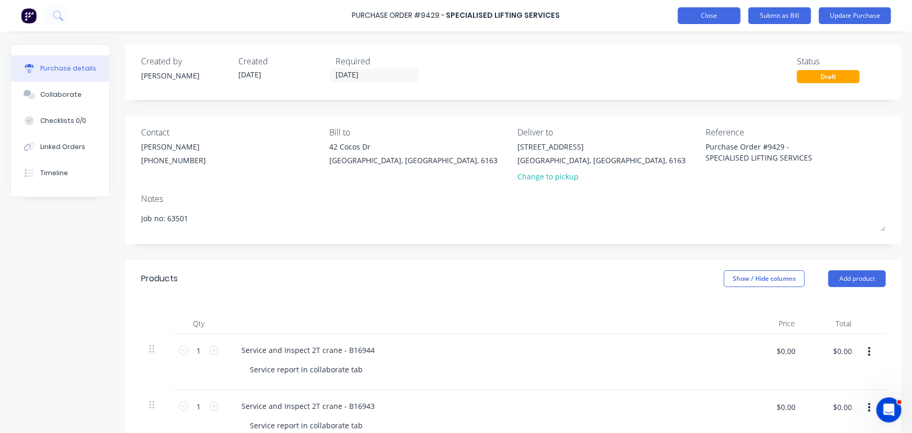
type textarea "x"
click at [699, 16] on button "Close" at bounding box center [709, 15] width 63 height 17
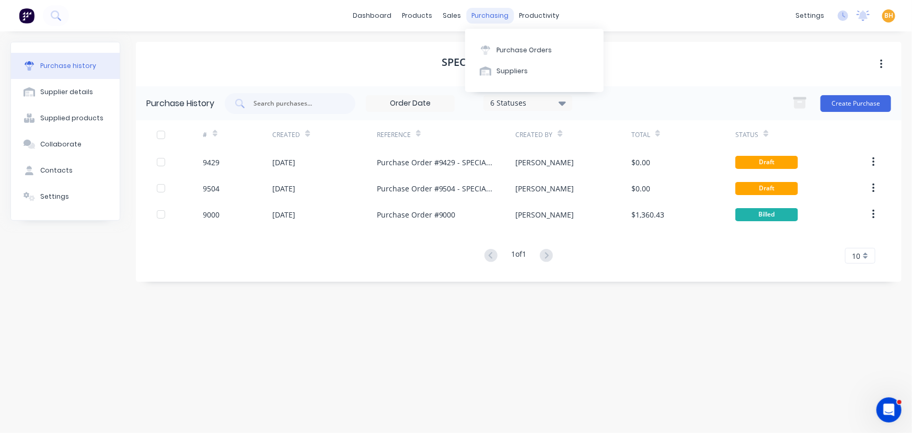
click at [484, 13] on div "purchasing" at bounding box center [490, 16] width 48 height 16
click at [500, 50] on div "Purchase Orders" at bounding box center [524, 49] width 55 height 9
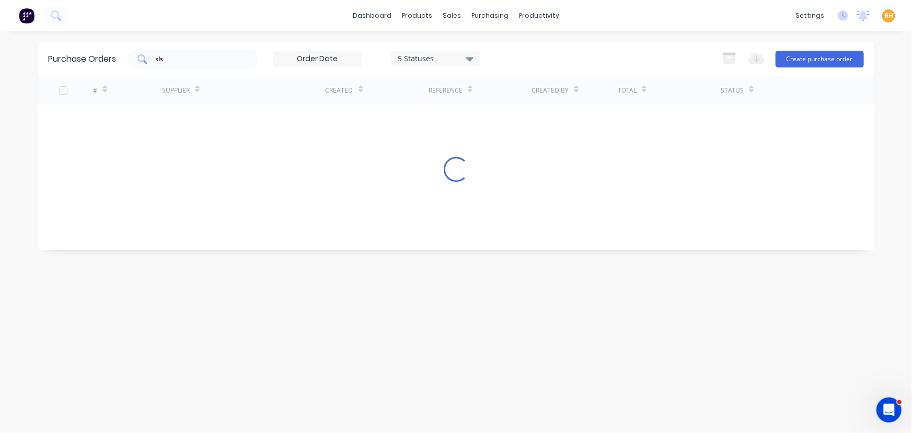
click at [176, 60] on input "sls" at bounding box center [198, 59] width 87 height 10
type input "s"
type input "6"
click at [457, 12] on div "sales" at bounding box center [452, 16] width 29 height 16
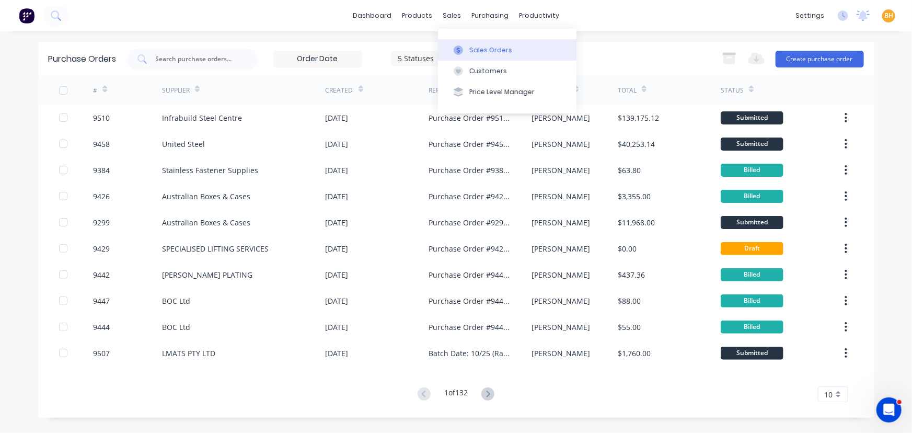
click at [479, 42] on button "Sales Orders" at bounding box center [507, 49] width 139 height 21
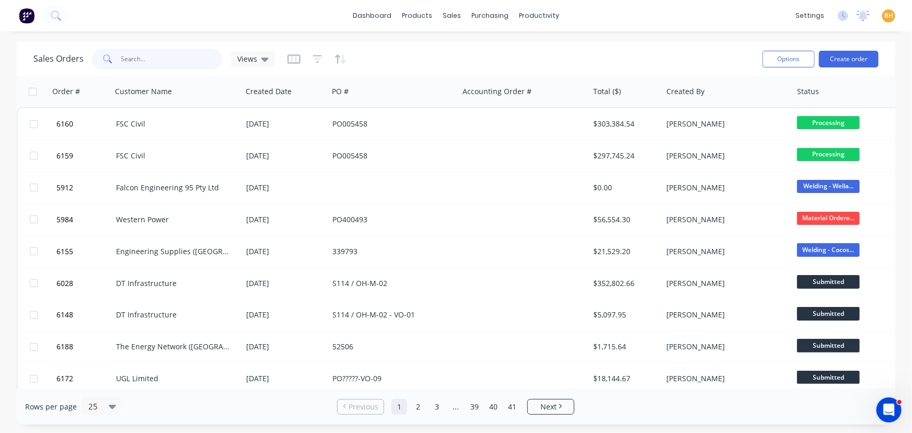
click at [155, 62] on input "text" at bounding box center [172, 59] width 102 height 21
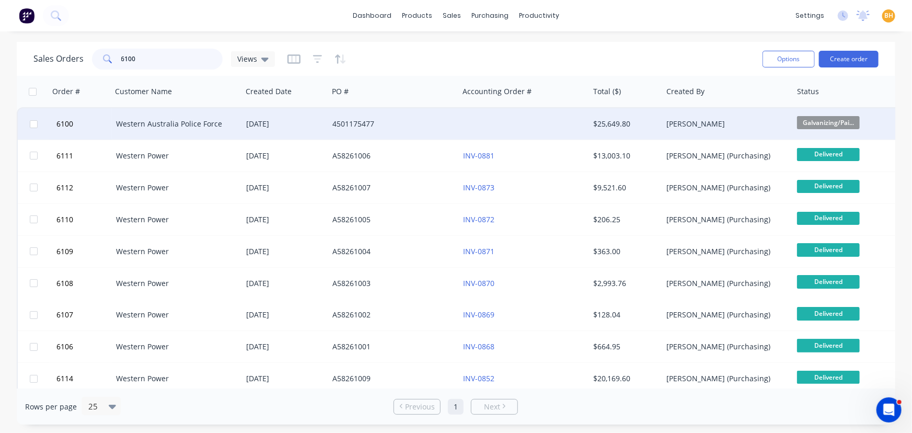
type input "6100"
click at [154, 122] on div "Western Australia Police Force" at bounding box center [174, 124] width 116 height 10
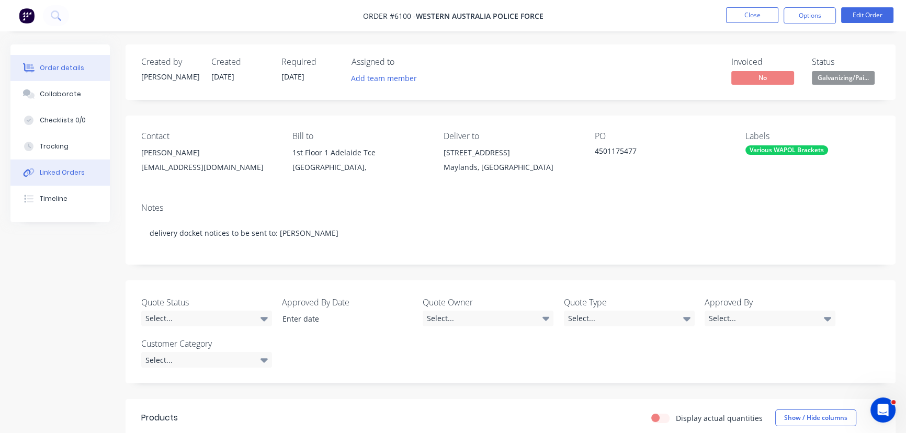
click at [49, 167] on button "Linked Orders" at bounding box center [59, 172] width 99 height 26
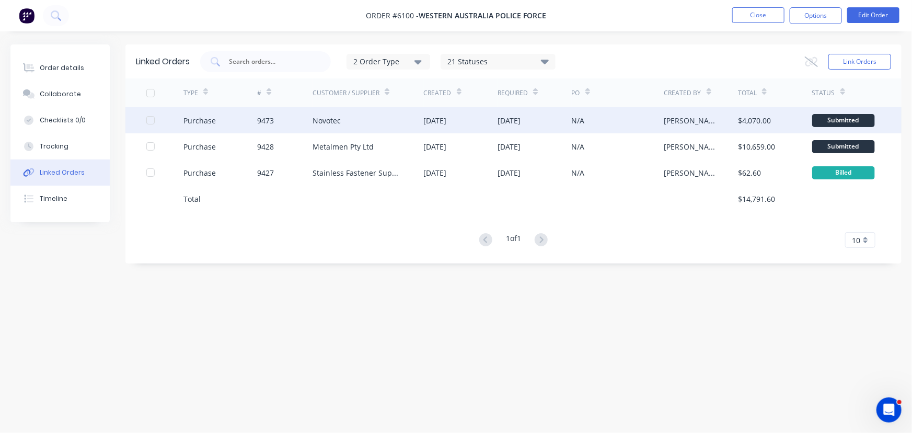
click at [383, 124] on div "Novotec" at bounding box center [368, 120] width 111 height 26
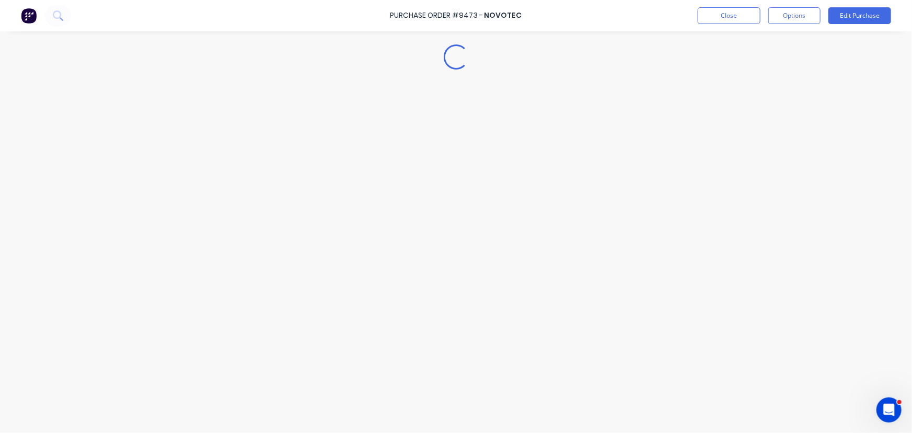
type textarea "x"
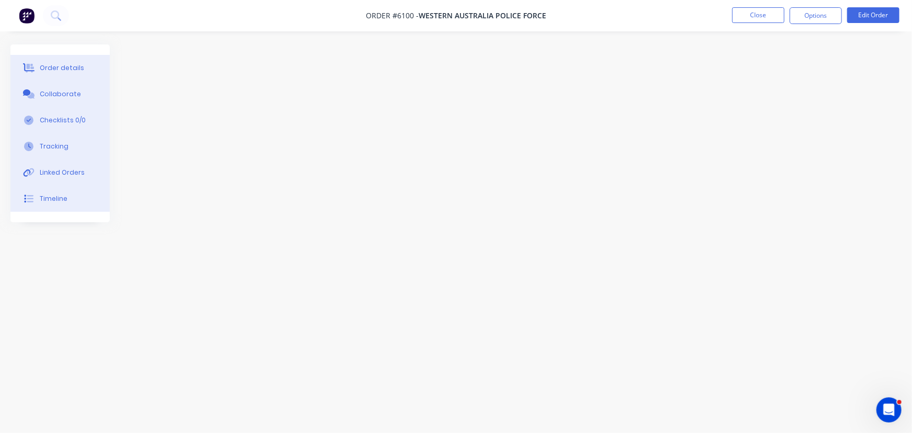
click at [59, 65] on div "Order details" at bounding box center [62, 67] width 44 height 9
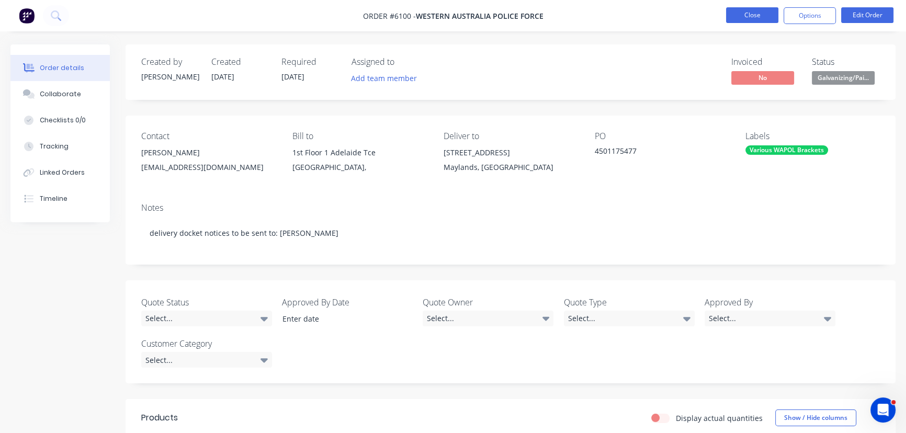
click at [744, 15] on button "Close" at bounding box center [752, 15] width 52 height 16
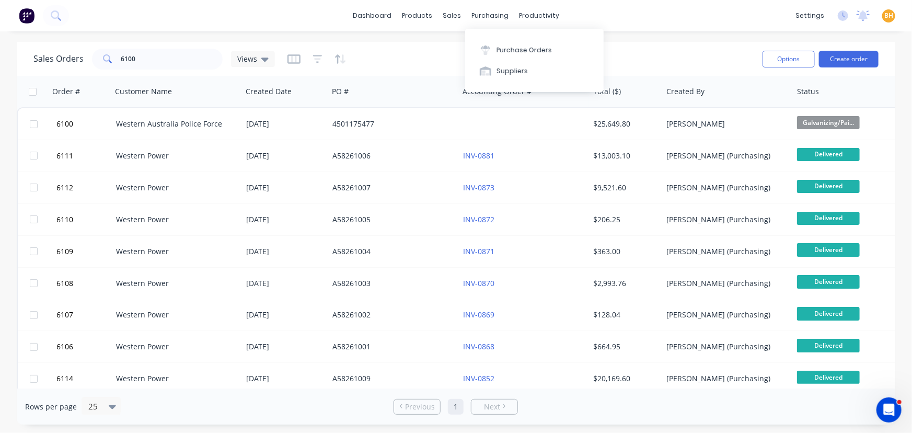
drag, startPoint x: 485, startPoint y: 10, endPoint x: 494, endPoint y: 24, distance: 15.8
click at [485, 11] on div "purchasing" at bounding box center [490, 16] width 48 height 16
click at [520, 44] on button "Purchase Orders" at bounding box center [534, 49] width 139 height 21
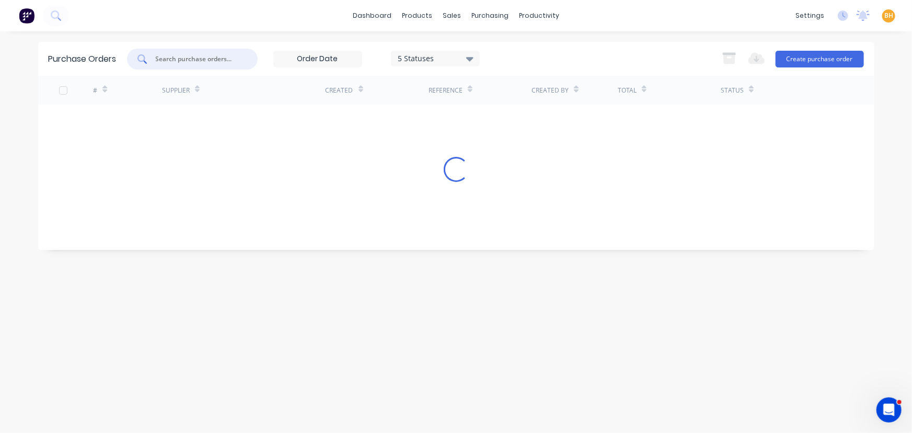
click at [173, 56] on input "text" at bounding box center [198, 59] width 87 height 10
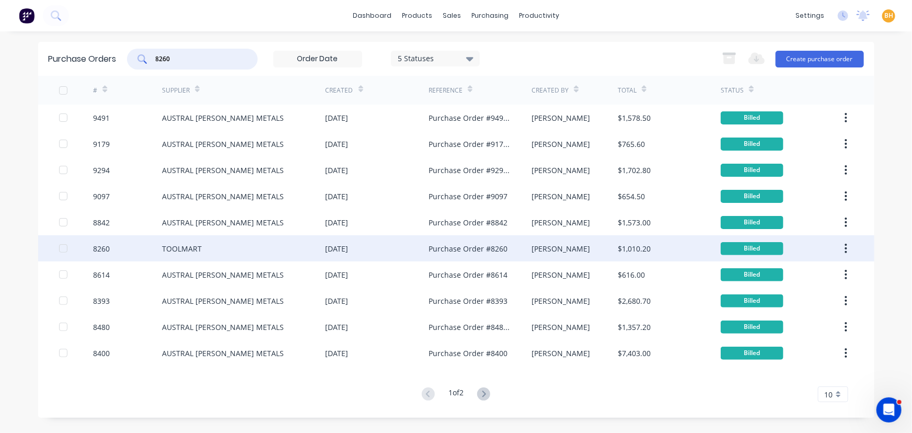
type input "8260"
click at [167, 254] on div "TOOLMART" at bounding box center [244, 248] width 164 height 26
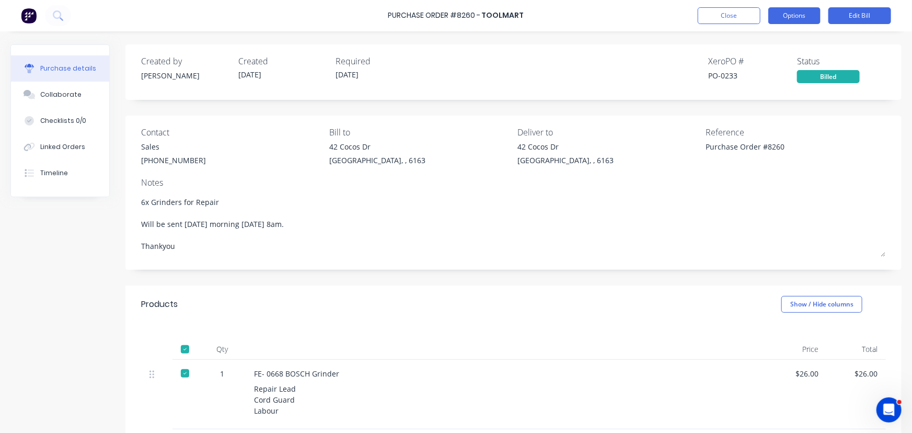
click at [780, 21] on button "Options" at bounding box center [795, 15] width 52 height 17
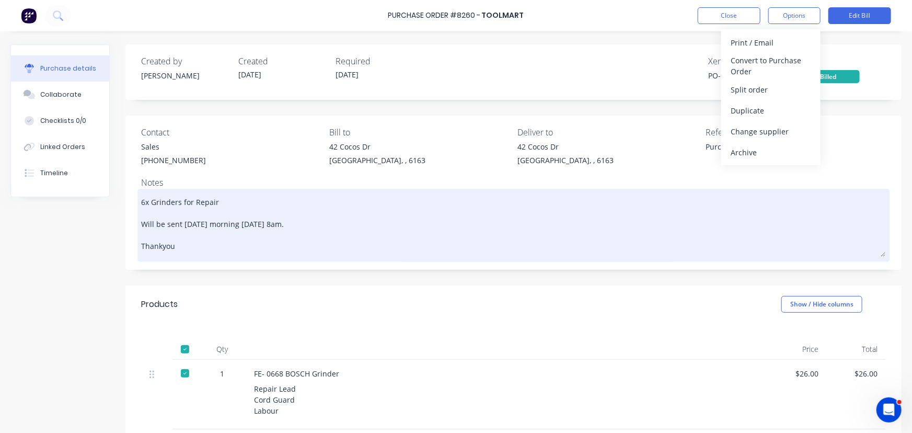
click at [538, 254] on textarea "6x Grinders for Repair Will be sent on Monday morning 09/12/24 at 8am. Thankyou" at bounding box center [513, 223] width 745 height 65
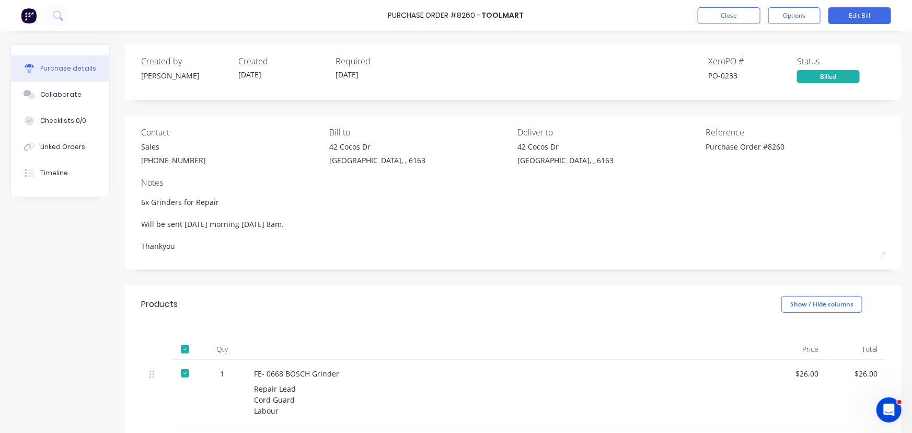
click at [655, 287] on div "Products Show / Hide columns" at bounding box center [513, 304] width 776 height 38
click at [789, 17] on button "Options" at bounding box center [795, 15] width 52 height 17
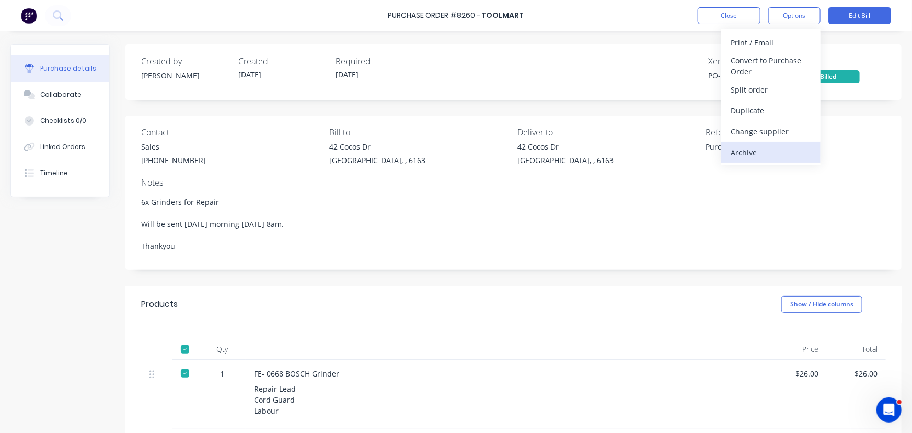
click at [738, 150] on div "Archive" at bounding box center [771, 152] width 81 height 15
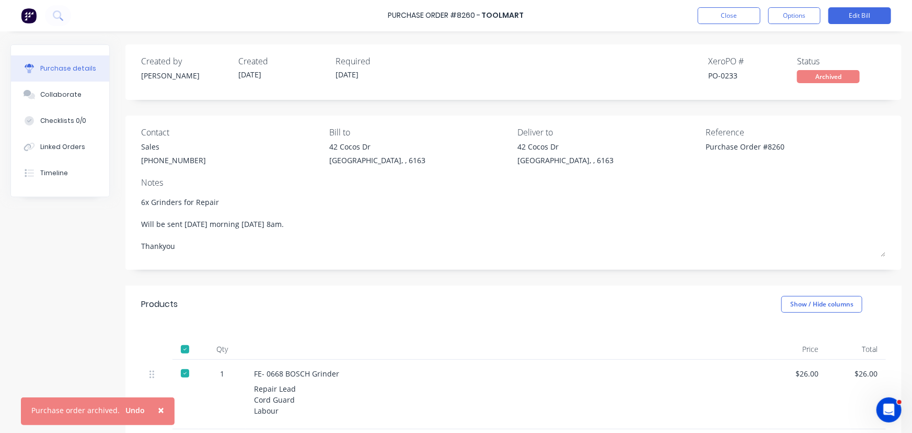
click at [158, 413] on span "×" at bounding box center [161, 410] width 6 height 15
type textarea "x"
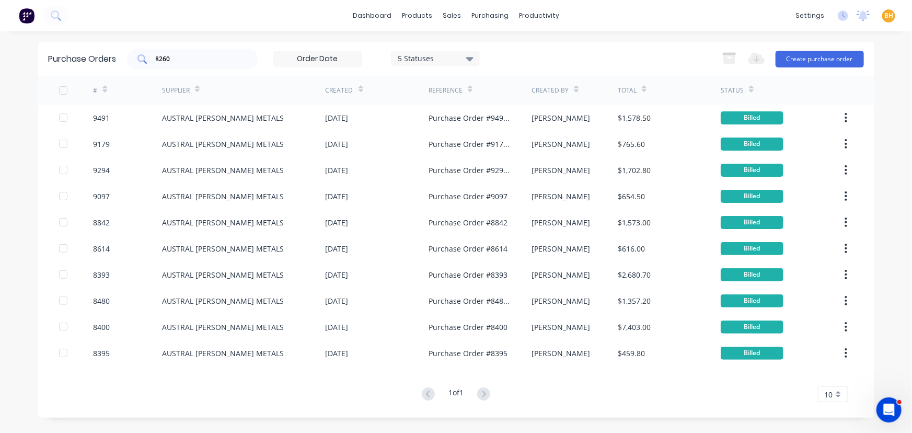
click at [183, 63] on div "8260" at bounding box center [192, 59] width 131 height 21
type input "8"
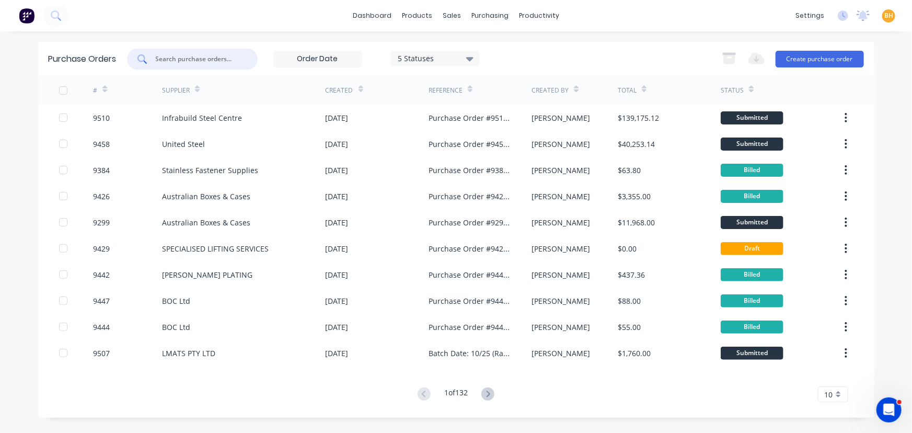
click at [185, 60] on input "text" at bounding box center [198, 59] width 87 height 10
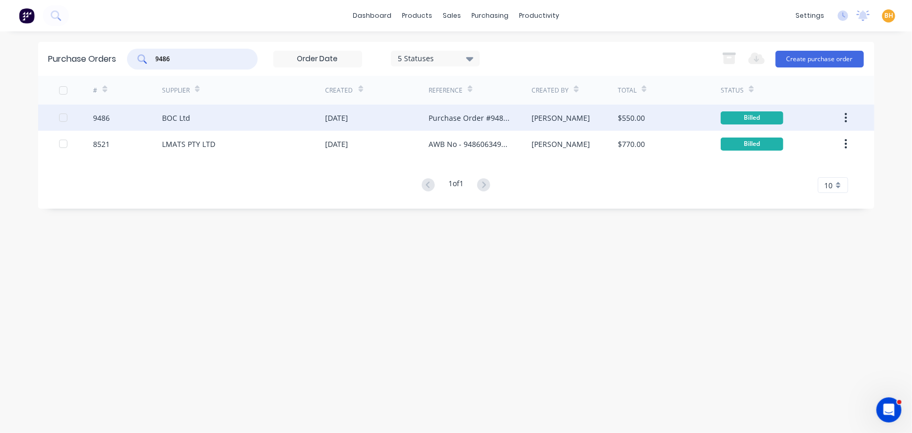
type input "9486"
click at [192, 123] on div "BOC Ltd" at bounding box center [244, 118] width 164 height 26
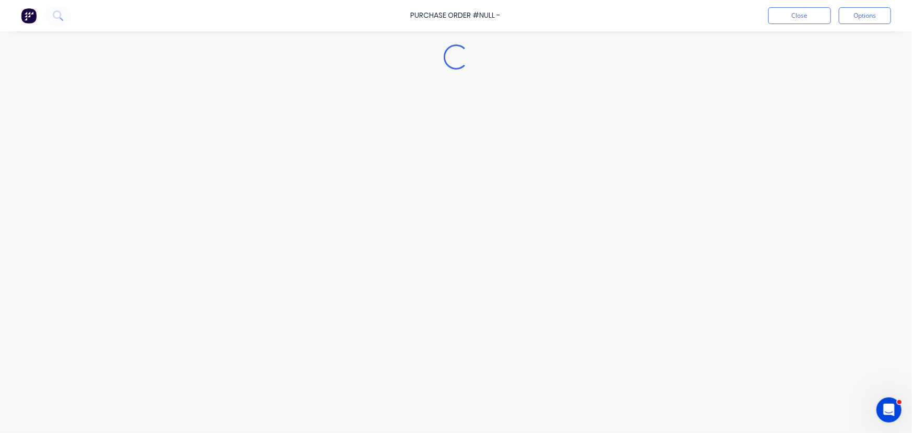
type textarea "x"
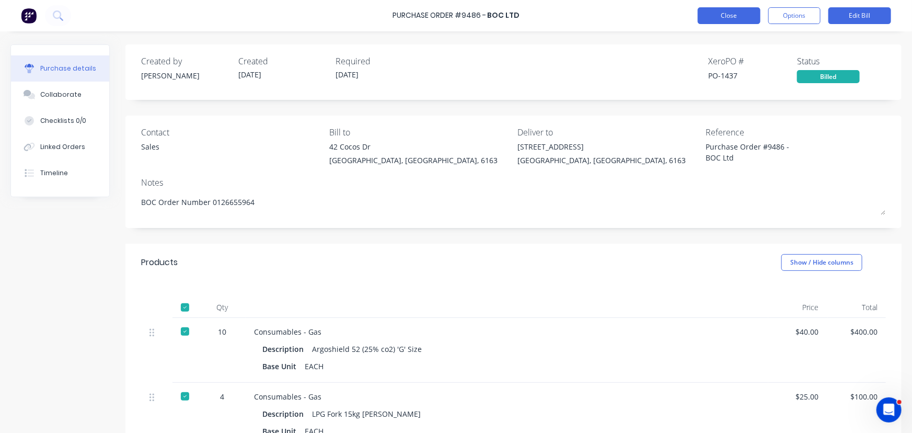
click at [729, 17] on button "Close" at bounding box center [729, 15] width 63 height 17
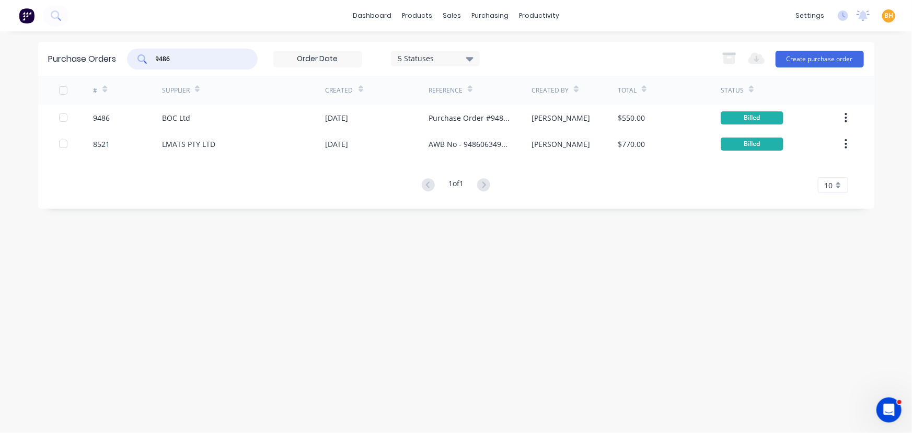
click at [186, 58] on input "9486" at bounding box center [198, 59] width 87 height 10
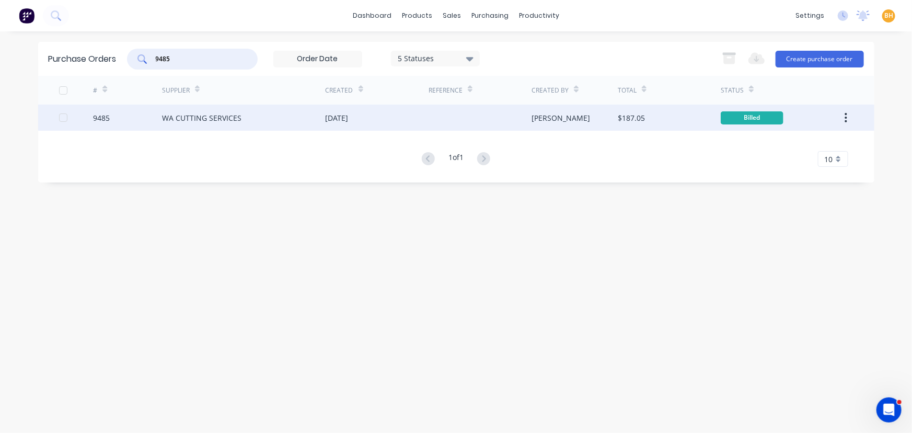
type input "9485"
click at [212, 118] on div "WA CUTTING SERVICES" at bounding box center [201, 117] width 79 height 11
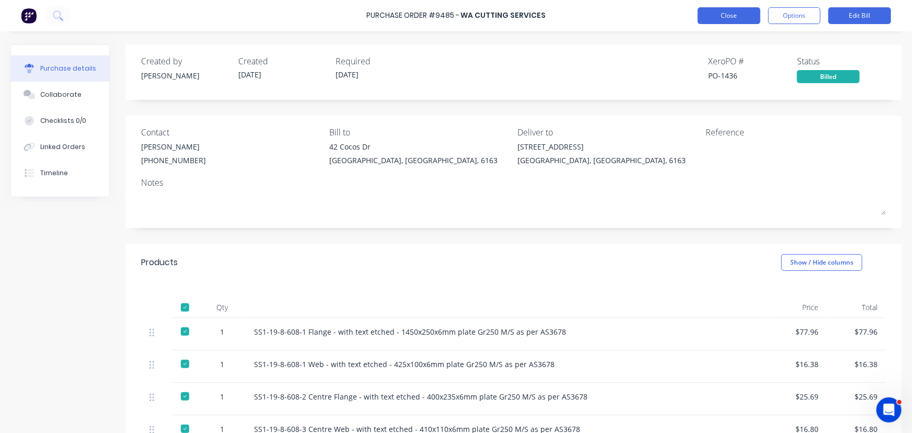
click at [747, 15] on button "Close" at bounding box center [729, 15] width 63 height 17
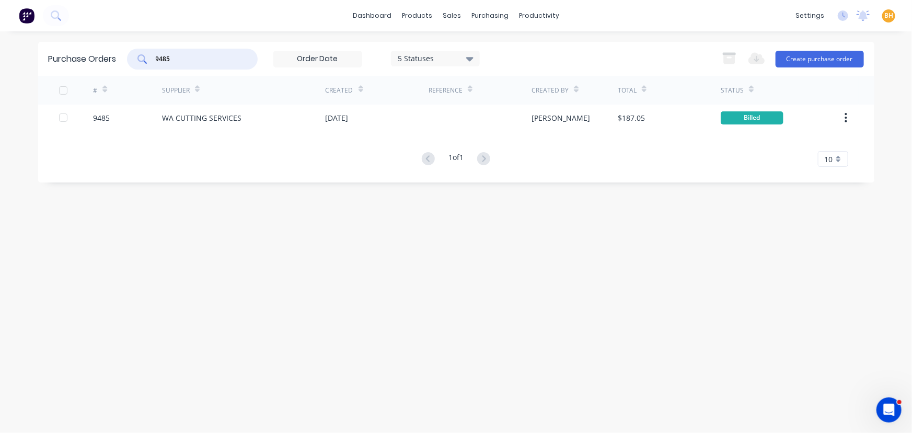
click at [209, 53] on div "9485" at bounding box center [192, 59] width 131 height 21
type input "9"
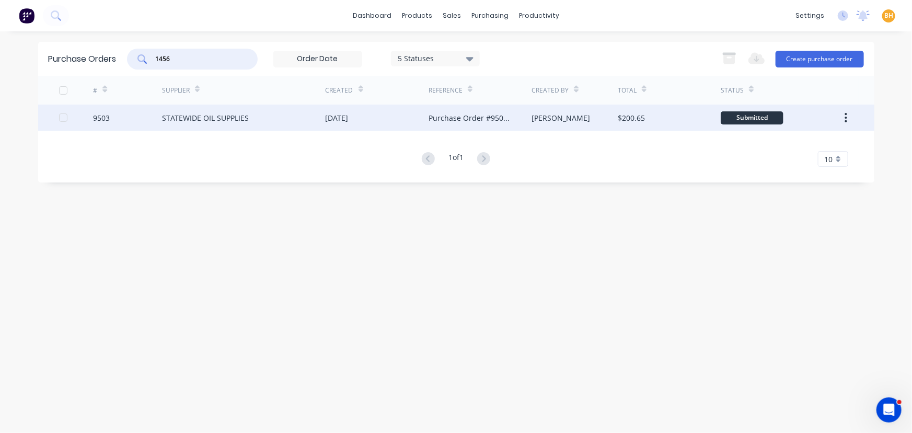
type input "1456"
click at [202, 117] on div "STATEWIDE OIL SUPPLIES" at bounding box center [205, 117] width 87 height 11
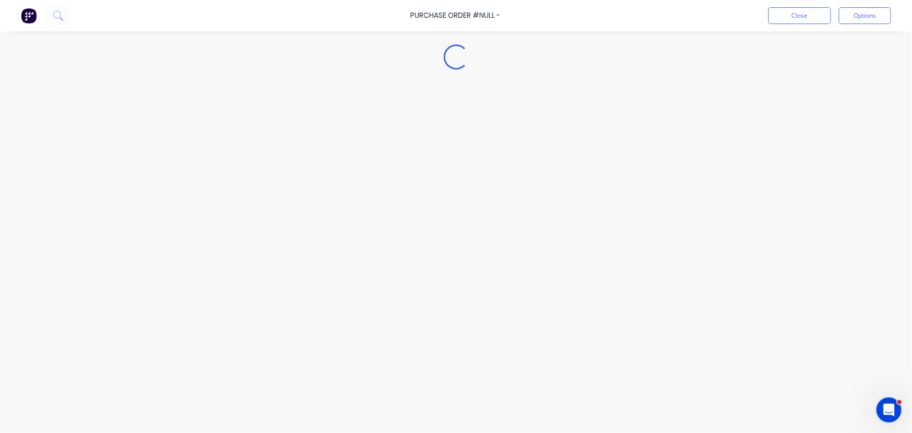
type textarea "x"
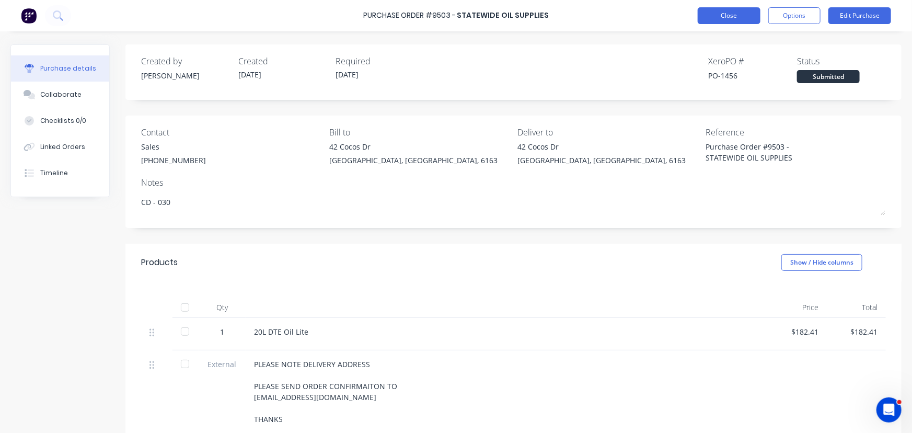
click at [725, 11] on button "Close" at bounding box center [729, 15] width 63 height 17
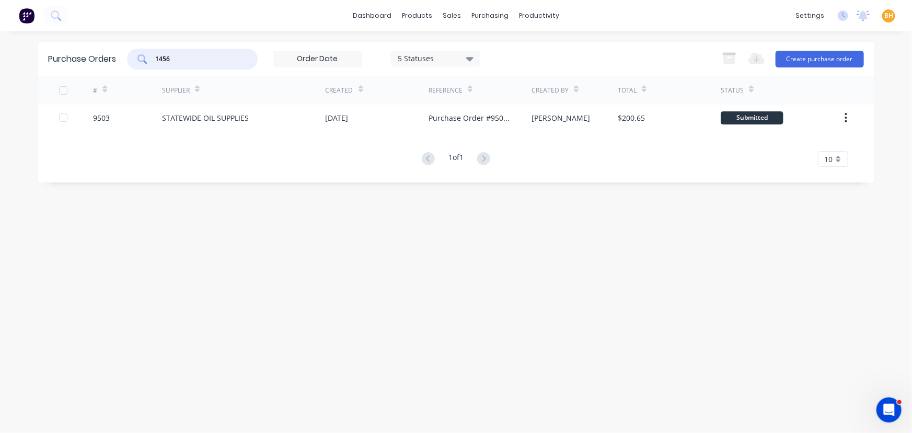
click at [192, 57] on input "1456" at bounding box center [198, 59] width 87 height 10
type input "1"
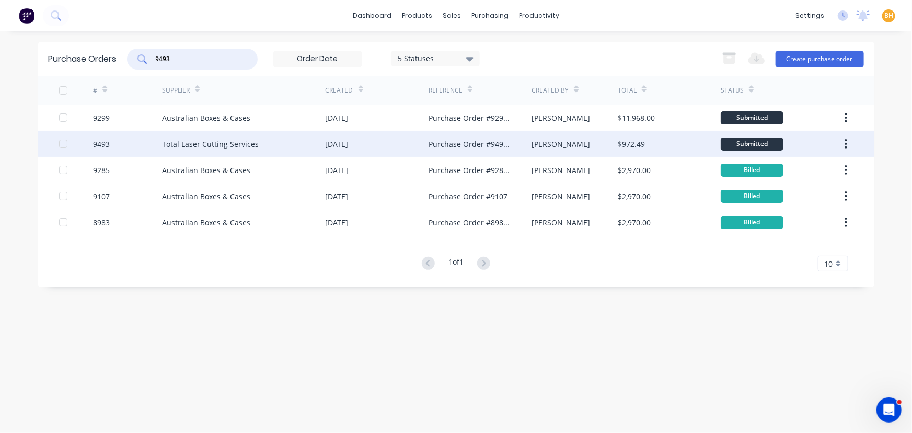
type input "9493"
click at [190, 140] on div "Total Laser Cutting Services" at bounding box center [210, 144] width 97 height 11
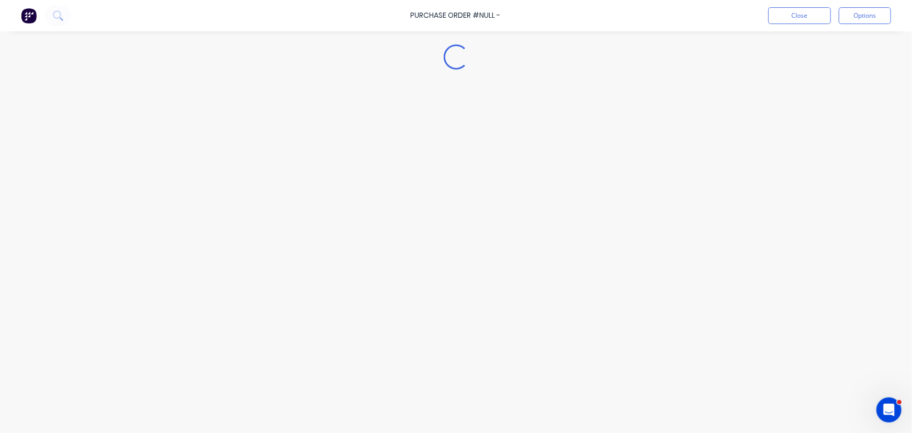
type textarea "x"
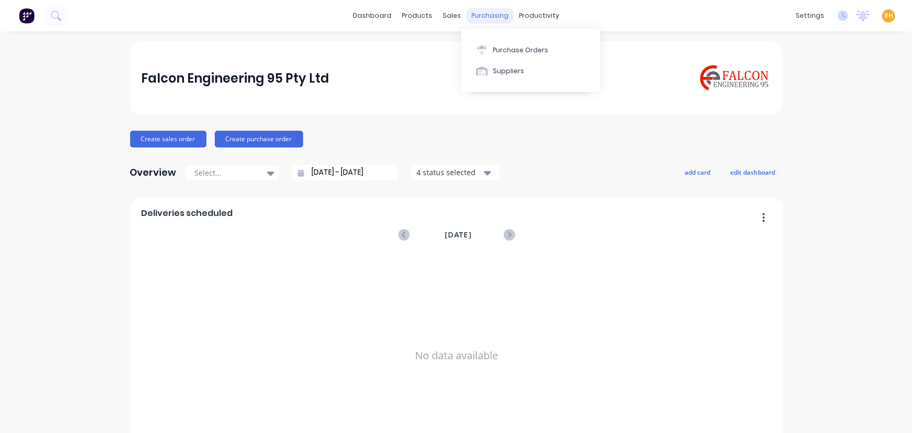
click at [473, 18] on div "purchasing" at bounding box center [490, 16] width 48 height 16
click at [504, 47] on div "Purchase Orders" at bounding box center [520, 49] width 55 height 9
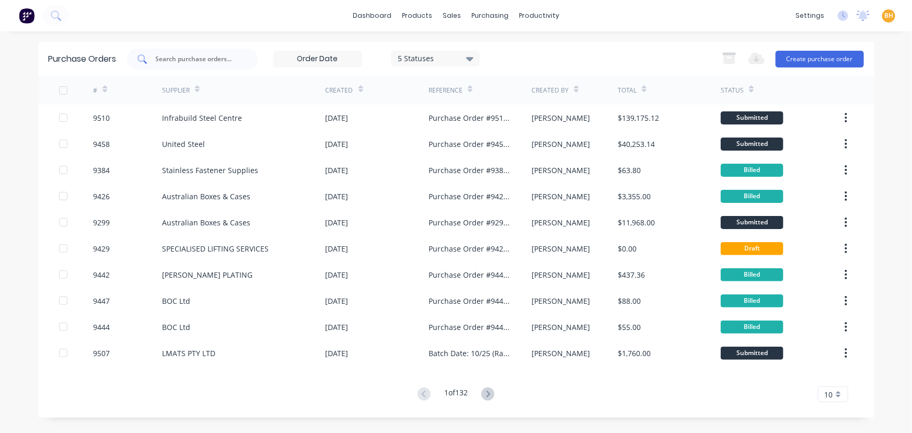
click at [174, 61] on input "text" at bounding box center [198, 59] width 87 height 10
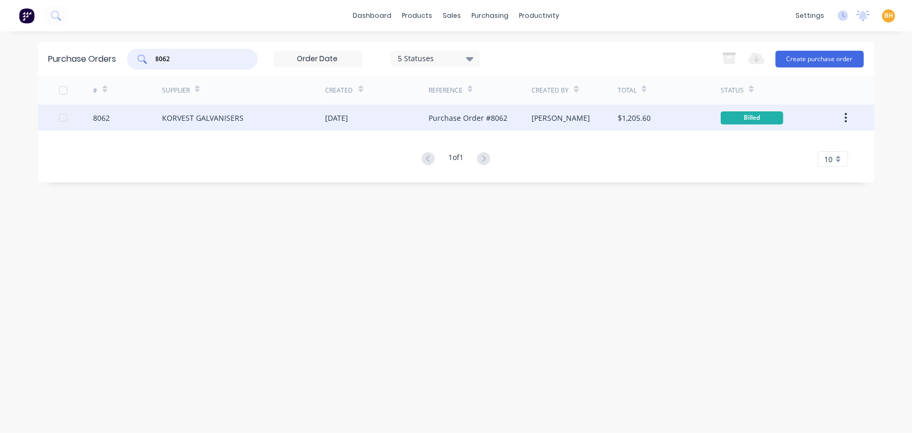
type input "8062"
click at [202, 119] on div "KORVEST GALVANISERS" at bounding box center [203, 117] width 82 height 11
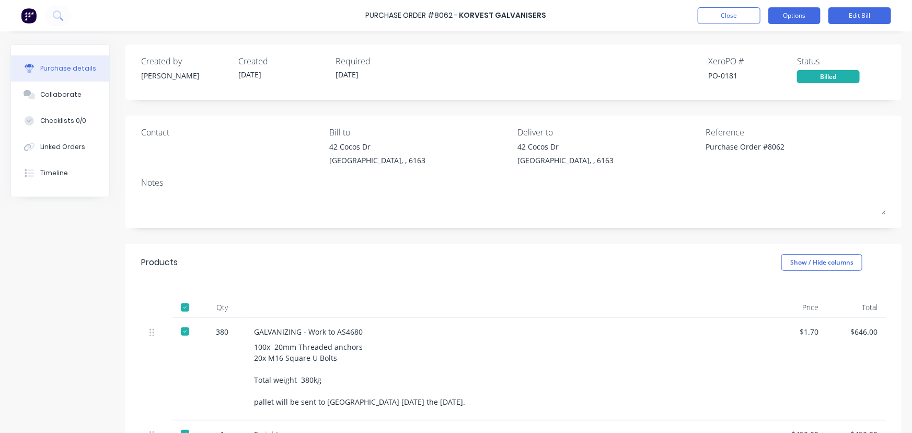
click at [799, 13] on button "Options" at bounding box center [795, 15] width 52 height 17
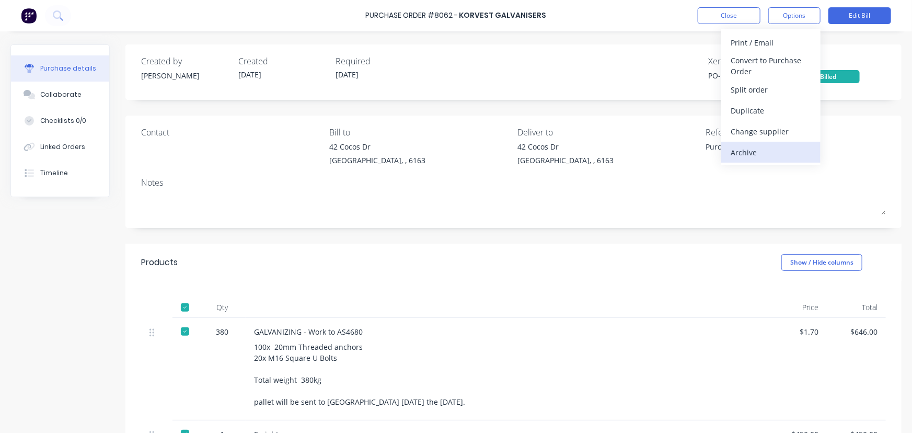
click at [743, 148] on div "Archive" at bounding box center [771, 152] width 81 height 15
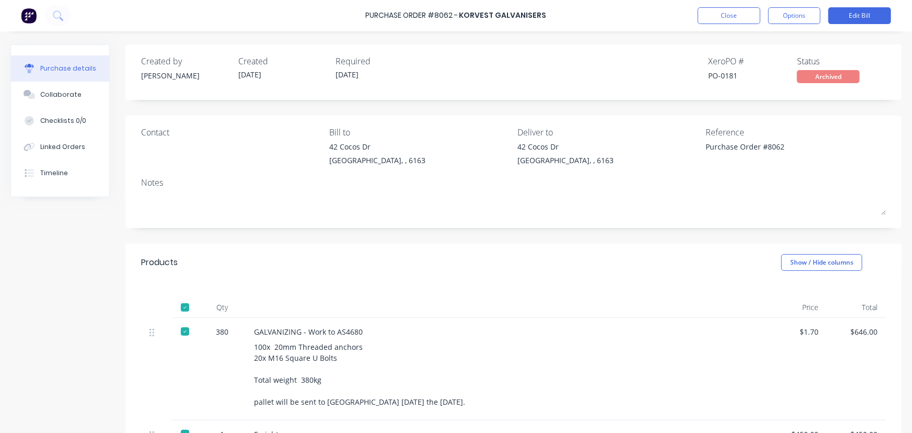
type textarea "x"
click at [712, 16] on button "Close" at bounding box center [729, 15] width 63 height 17
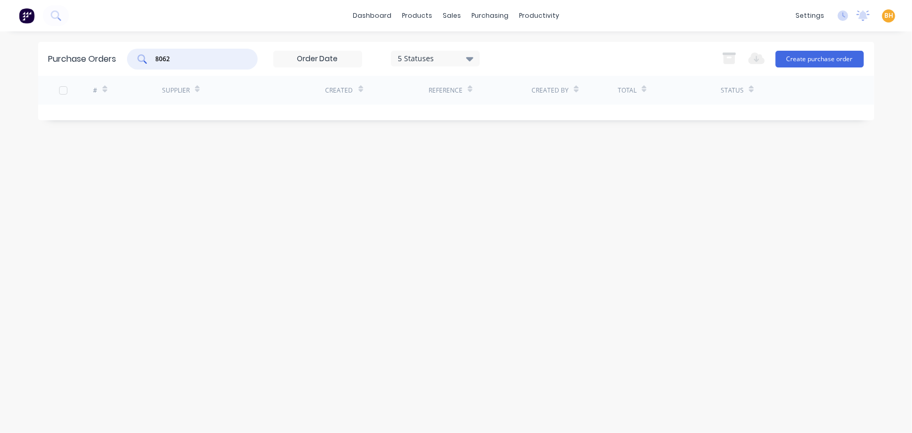
click at [204, 62] on input "8062" at bounding box center [198, 59] width 87 height 10
type input "8"
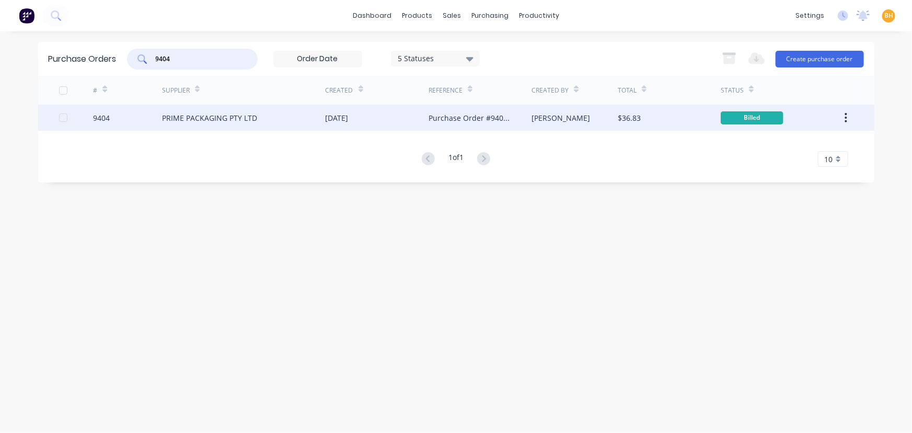
type input "9404"
click at [204, 116] on div "PRIME PACKAGING PTY LTD" at bounding box center [209, 117] width 95 height 11
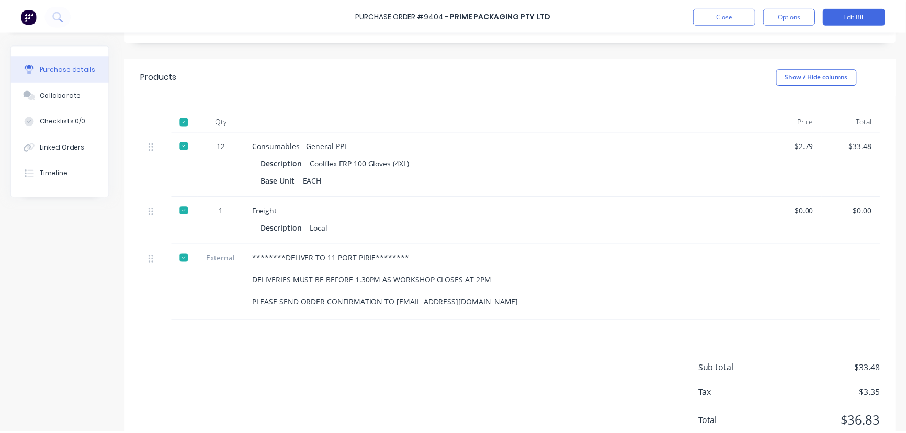
scroll to position [175, 0]
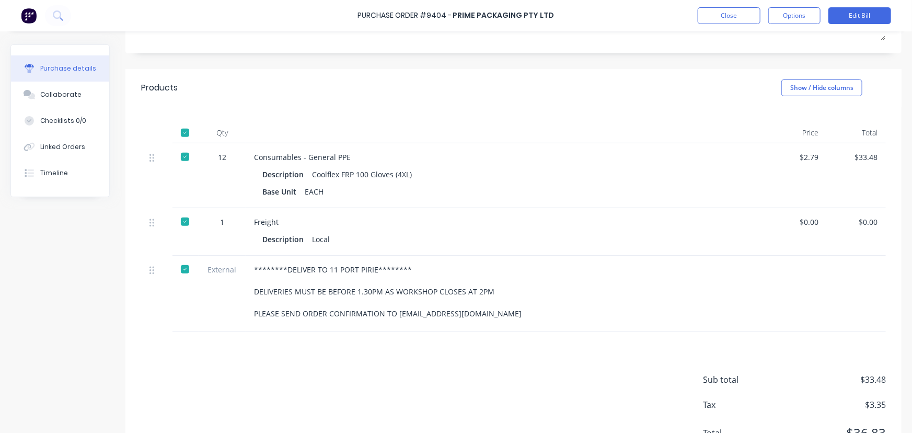
click at [816, 156] on div "$2.79" at bounding box center [798, 175] width 59 height 65
click at [809, 157] on div "$2.79" at bounding box center [798, 157] width 42 height 11
click at [865, 12] on button "Edit Bill" at bounding box center [860, 15] width 63 height 17
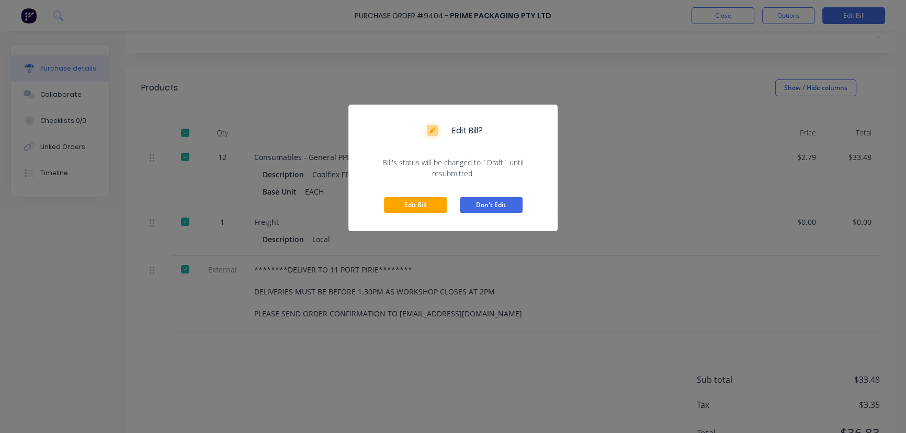
drag, startPoint x: 427, startPoint y: 210, endPoint x: 496, endPoint y: 191, distance: 71.9
click at [427, 209] on button "Edit Bill" at bounding box center [415, 205] width 63 height 16
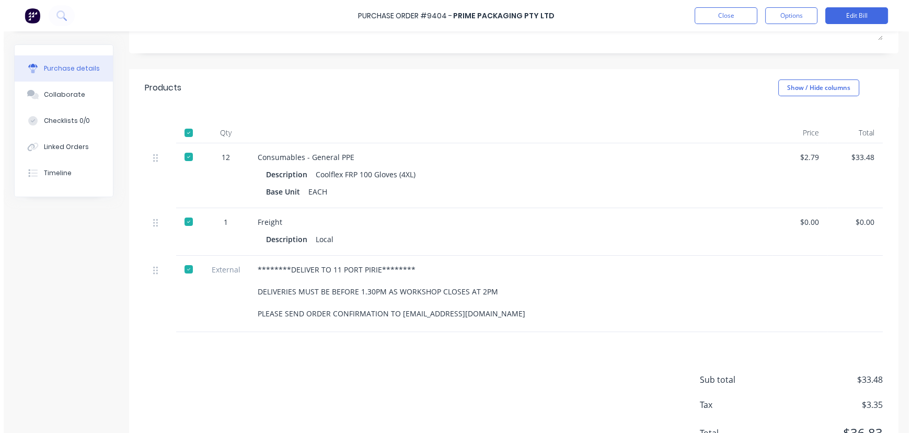
scroll to position [191, 0]
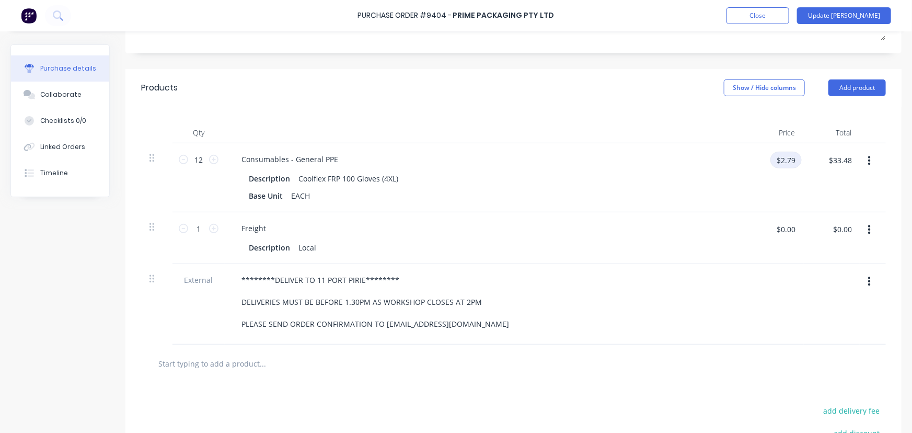
type textarea "x"
click at [793, 161] on input "$2.79" at bounding box center [786, 160] width 31 height 17
type input "4.67"
type textarea "x"
type input "$4.67"
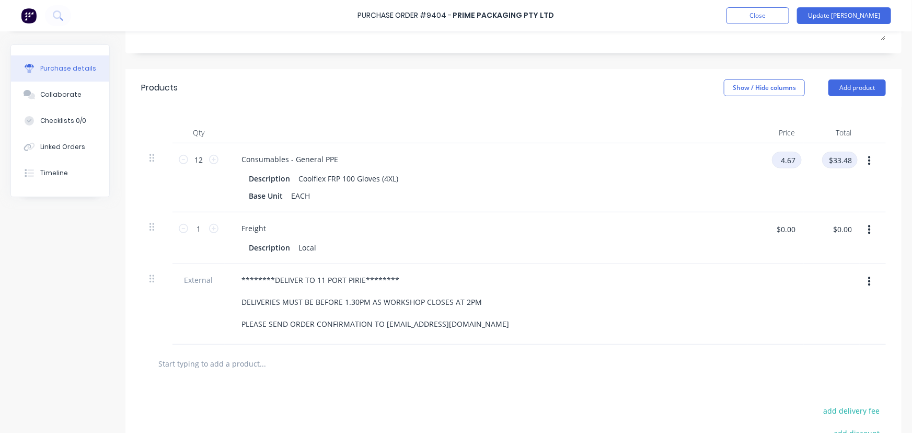
type input "$56.04"
type textarea "x"
click at [793, 162] on input "$4.67" at bounding box center [786, 160] width 31 height 17
type input "3.89"
type textarea "x"
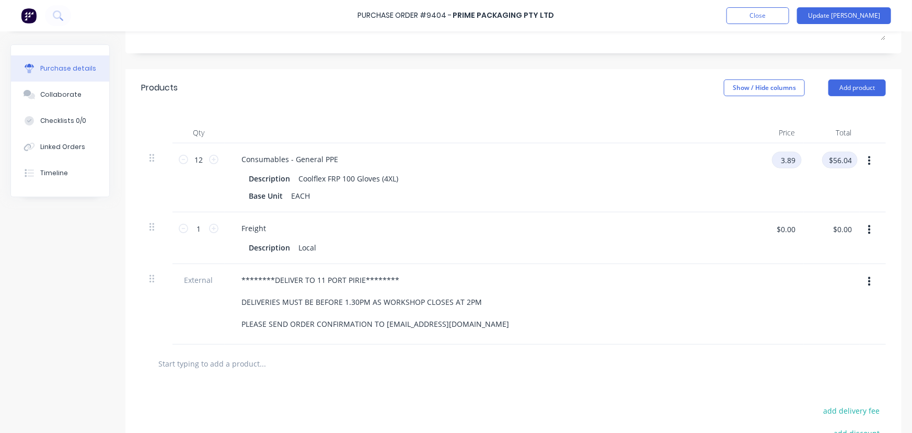
type input "$3.89"
type input "$46.68"
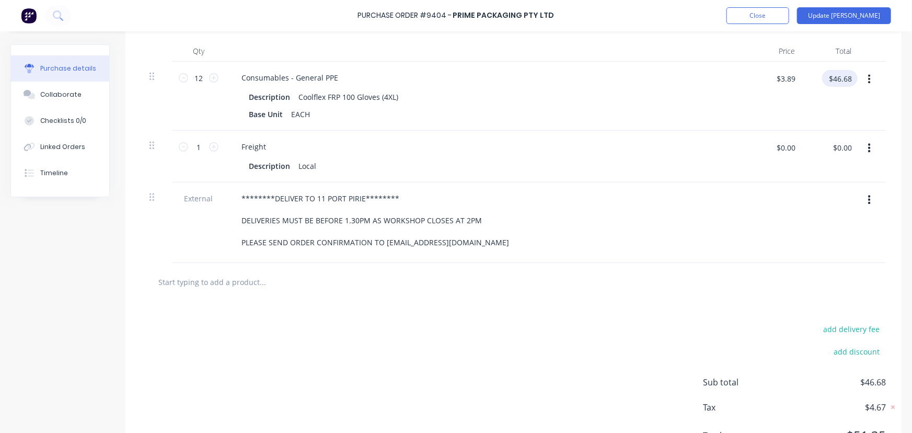
scroll to position [180, 0]
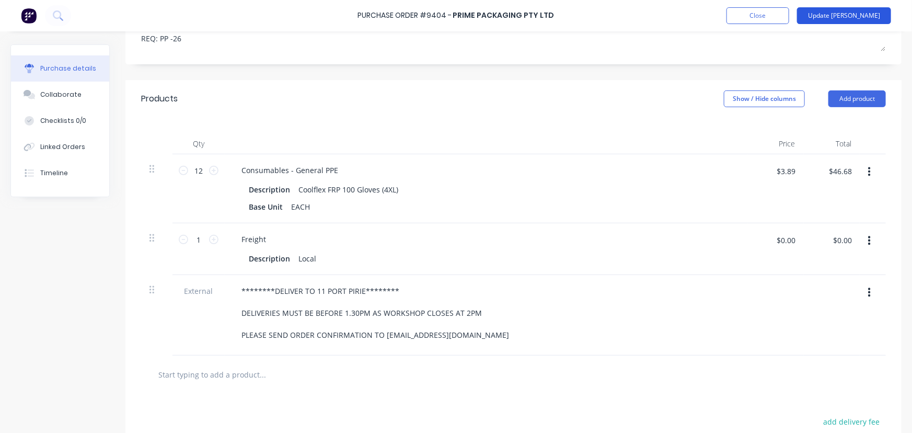
click at [865, 12] on button "Update Bill" at bounding box center [844, 15] width 94 height 17
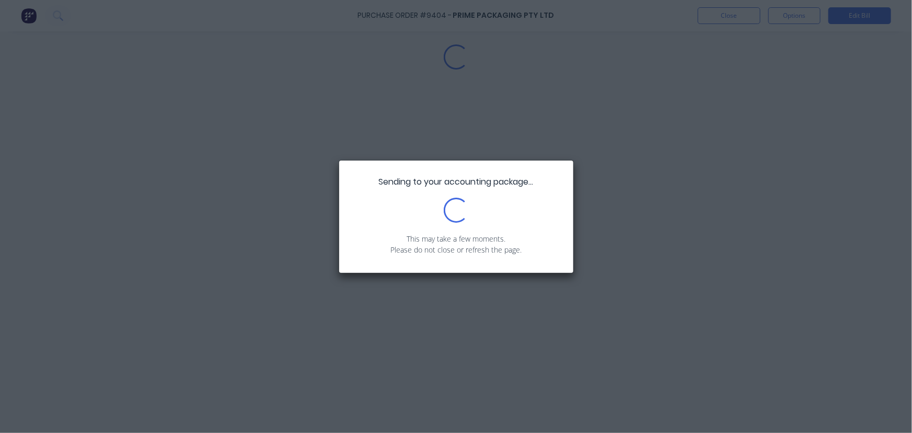
scroll to position [0, 0]
type textarea "x"
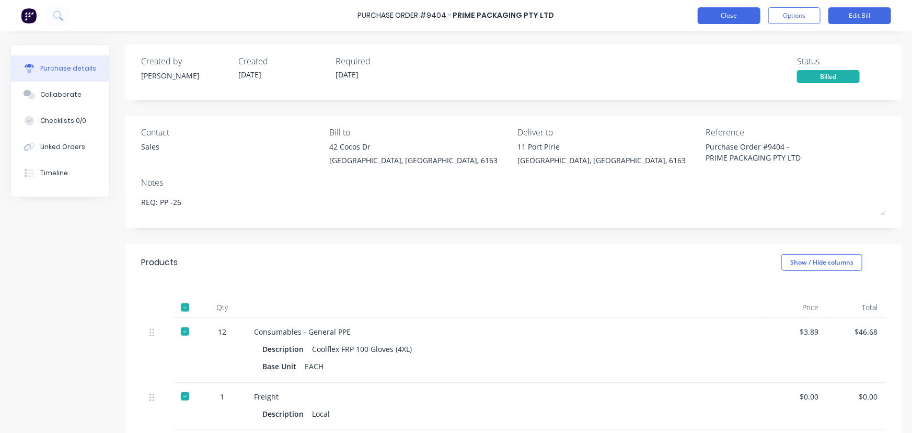
click at [736, 16] on button "Close" at bounding box center [729, 15] width 63 height 17
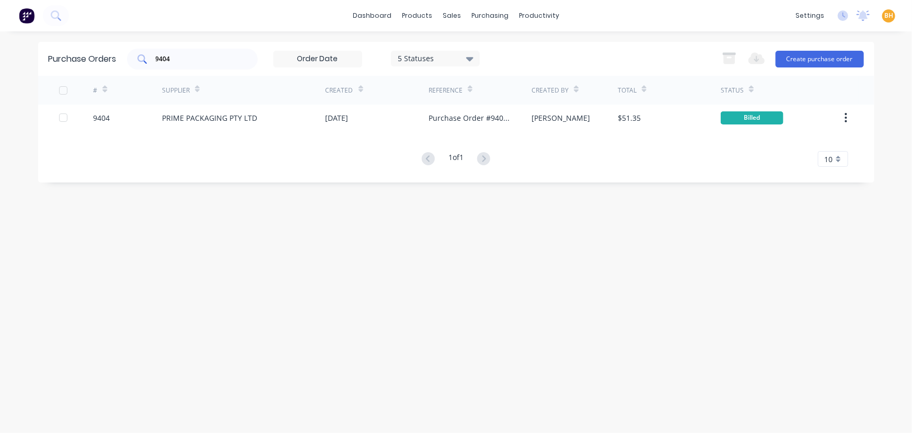
click at [210, 61] on input "9404" at bounding box center [198, 59] width 87 height 10
type input "9"
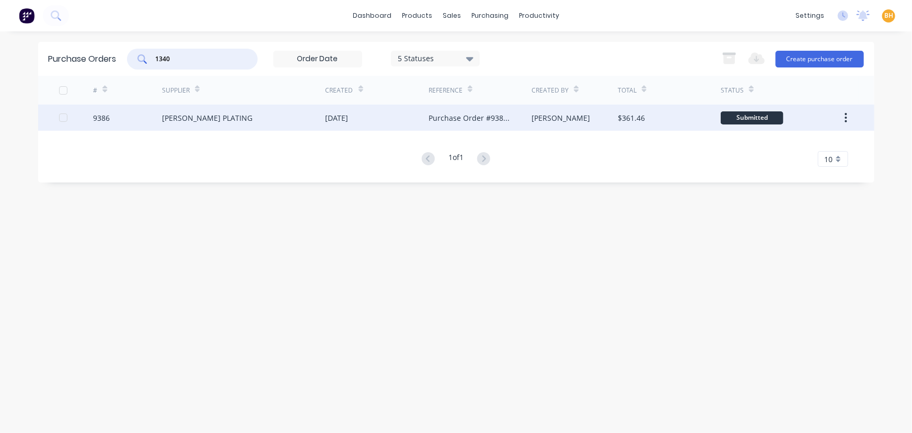
type input "1340"
click at [216, 112] on div "OSBORNE PLATING" at bounding box center [207, 117] width 90 height 11
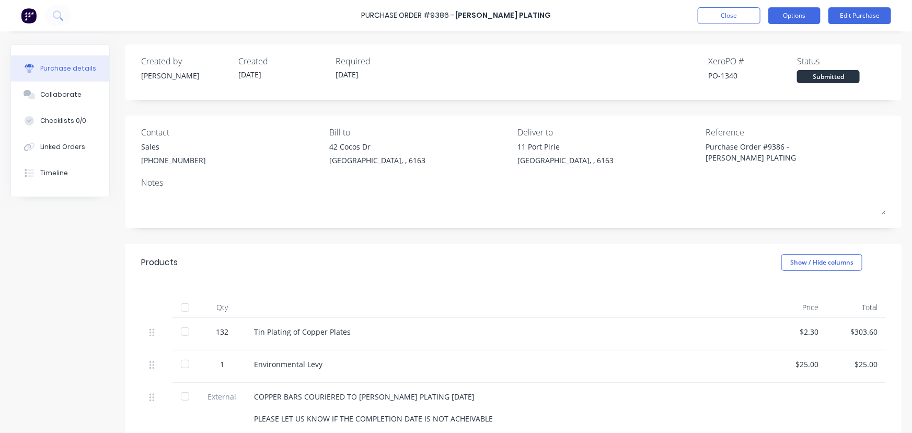
click at [808, 14] on button "Options" at bounding box center [795, 15] width 52 height 17
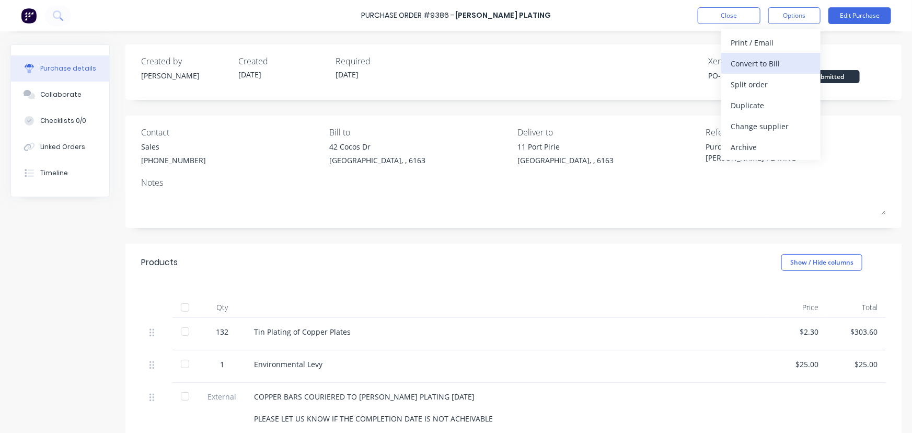
click at [750, 62] on div "Convert to Bill" at bounding box center [771, 63] width 81 height 15
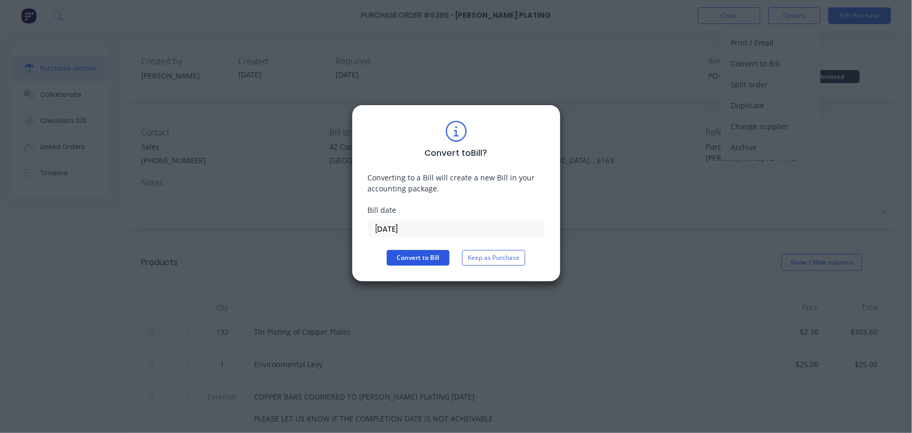
click at [421, 259] on button "Convert to Bill" at bounding box center [418, 258] width 63 height 16
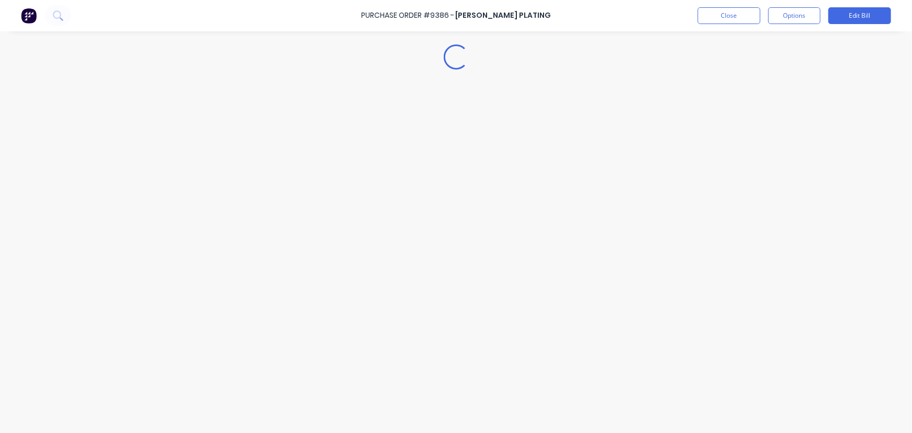
type textarea "x"
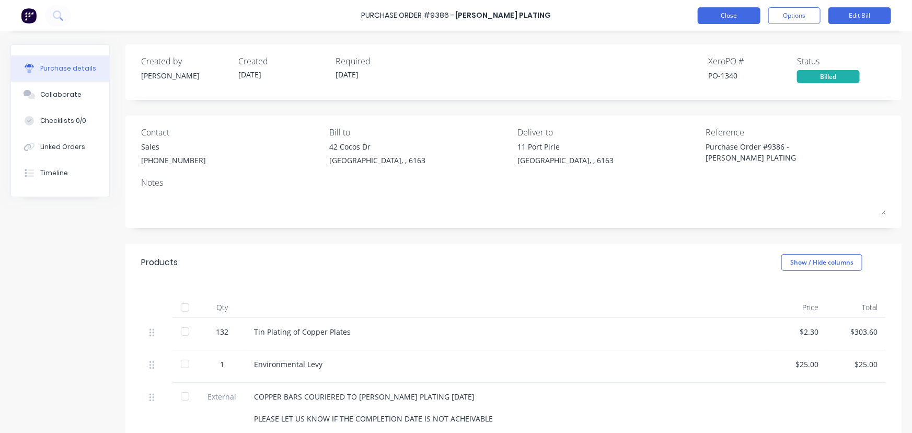
click at [712, 12] on button "Close" at bounding box center [729, 15] width 63 height 17
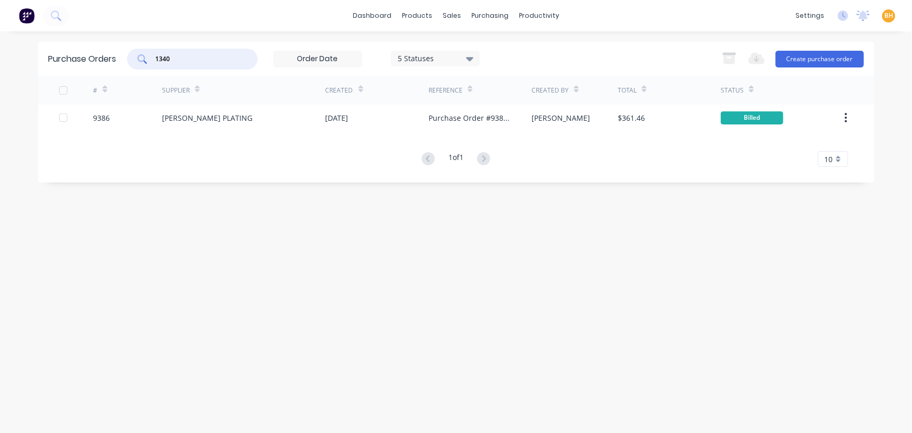
click at [185, 60] on input "1340" at bounding box center [198, 59] width 87 height 10
type input "1"
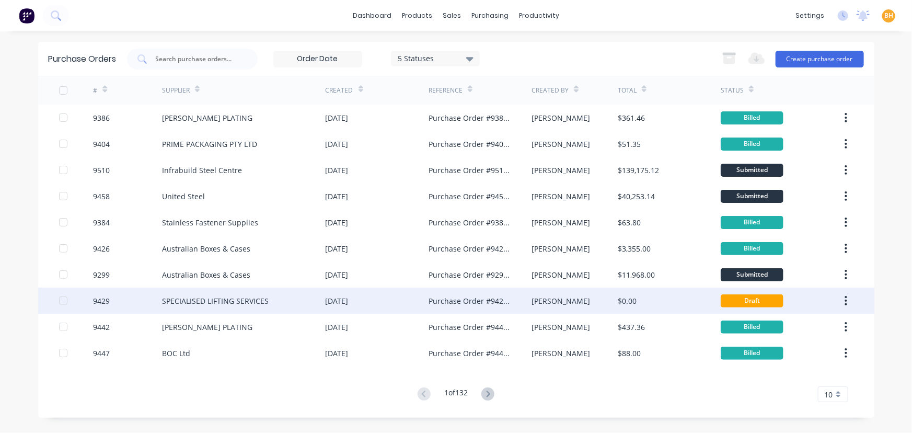
click at [269, 297] on div "SPECIALISED LIFTING SERVICES" at bounding box center [244, 301] width 164 height 26
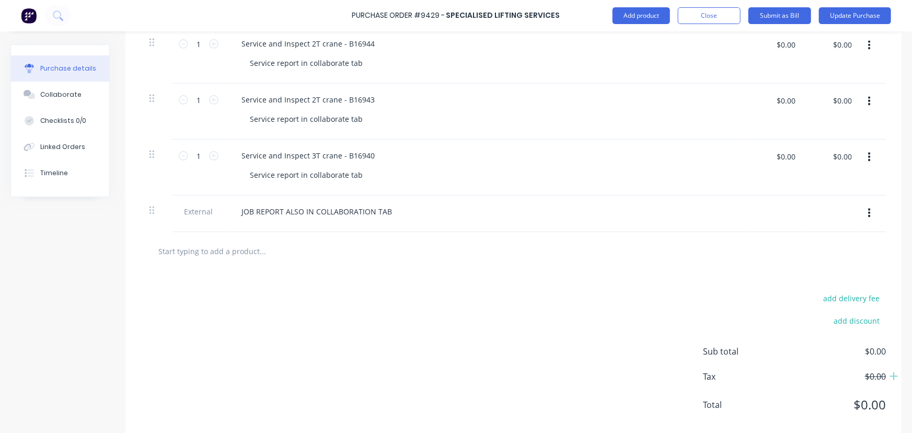
scroll to position [326, 0]
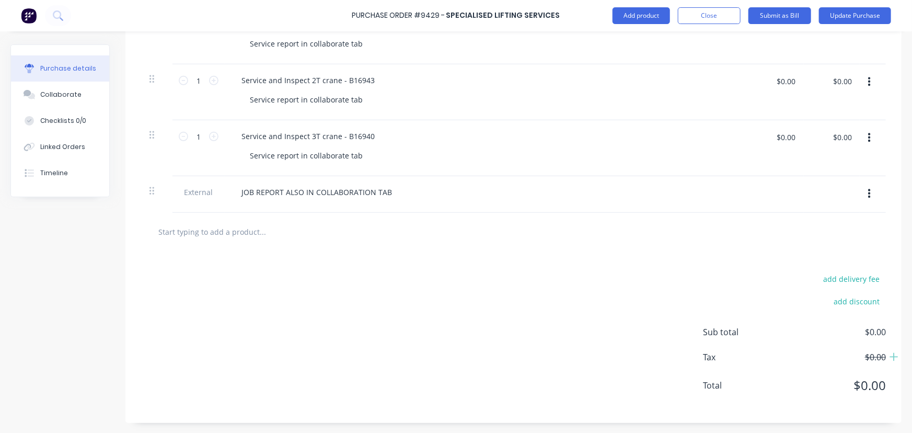
click at [856, 388] on span "$0.00" at bounding box center [834, 385] width 105 height 19
click at [860, 371] on div "Sub total $0.00 Tax $0.00 Total $0.00" at bounding box center [794, 367] width 183 height 82
click at [872, 383] on span "$0.00" at bounding box center [834, 385] width 105 height 19
click at [866, 334] on span "$0.00" at bounding box center [834, 332] width 105 height 13
click at [881, 327] on div "add delivery fee add discount Sub total $0.00 Tax $0.00 Total $0.00" at bounding box center [513, 337] width 776 height 172
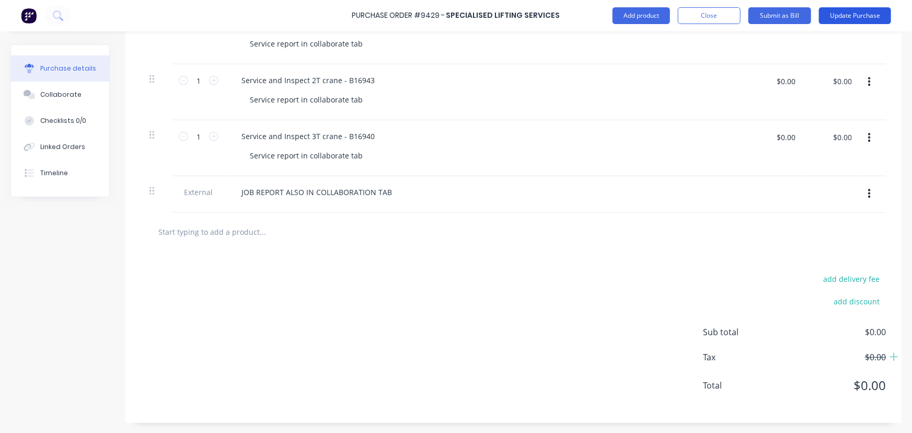
click at [850, 16] on button "Update Purchase" at bounding box center [855, 15] width 72 height 17
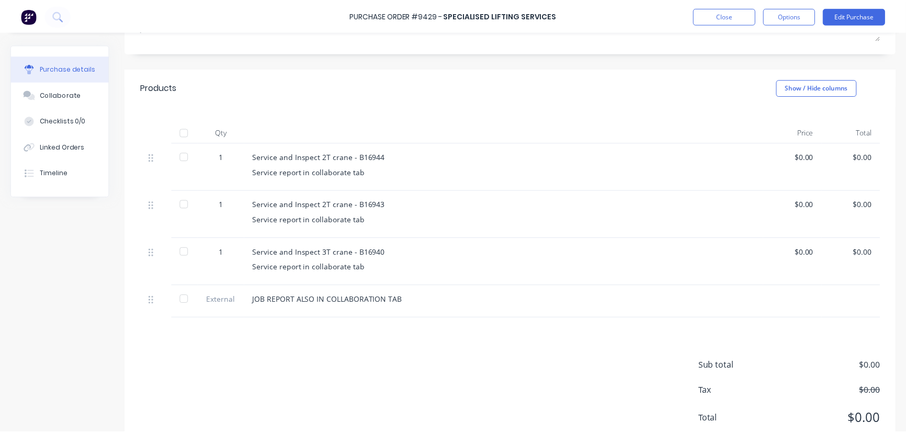
scroll to position [209, 0]
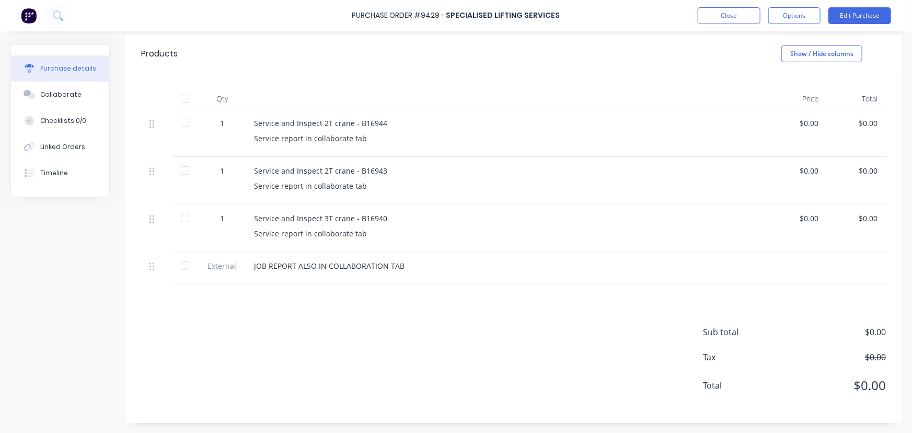
click at [866, 335] on span "$0.00" at bounding box center [834, 332] width 105 height 13
click at [867, 334] on span "$0.00" at bounding box center [834, 332] width 105 height 13
click at [866, 384] on span "$0.00" at bounding box center [834, 385] width 105 height 19
click at [868, 9] on button "Edit Purchase" at bounding box center [860, 15] width 63 height 17
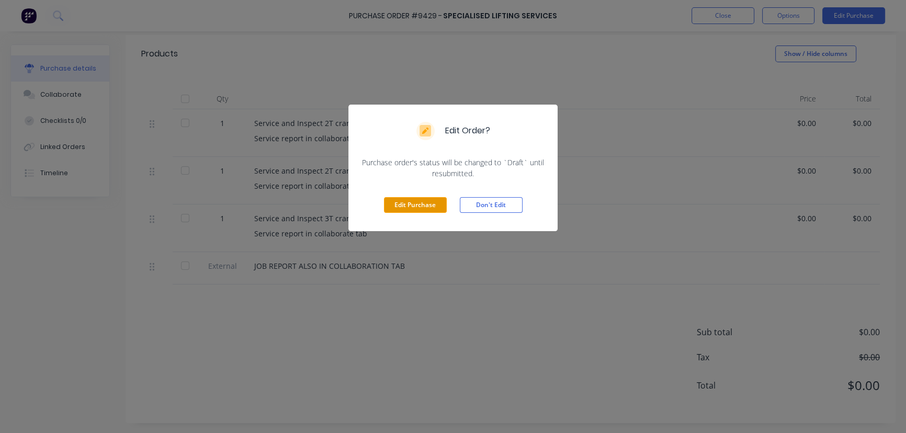
click at [410, 207] on button "Edit Purchase" at bounding box center [415, 205] width 63 height 16
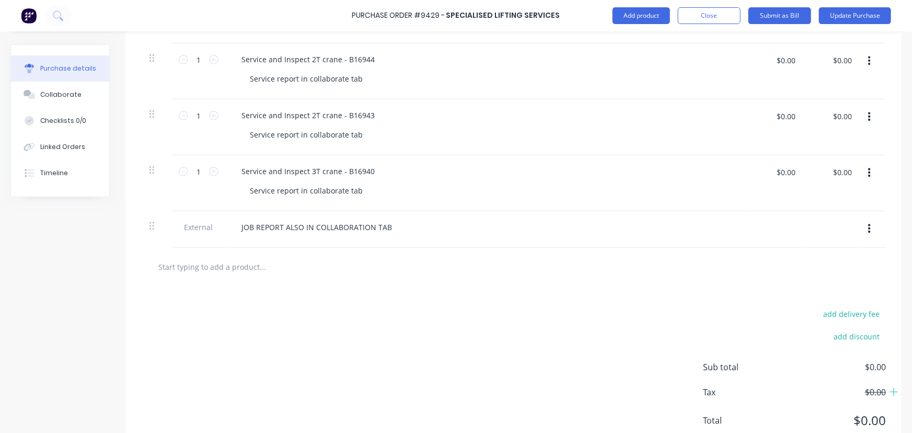
scroll to position [326, 0]
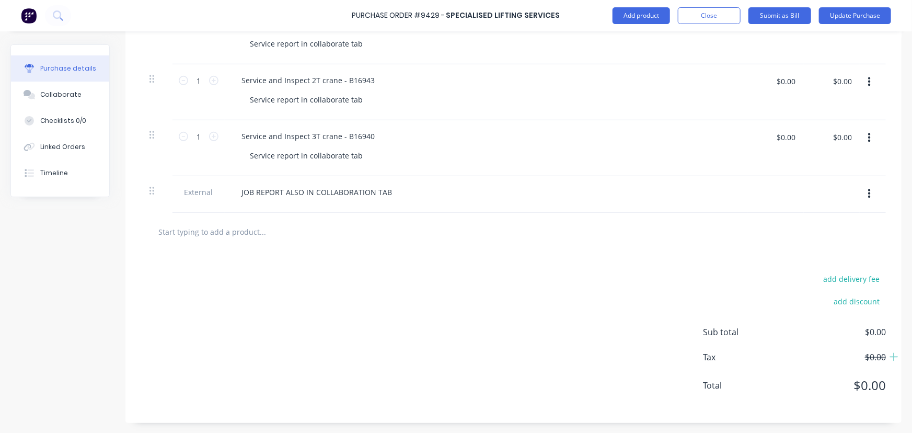
click at [857, 385] on span "$0.00" at bounding box center [834, 385] width 105 height 19
click at [879, 331] on div "add delivery fee add discount Sub total $0.00 Tax $0.00 Total $0.00" at bounding box center [513, 337] width 776 height 172
click at [873, 334] on span "$0.00" at bounding box center [834, 332] width 105 height 13
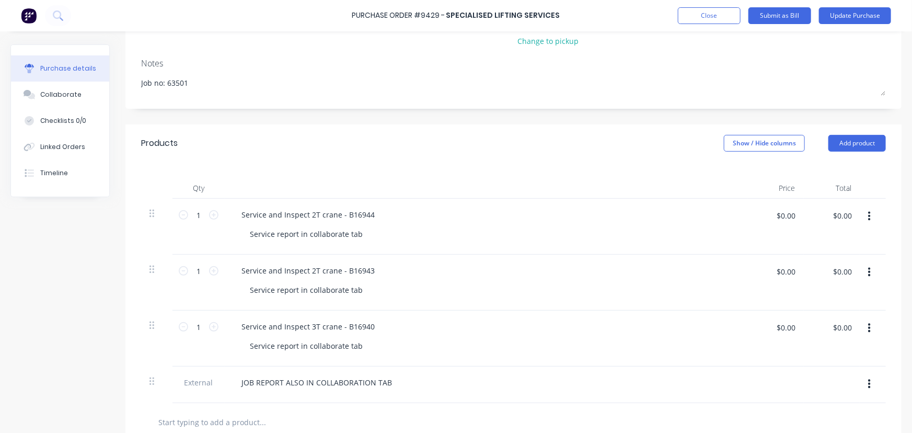
scroll to position [231, 0]
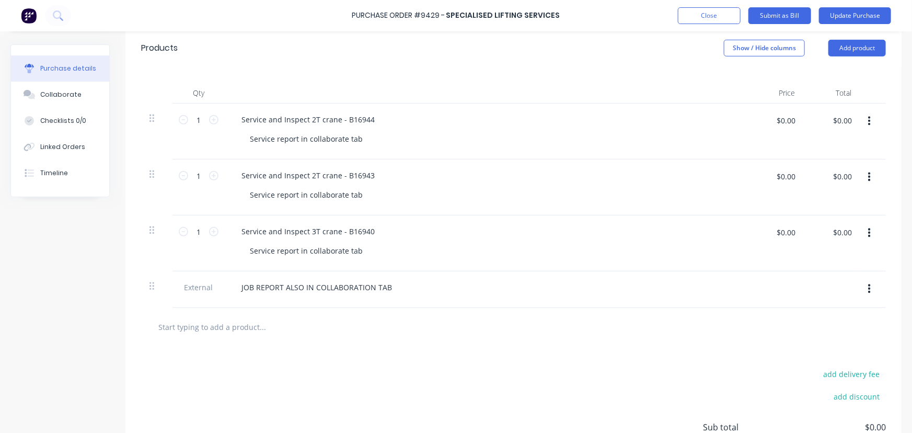
click at [822, 283] on div at bounding box center [832, 289] width 56 height 37
click at [859, 287] on button "button" at bounding box center [869, 289] width 25 height 19
click at [839, 230] on input "$0.00" at bounding box center [842, 232] width 31 height 17
type textarea "x"
click at [834, 122] on input "$0.00" at bounding box center [842, 120] width 31 height 17
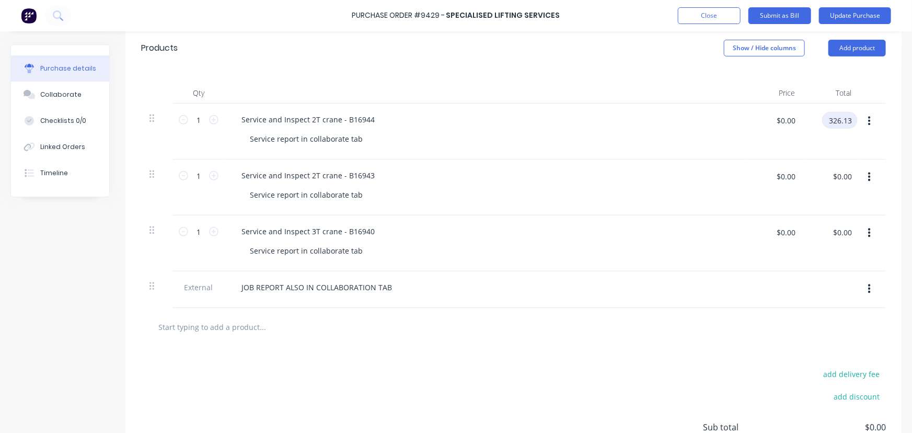
type input "326.13"
type textarea "x"
type input "$326.13"
type textarea "x"
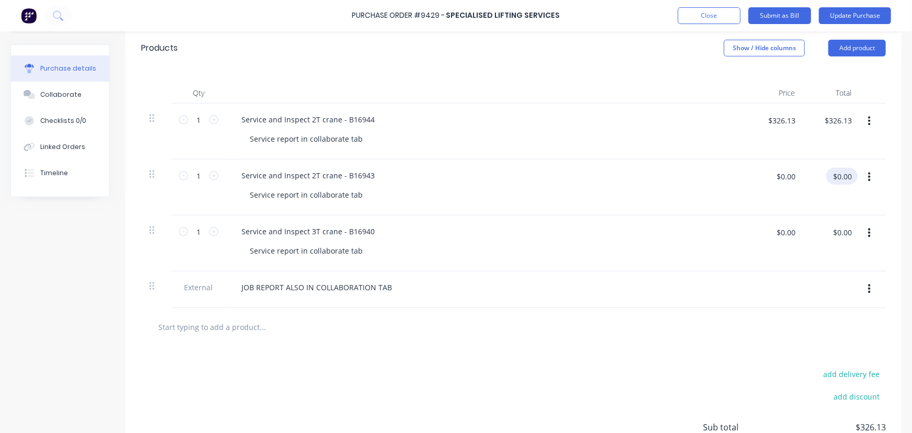
click at [845, 177] on input "$0.00" at bounding box center [842, 176] width 31 height 17
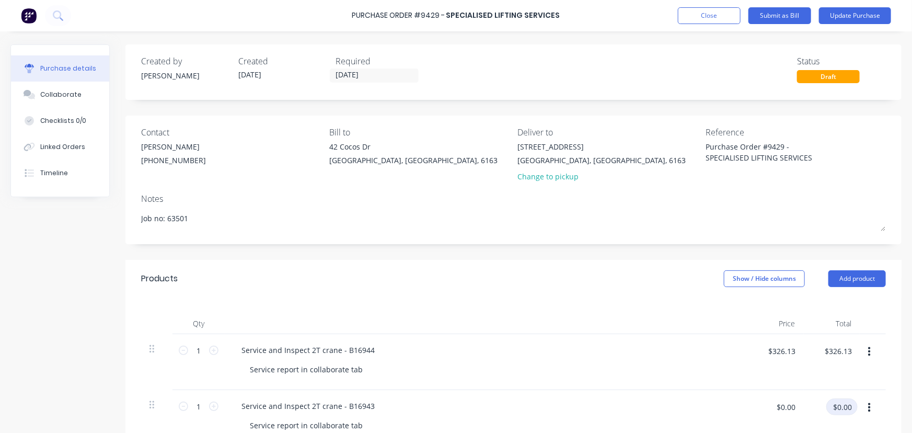
scroll to position [237, 0]
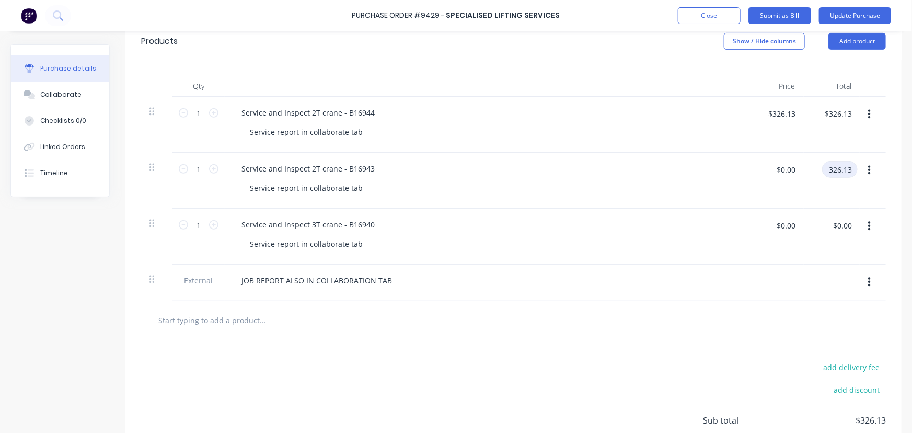
type input "326.13"
type textarea "x"
type input "$326.13"
type textarea "x"
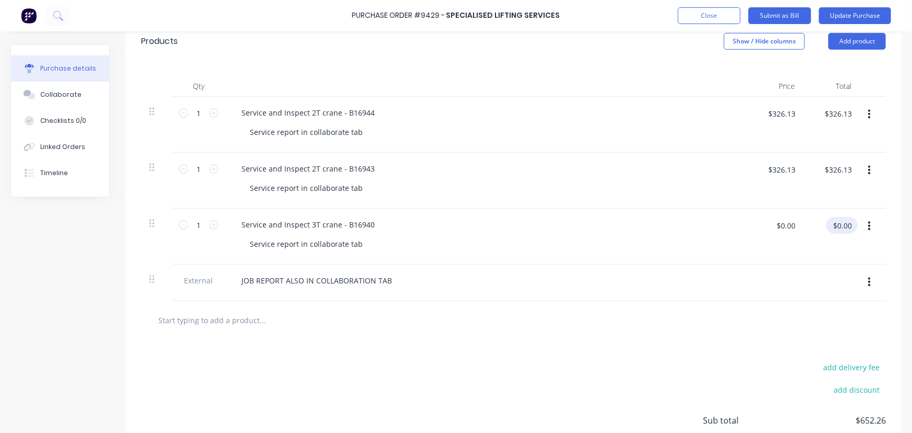
click at [840, 227] on input "$0.00" at bounding box center [842, 225] width 31 height 17
type input "326.13"
type textarea "x"
type input "$326.13"
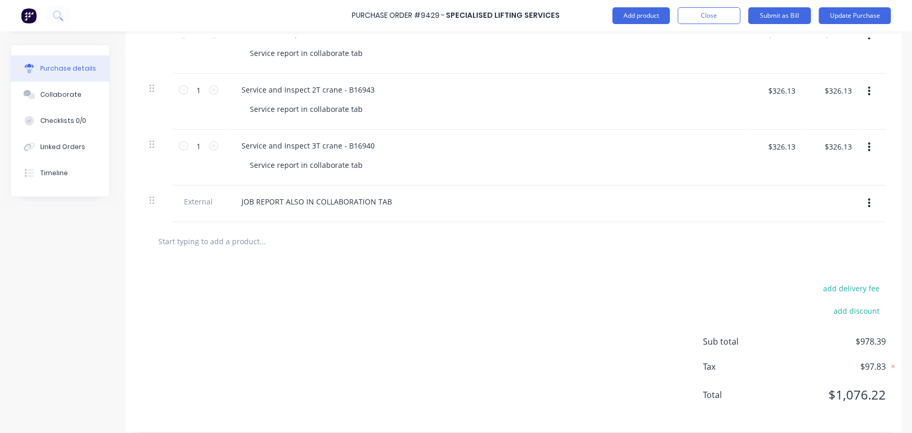
scroll to position [326, 0]
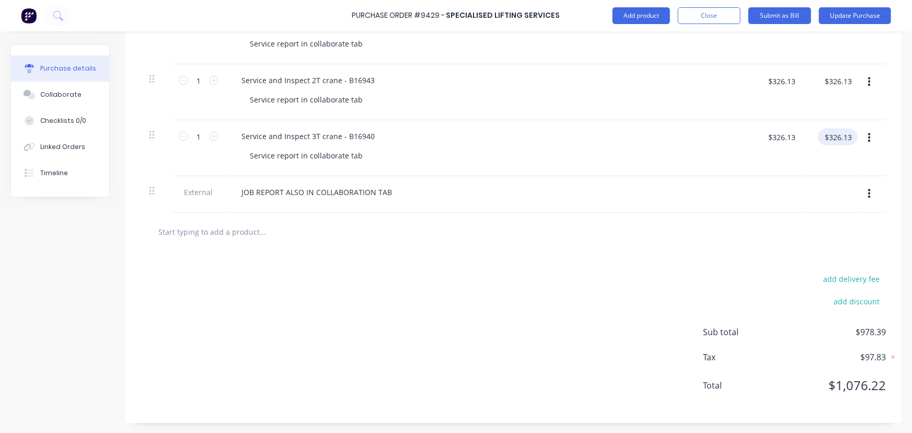
type textarea "x"
click at [849, 139] on input "$326.13" at bounding box center [838, 137] width 40 height 17
type input "326.15"
type textarea "x"
type input "$326.15"
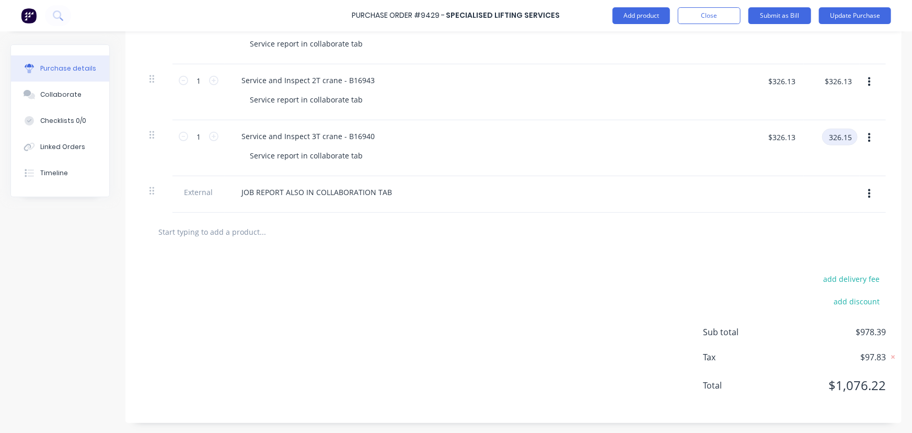
type input "$326.15"
type textarea "x"
click at [846, 135] on input "$326.15" at bounding box center [838, 137] width 40 height 17
type input "326.14"
type textarea "x"
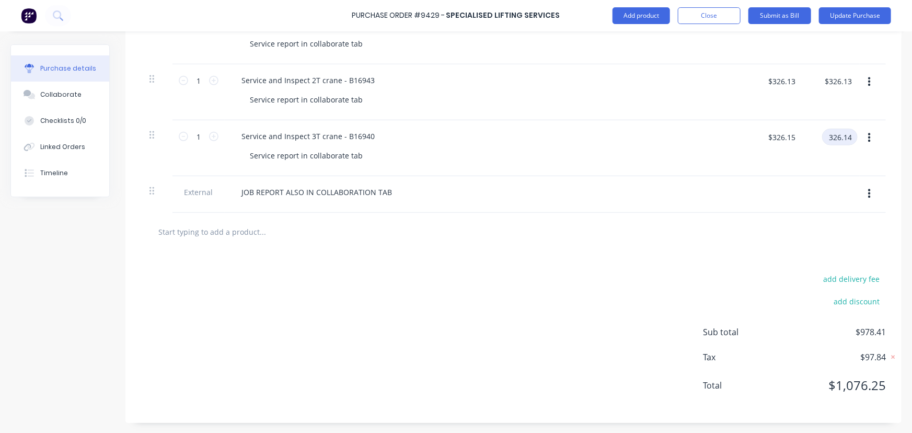
type input "$326.14"
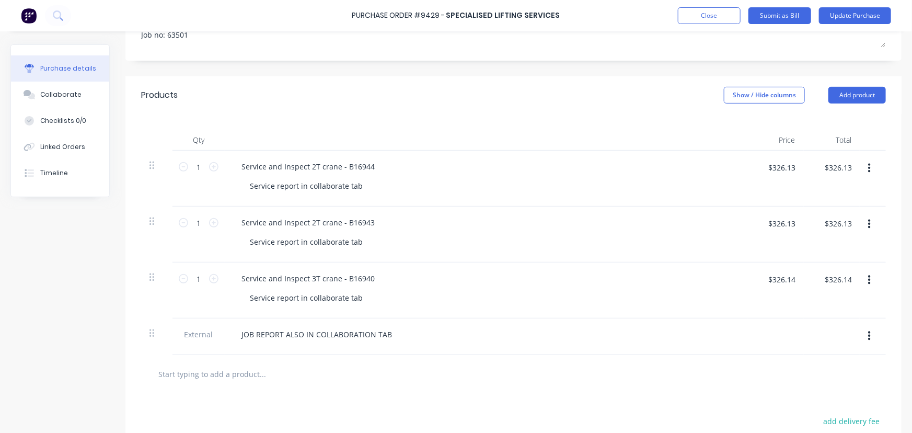
scroll to position [183, 0]
type textarea "x"
click at [849, 226] on input "$326.13" at bounding box center [838, 223] width 40 height 17
type input "326.14"
type textarea "x"
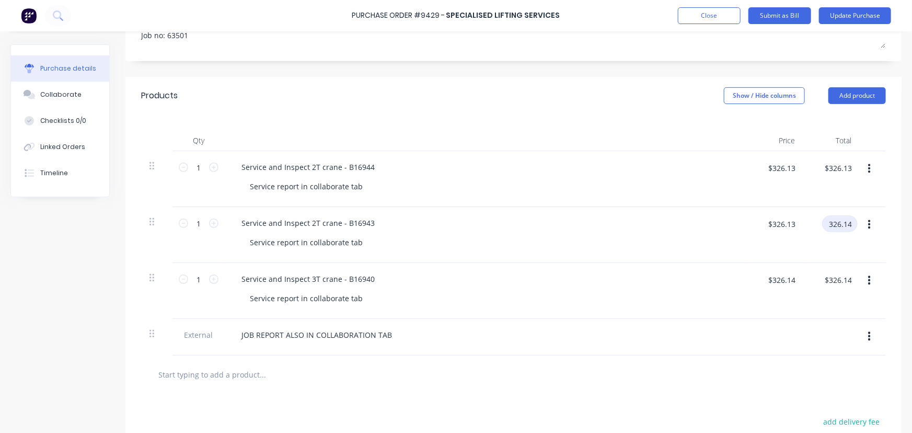
type input "$326.14"
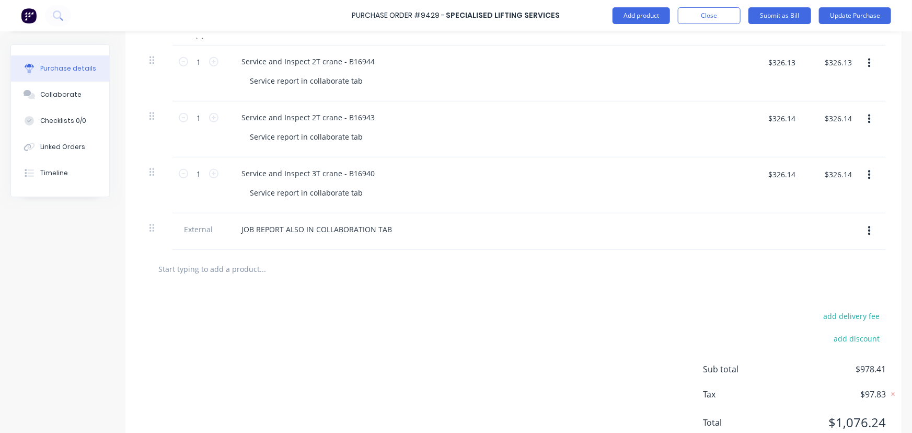
scroll to position [326, 0]
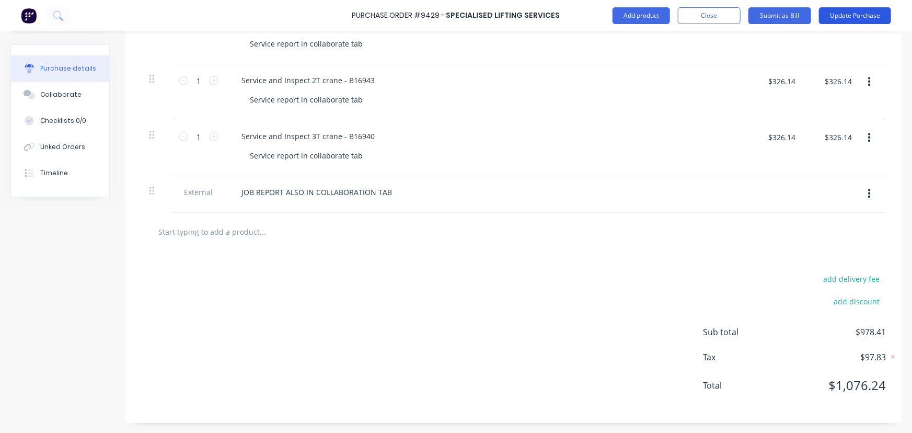
click at [852, 20] on button "Update Purchase" at bounding box center [855, 15] width 72 height 17
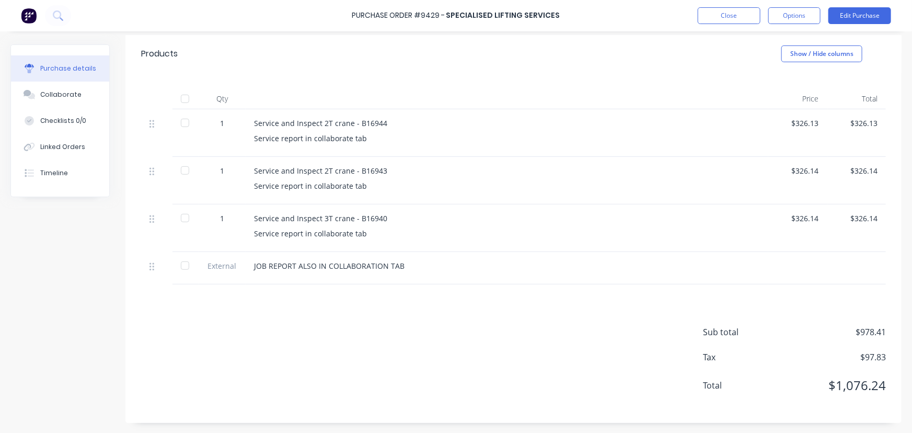
scroll to position [0, 0]
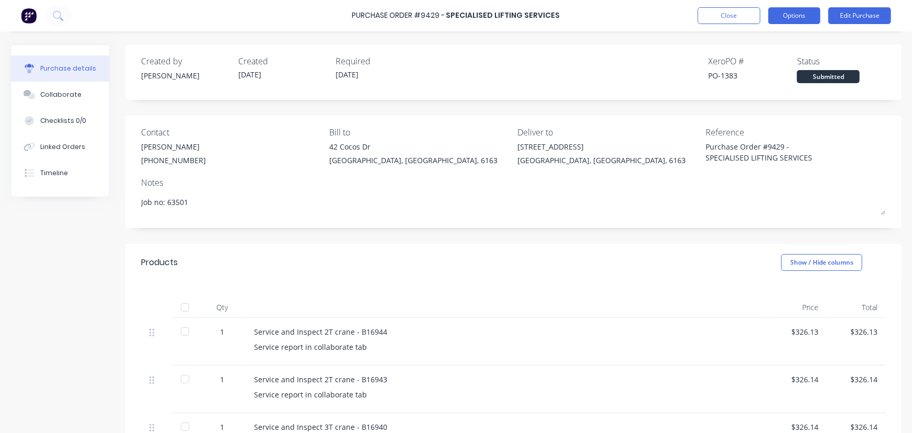
click at [795, 19] on button "Options" at bounding box center [795, 15] width 52 height 17
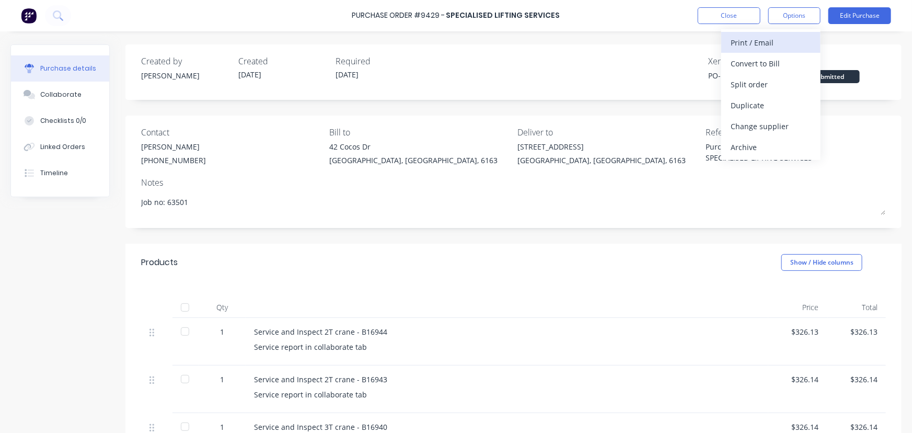
click at [758, 46] on div "Print / Email" at bounding box center [771, 42] width 81 height 15
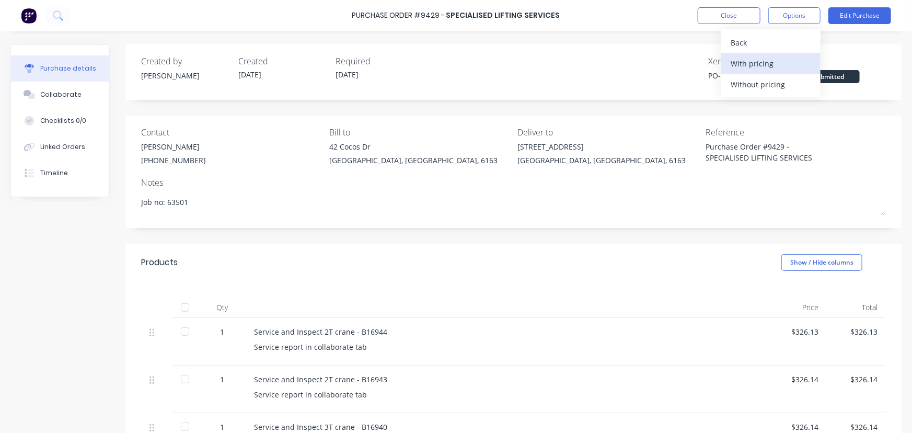
click at [753, 61] on div "With pricing" at bounding box center [771, 63] width 81 height 15
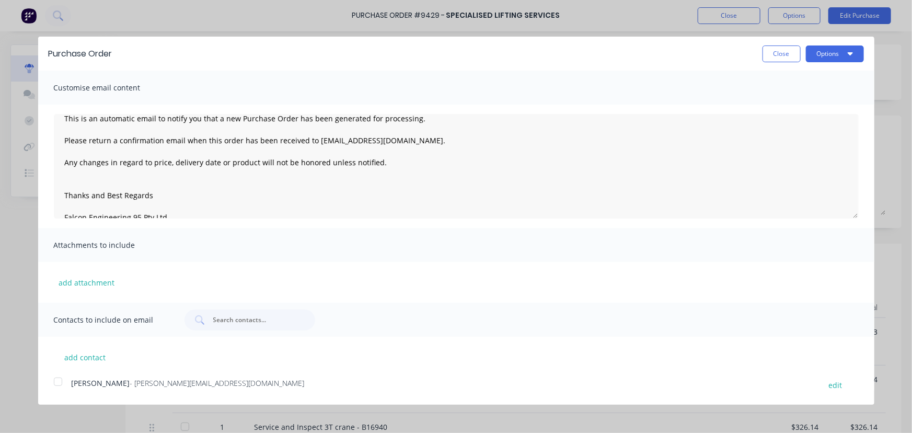
scroll to position [60, 0]
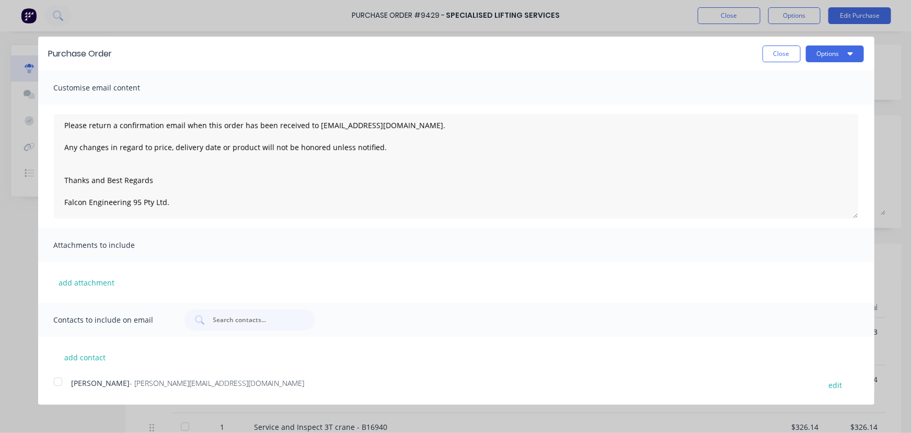
click at [55, 381] on div at bounding box center [58, 381] width 21 height 21
click at [850, 56] on icon "button" at bounding box center [850, 53] width 5 height 8
click at [795, 100] on div "Email" at bounding box center [814, 101] width 81 height 15
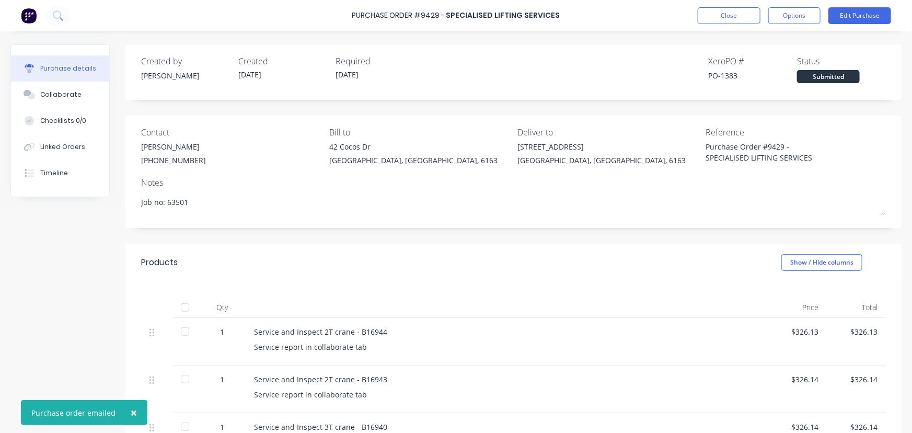
type textarea "x"
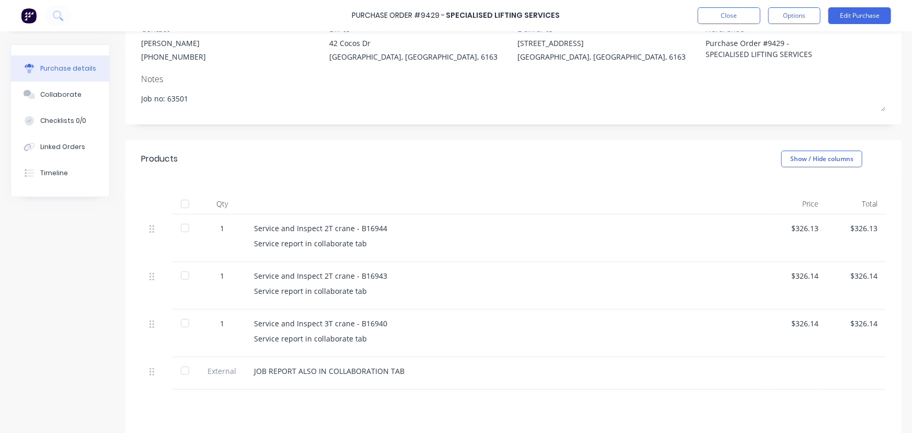
scroll to position [0, 0]
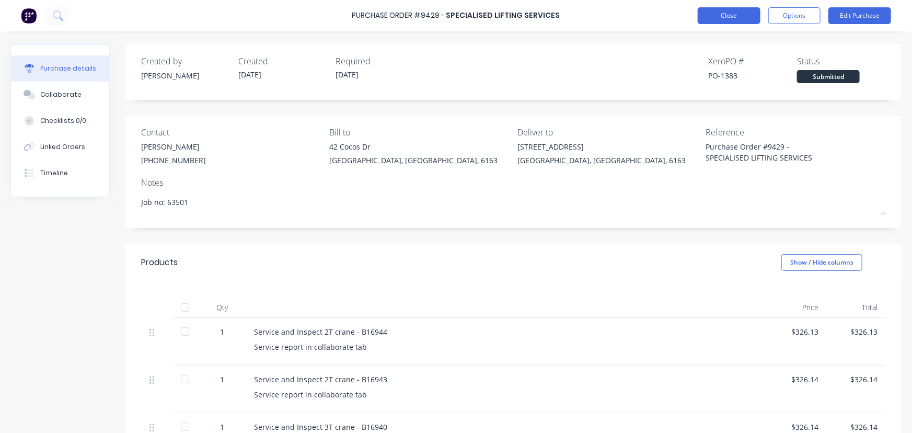
click at [717, 21] on button "Close" at bounding box center [729, 15] width 63 height 17
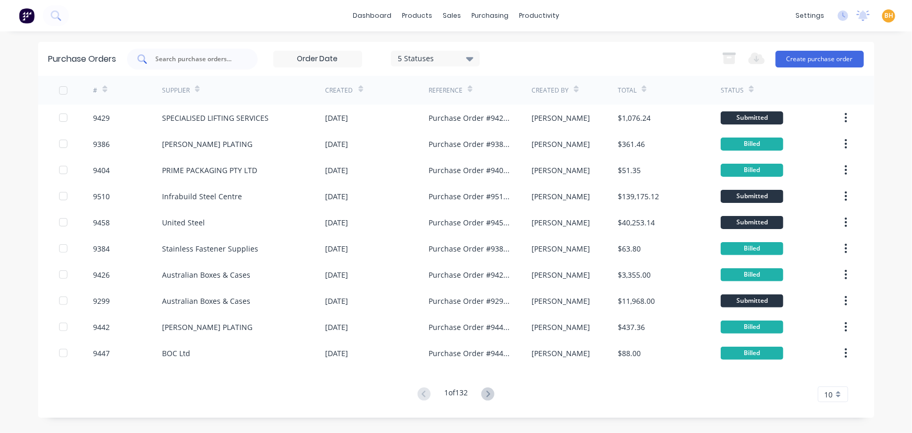
click at [191, 55] on input "text" at bounding box center [198, 59] width 87 height 10
click at [177, 55] on input "text" at bounding box center [198, 59] width 87 height 10
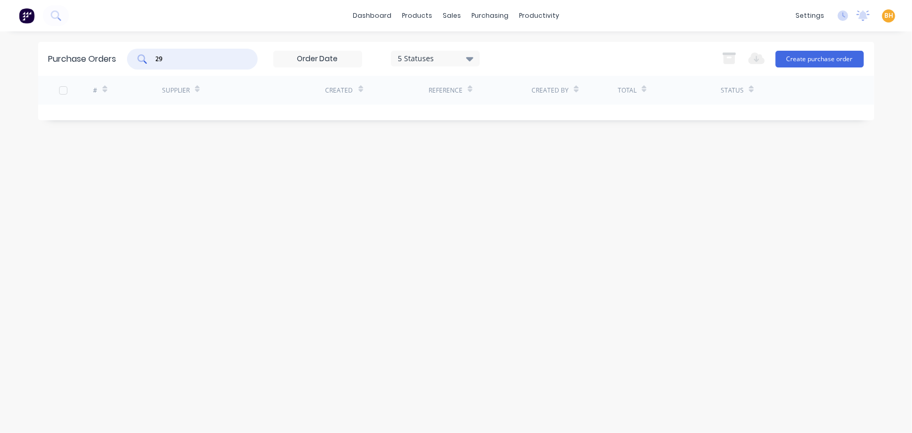
type input "2"
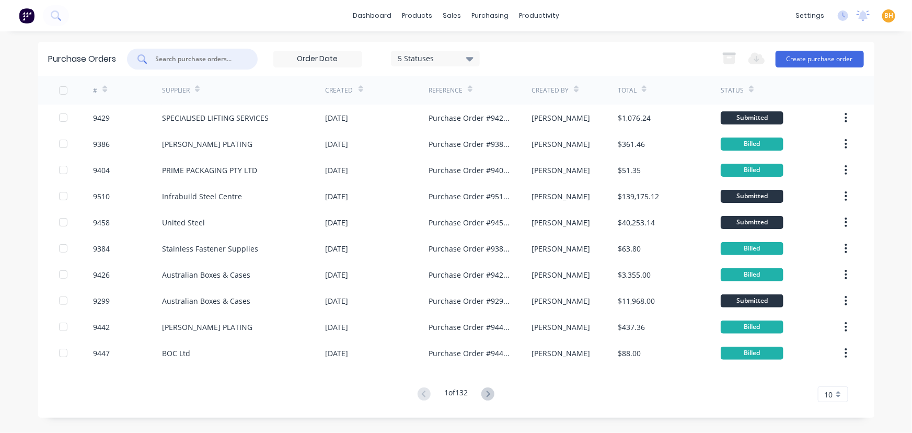
click at [170, 59] on input "text" at bounding box center [198, 59] width 87 height 10
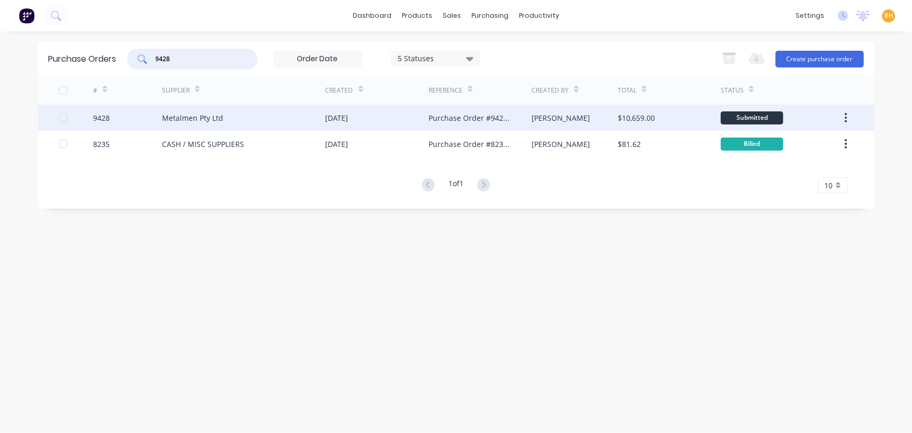
type input "9428"
click at [176, 121] on div "Metalmen Pty Ltd" at bounding box center [192, 117] width 61 height 11
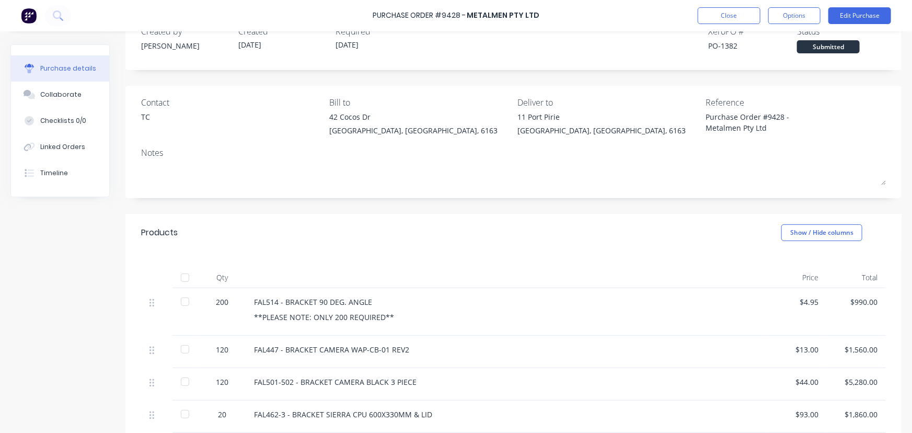
scroll to position [95, 0]
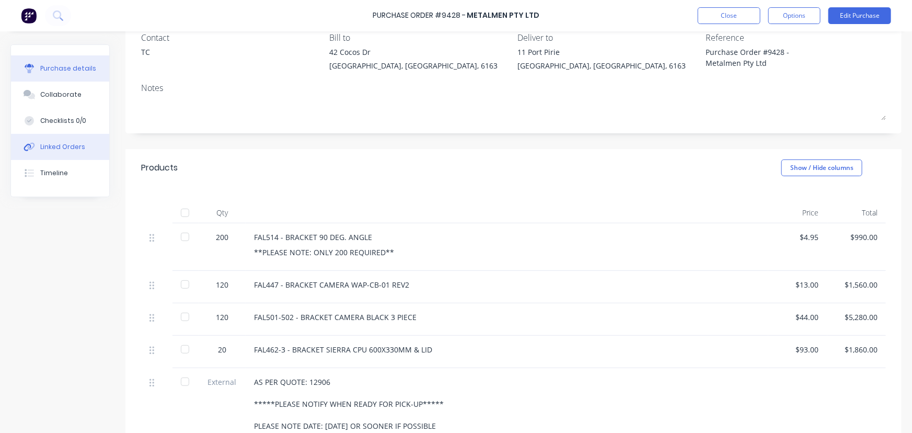
click at [54, 148] on div "Linked Orders" at bounding box center [62, 146] width 45 height 9
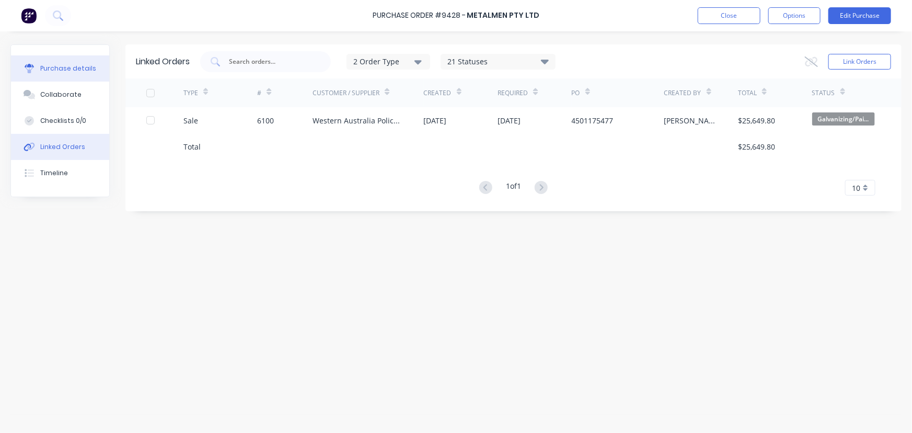
click at [63, 70] on div "Purchase details" at bounding box center [68, 68] width 56 height 9
type textarea "x"
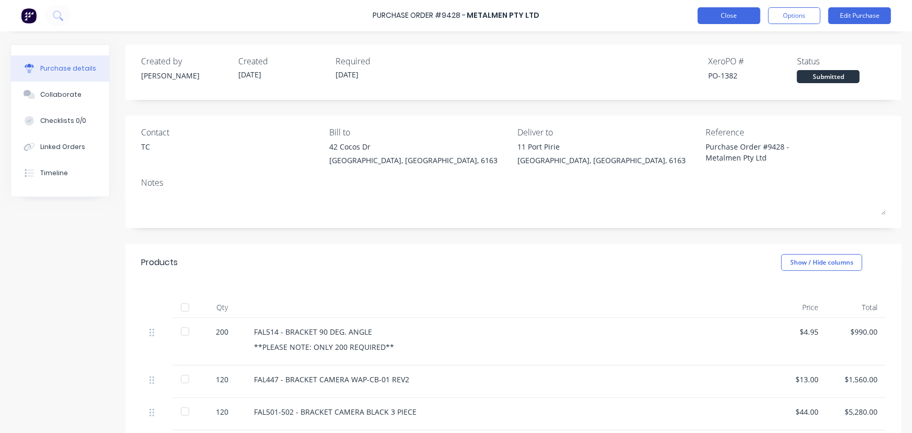
click at [730, 21] on button "Close" at bounding box center [729, 15] width 63 height 17
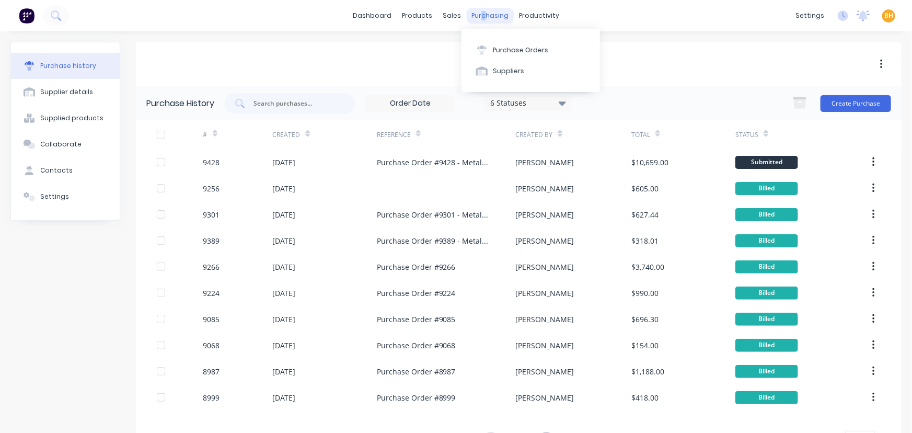
click at [479, 18] on div "purchasing" at bounding box center [490, 16] width 48 height 16
click at [521, 55] on button "Purchase Orders" at bounding box center [531, 49] width 139 height 21
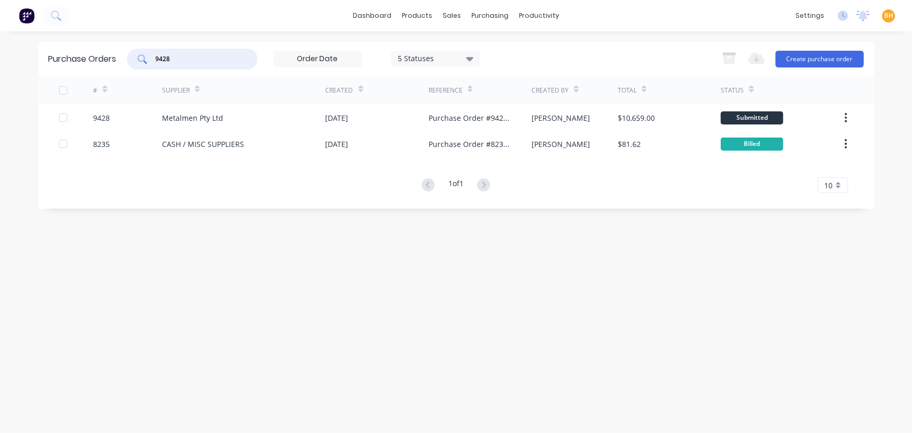
click at [182, 62] on input "9428" at bounding box center [198, 59] width 87 height 10
type input "9"
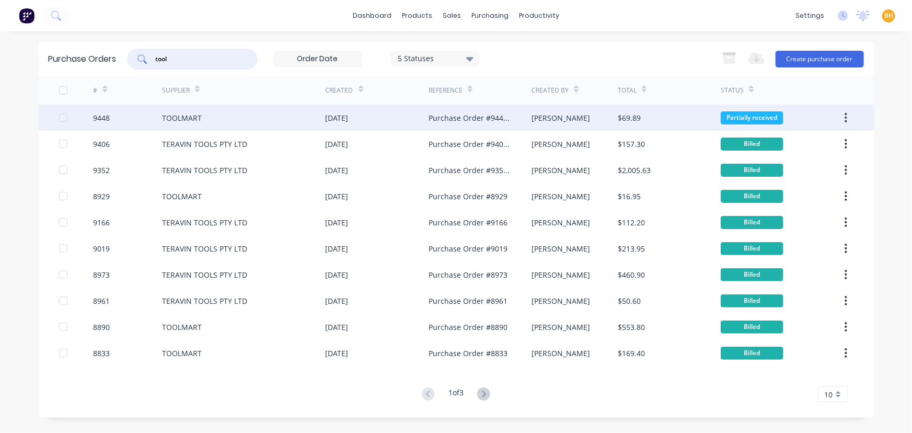
type input "tool"
click at [215, 114] on div "TOOLMART" at bounding box center [244, 118] width 164 height 26
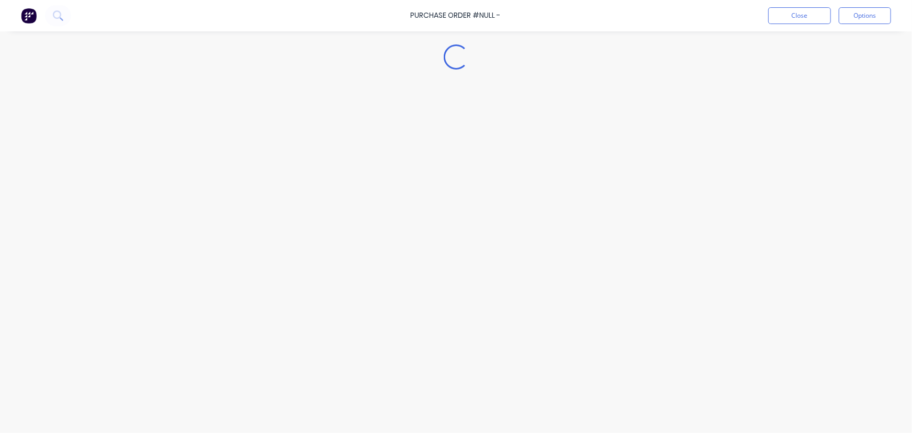
type textarea "x"
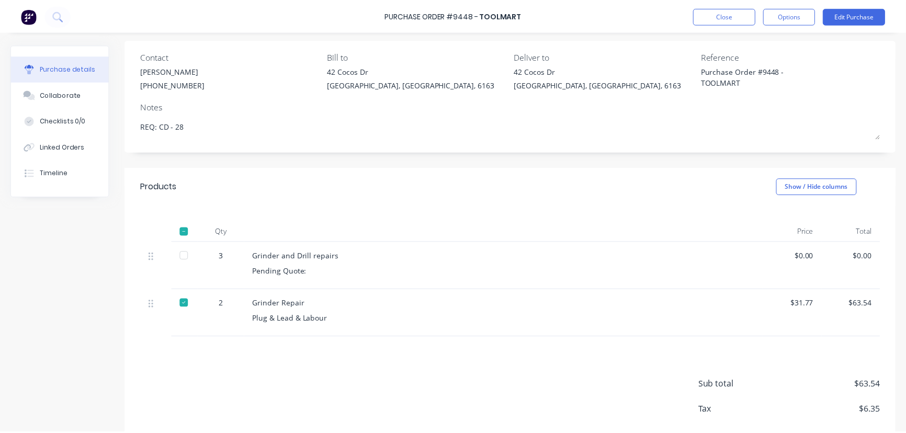
scroll to position [95, 0]
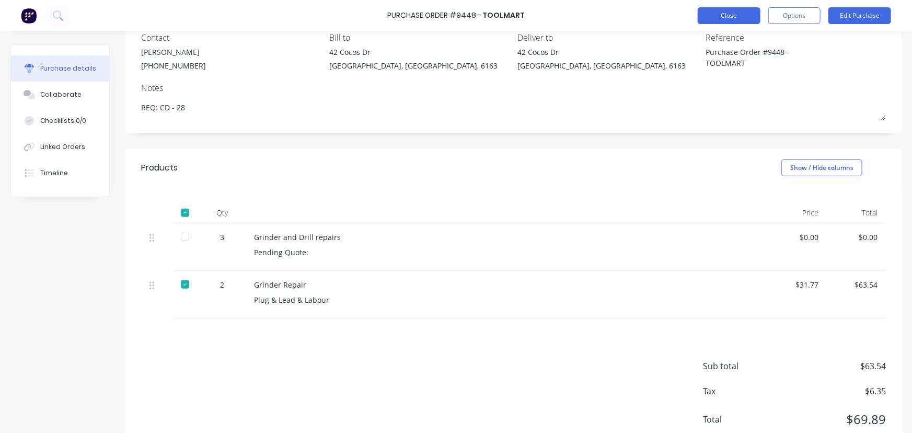
click at [739, 18] on button "Close" at bounding box center [729, 15] width 63 height 17
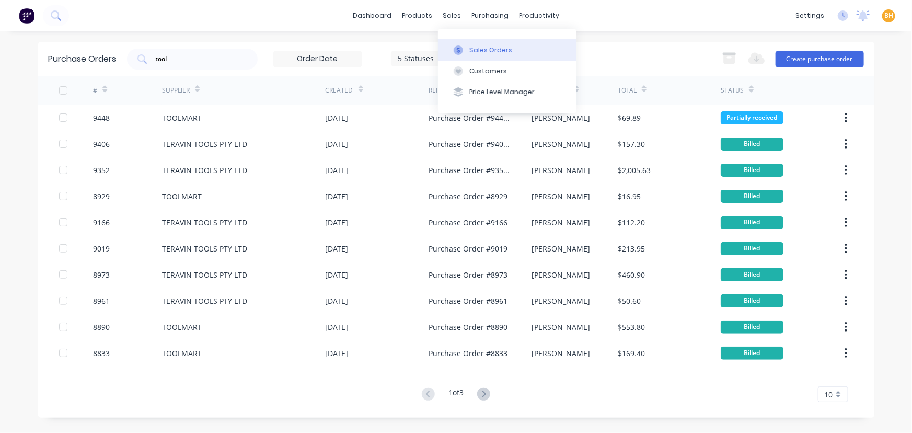
click at [473, 43] on button "Sales Orders" at bounding box center [507, 49] width 139 height 21
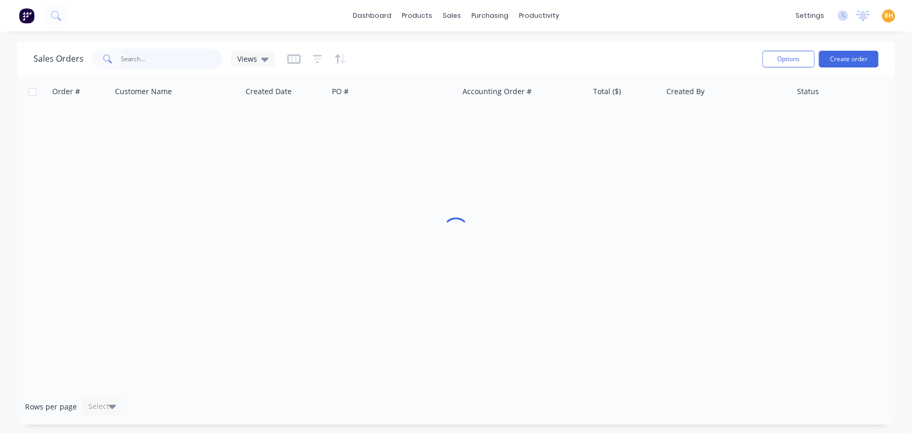
click at [147, 54] on input "text" at bounding box center [172, 59] width 102 height 21
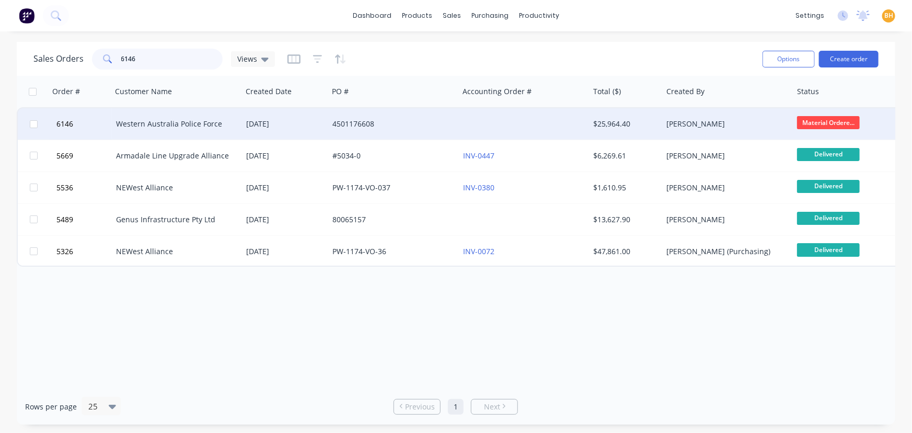
type input "6146"
click at [145, 124] on div "Western Australia Police Force" at bounding box center [174, 124] width 116 height 10
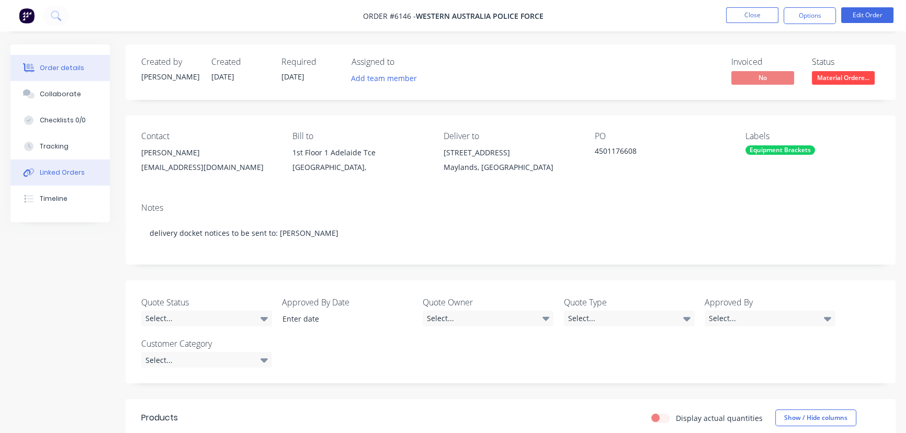
click at [82, 164] on button "Linked Orders" at bounding box center [59, 172] width 99 height 26
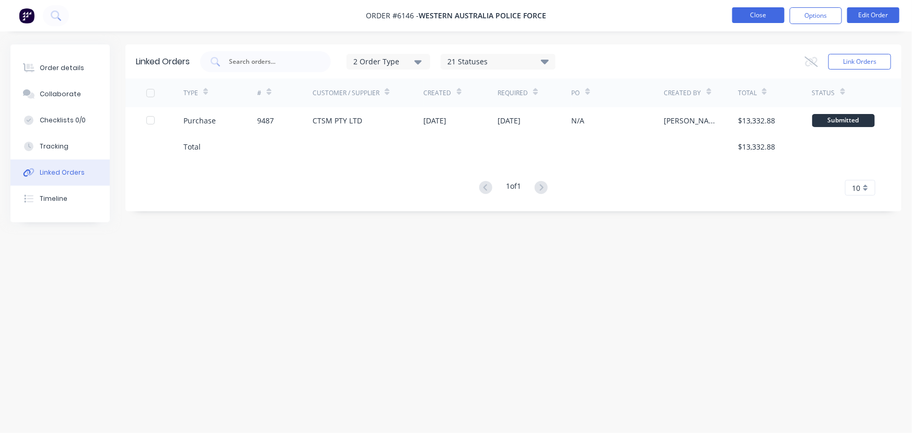
click at [760, 12] on button "Close" at bounding box center [758, 15] width 52 height 16
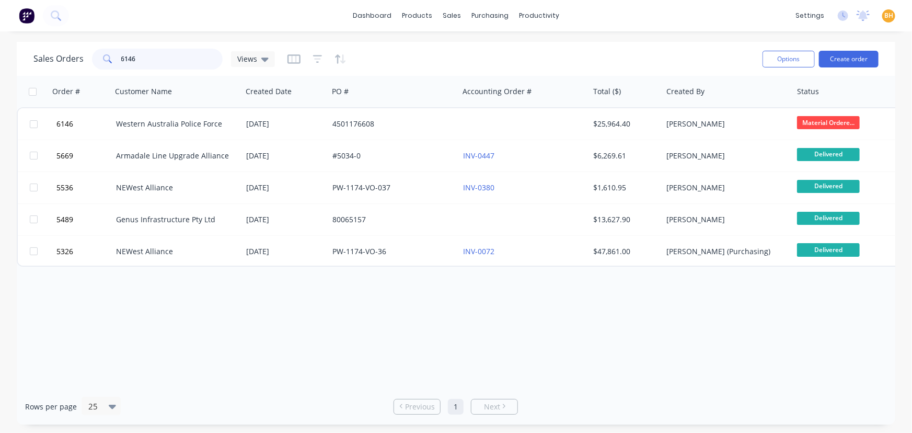
click at [156, 54] on input "6146" at bounding box center [172, 59] width 102 height 21
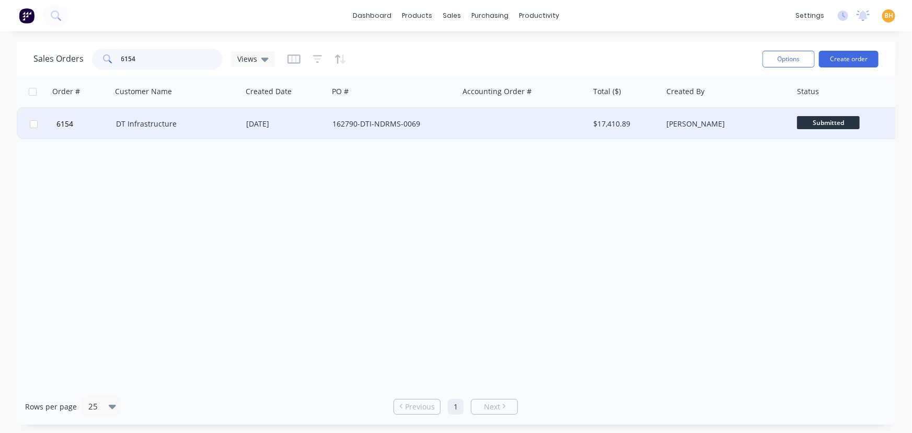
type input "6154"
click at [185, 116] on div "DT Infrastructure" at bounding box center [177, 123] width 131 height 31
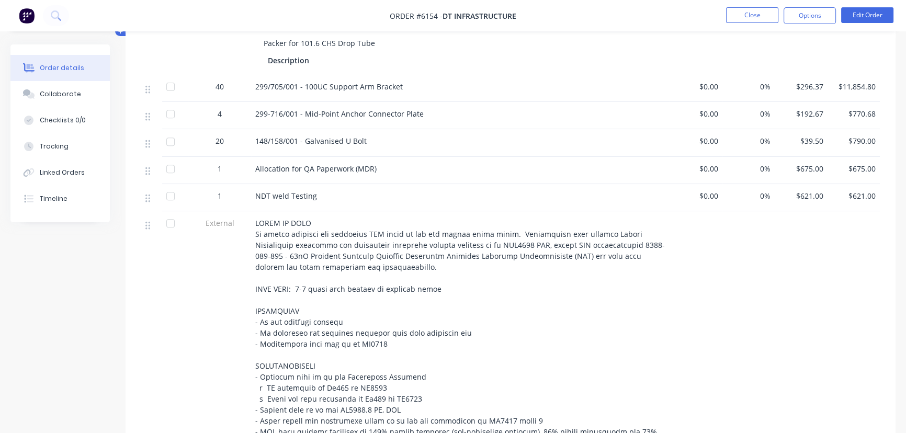
scroll to position [380, 0]
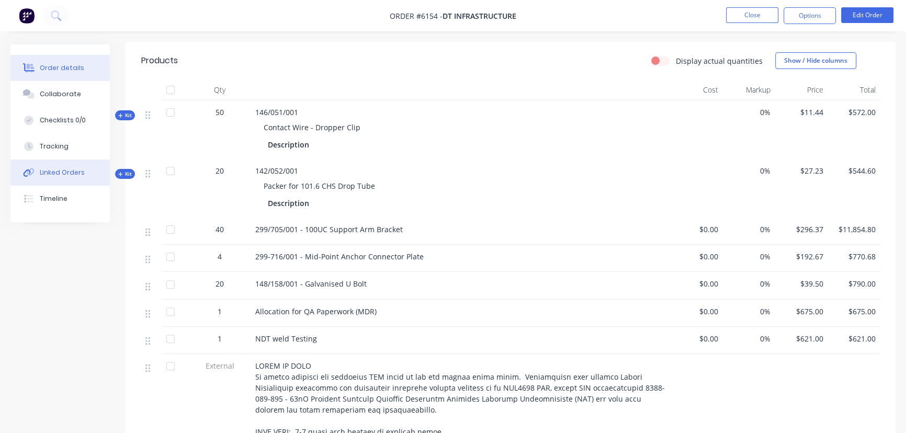
click at [60, 178] on button "Linked Orders" at bounding box center [59, 172] width 99 height 26
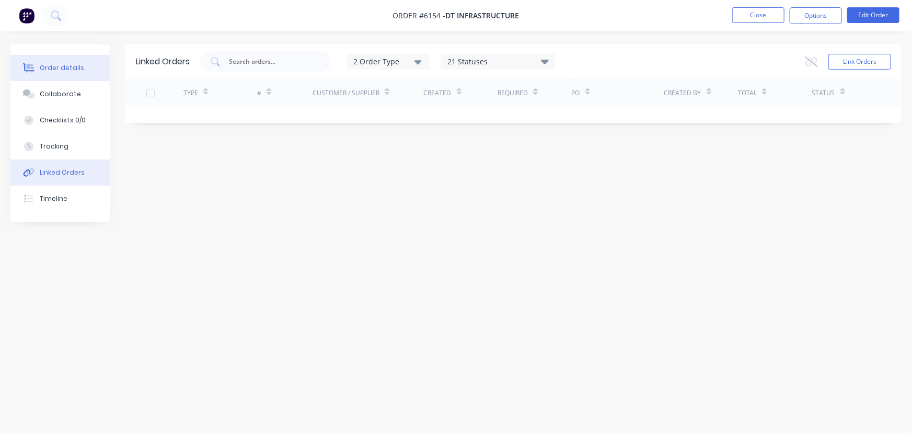
click at [45, 64] on div "Order details" at bounding box center [62, 67] width 44 height 9
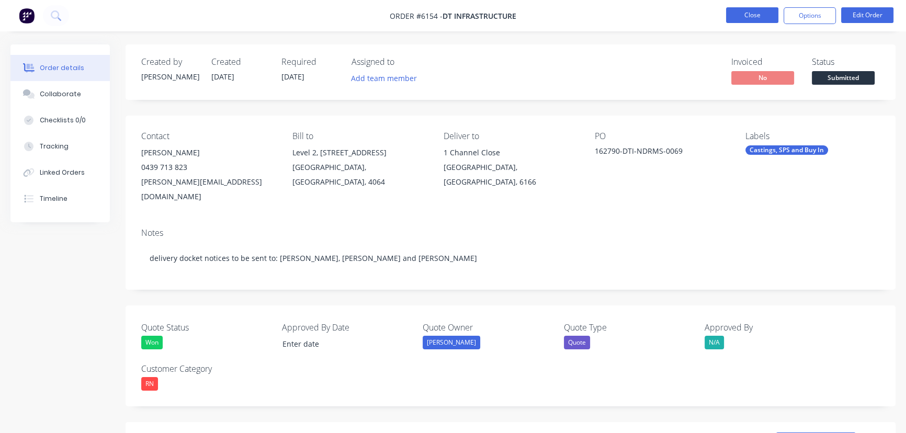
click at [753, 14] on button "Close" at bounding box center [752, 15] width 52 height 16
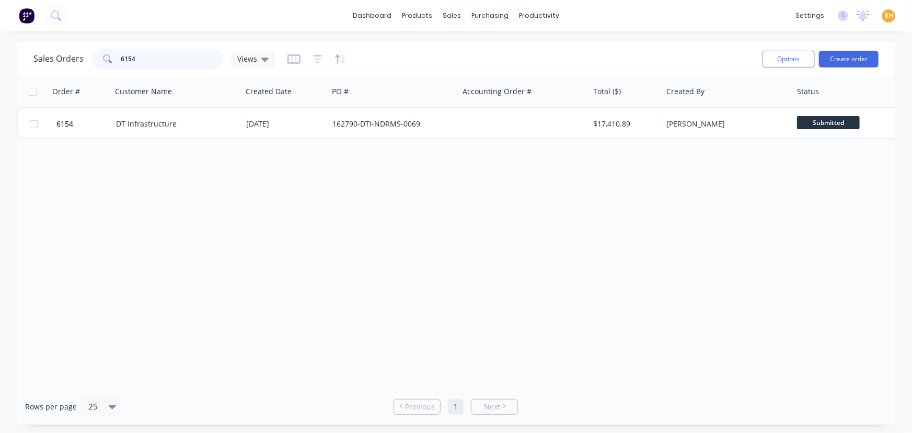
click at [168, 56] on input "6154" at bounding box center [172, 59] width 102 height 21
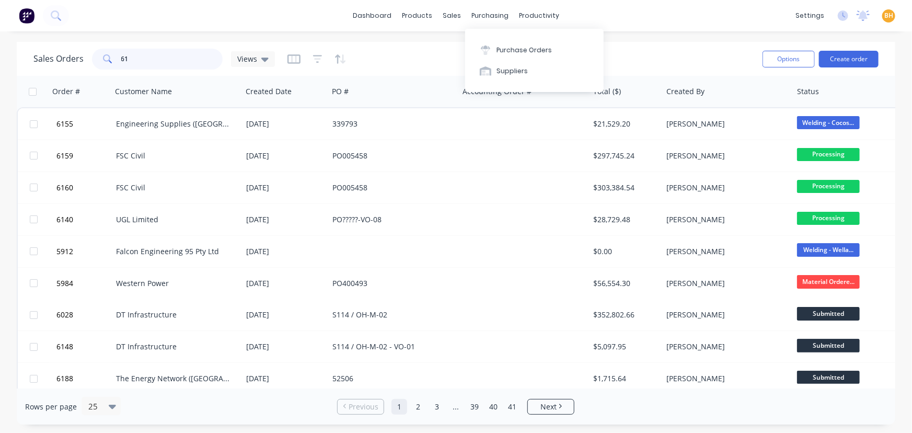
type input "61"
click at [485, 3] on div "dashboard products sales purchasing productivity dashboard products Product Cat…" at bounding box center [456, 15] width 912 height 31
click at [484, 12] on div "purchasing" at bounding box center [490, 16] width 48 height 16
click at [508, 45] on div "Purchase Orders" at bounding box center [524, 49] width 55 height 9
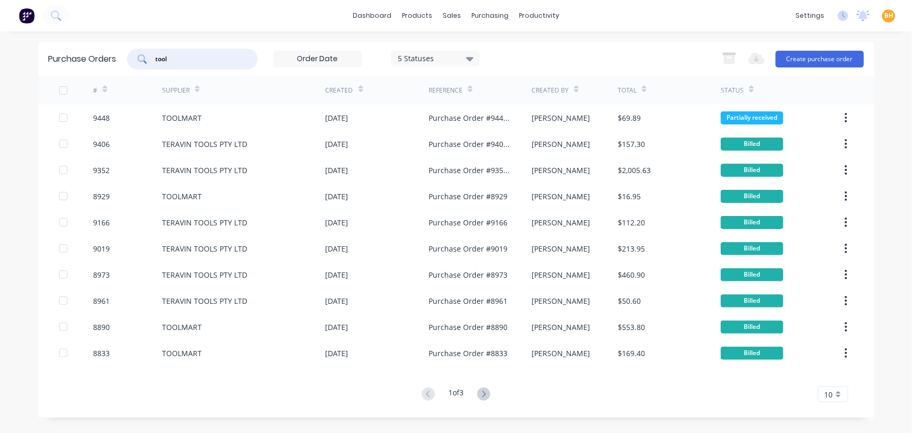
click at [197, 55] on input "tool" at bounding box center [198, 59] width 87 height 10
type input "t"
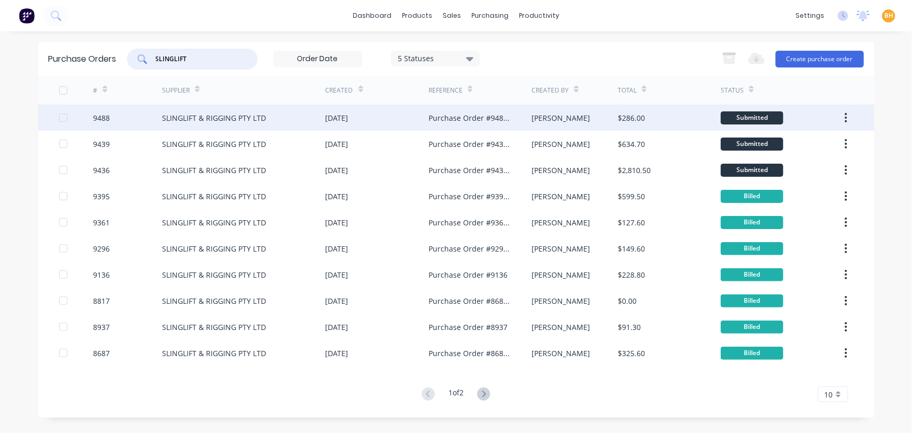
type input "SLINGLIFT"
click at [200, 120] on div "SLINGLIFT & RIGGING PTY LTD" at bounding box center [214, 117] width 104 height 11
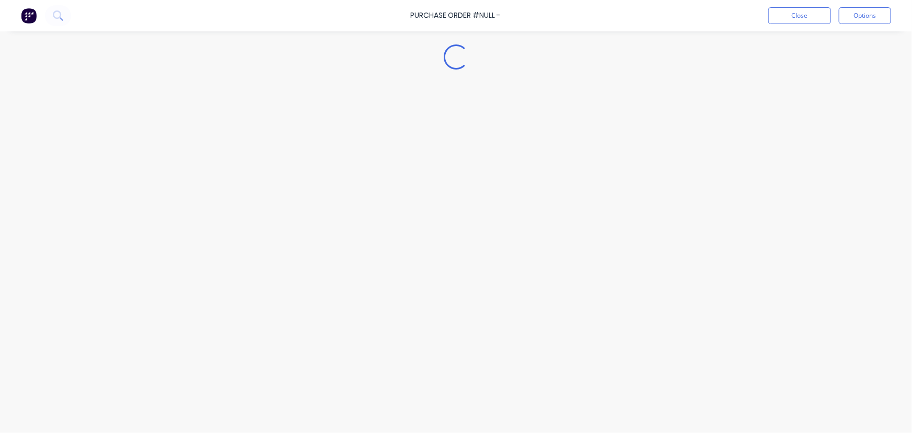
type textarea "x"
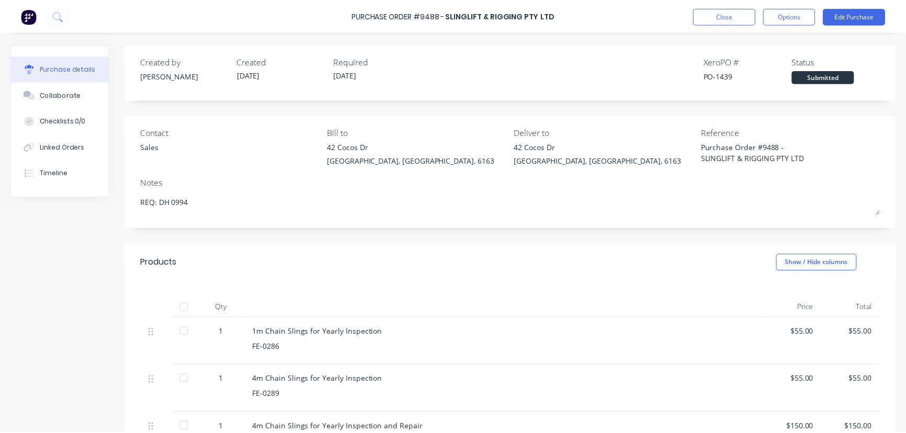
scroll to position [190, 0]
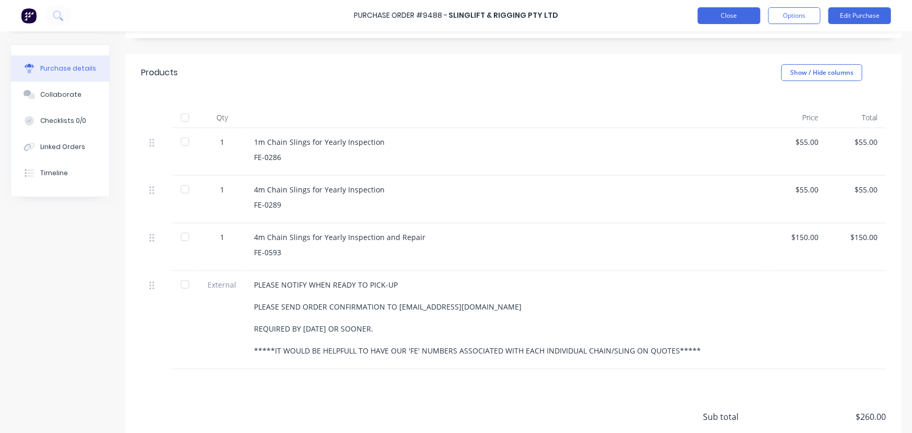
click at [724, 19] on button "Close" at bounding box center [729, 15] width 63 height 17
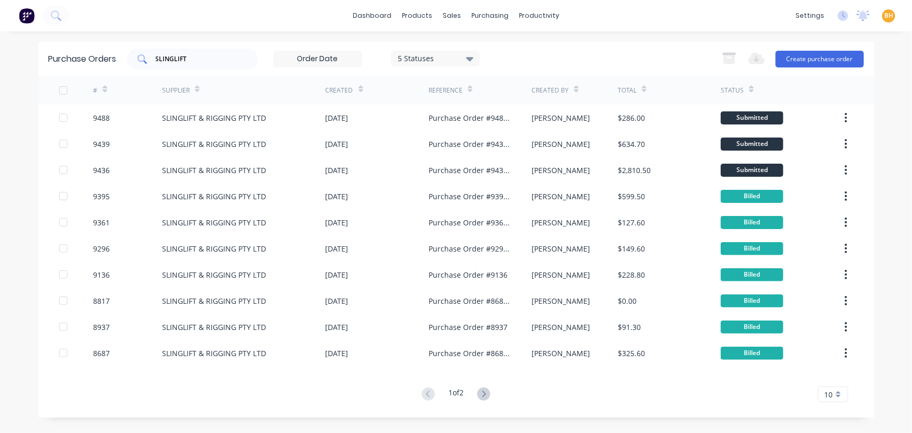
click at [220, 67] on div "SLINGLIFT" at bounding box center [192, 59] width 131 height 21
type input "S"
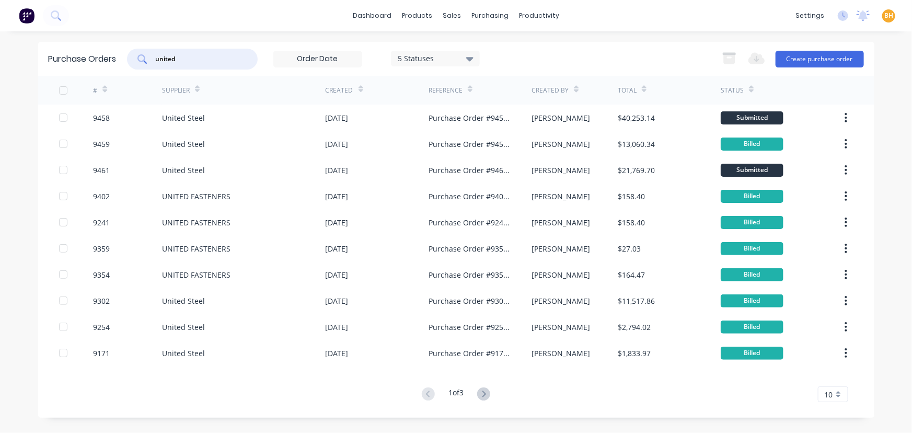
click at [201, 59] on input "united" at bounding box center [198, 59] width 87 height 10
click at [192, 66] on div "united" at bounding box center [192, 59] width 131 height 21
type input "u"
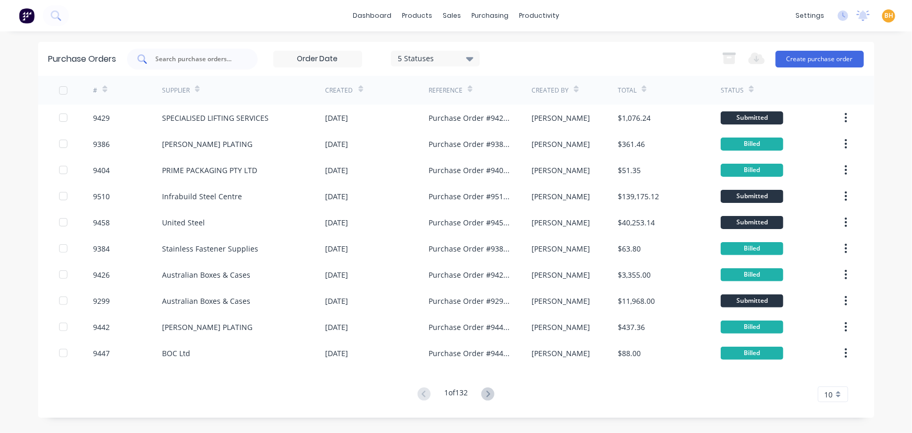
click at [179, 59] on input "text" at bounding box center [198, 59] width 87 height 10
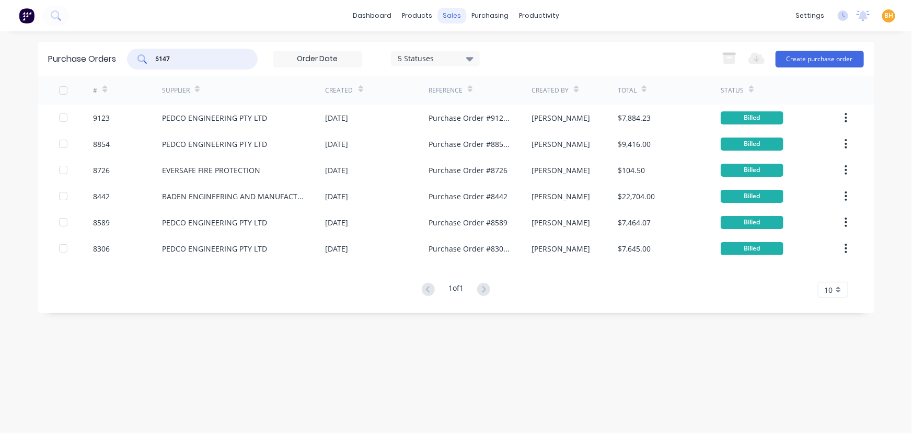
type input "6147"
click at [454, 16] on div "sales" at bounding box center [452, 16] width 29 height 16
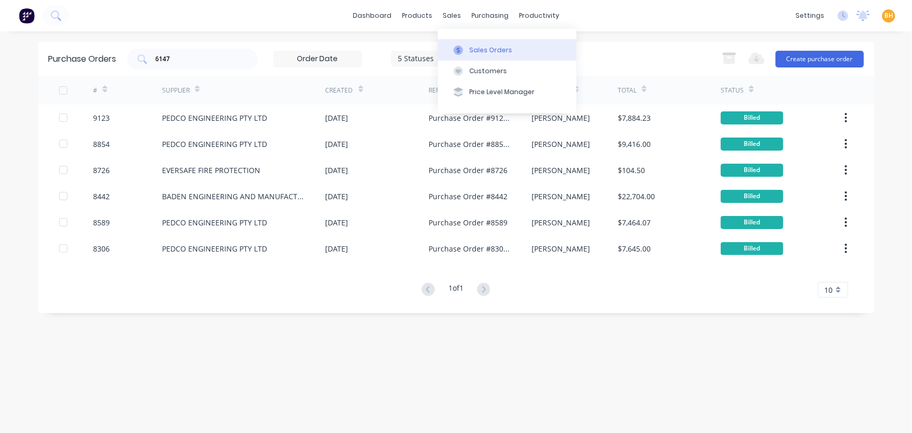
click at [473, 50] on div "Sales Orders" at bounding box center [490, 49] width 43 height 9
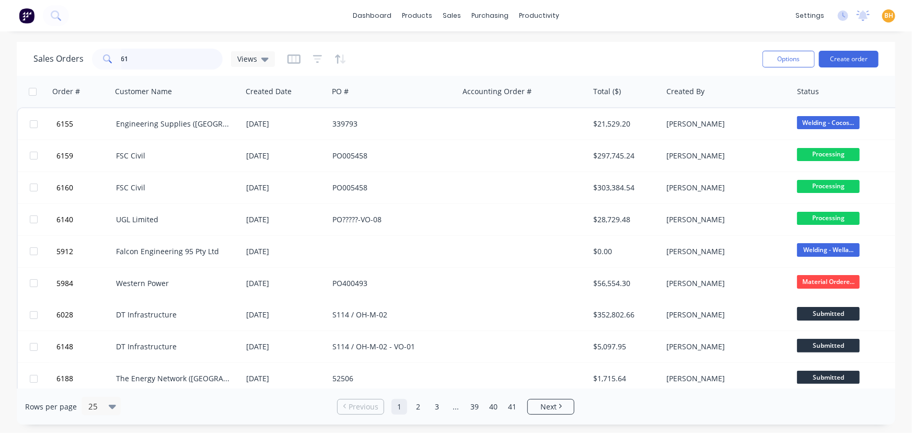
click at [161, 62] on input "61" at bounding box center [172, 59] width 102 height 21
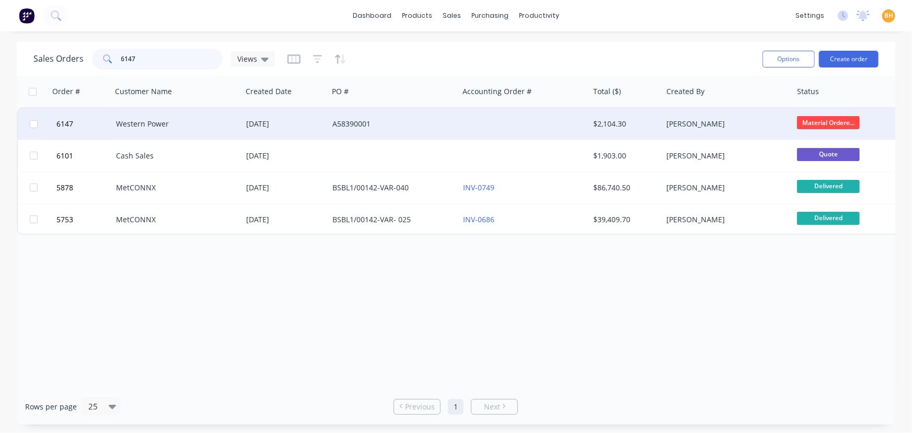
type input "6147"
click at [165, 122] on div "Western Power" at bounding box center [174, 124] width 116 height 10
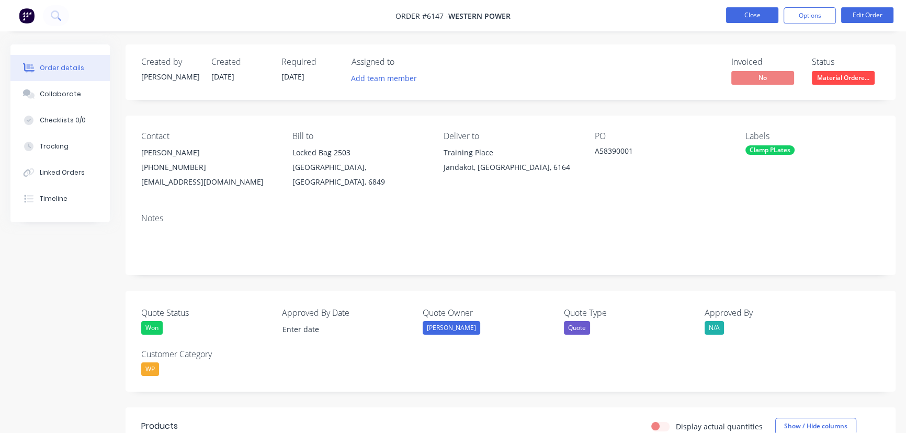
click at [742, 18] on button "Close" at bounding box center [752, 15] width 52 height 16
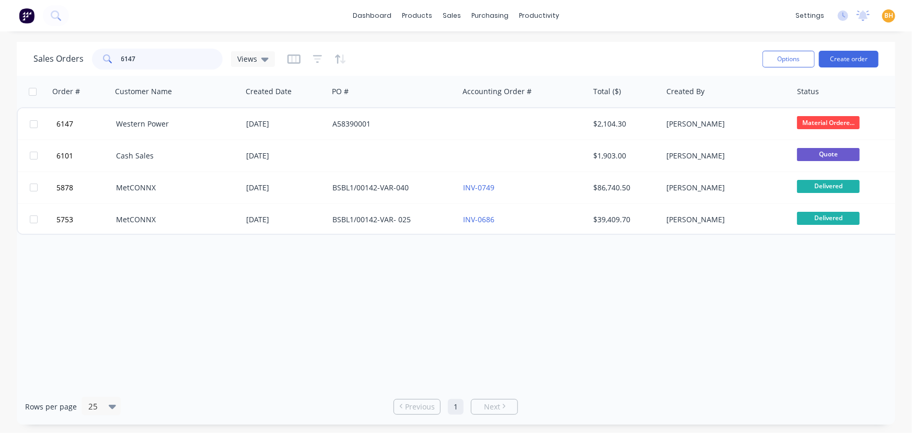
click at [170, 55] on input "6147" at bounding box center [172, 59] width 102 height 21
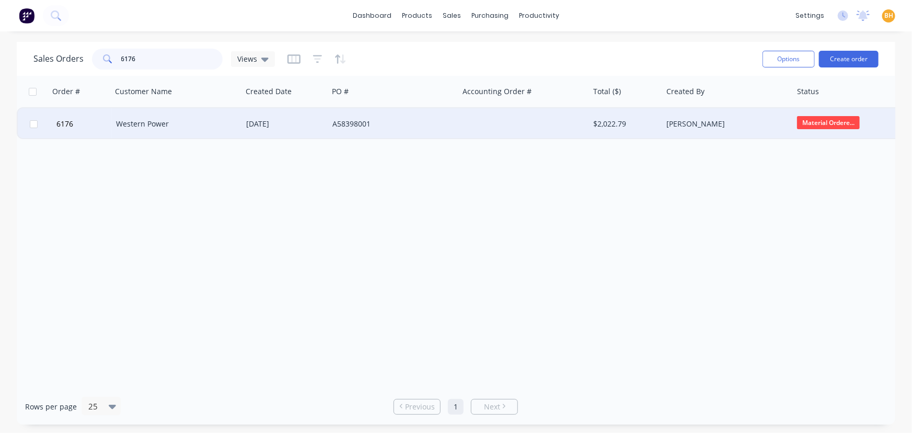
type input "6176"
click at [194, 118] on div "Western Power" at bounding box center [177, 123] width 131 height 31
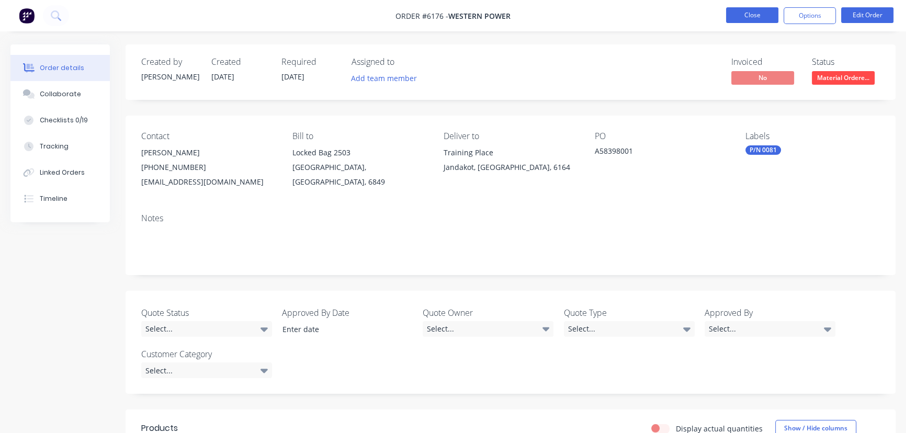
click at [749, 8] on button "Close" at bounding box center [752, 15] width 52 height 16
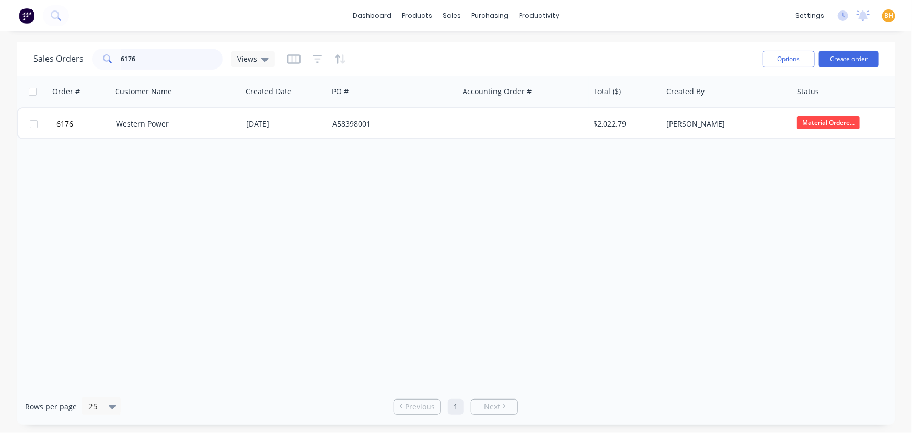
click at [145, 57] on input "6176" at bounding box center [172, 59] width 102 height 21
type input "6"
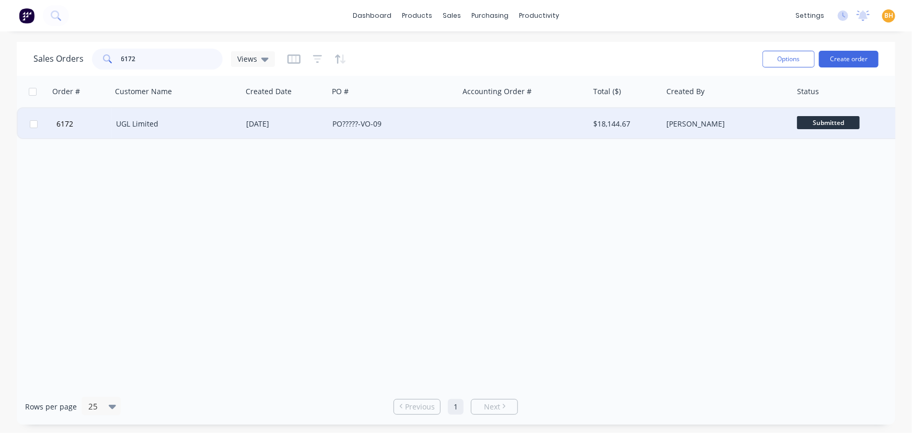
type input "6172"
click at [155, 135] on div "UGL Limited" at bounding box center [177, 123] width 131 height 31
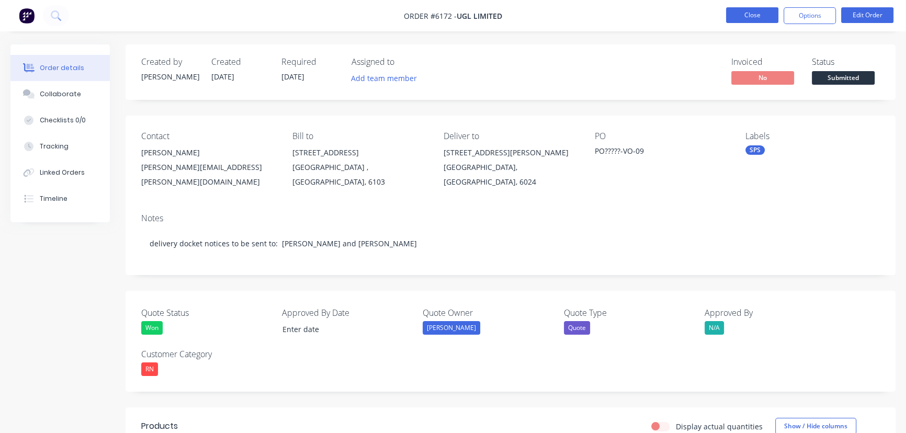
click at [761, 18] on button "Close" at bounding box center [752, 15] width 52 height 16
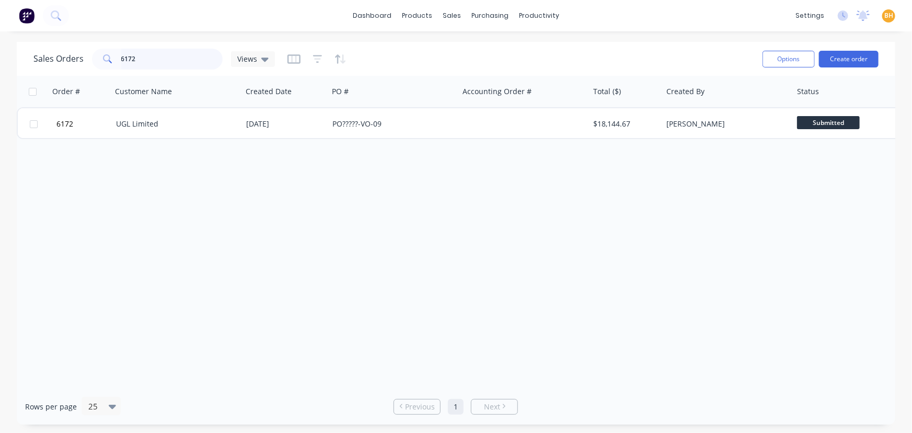
click at [143, 58] on input "6172" at bounding box center [172, 59] width 102 height 21
type input "6188"
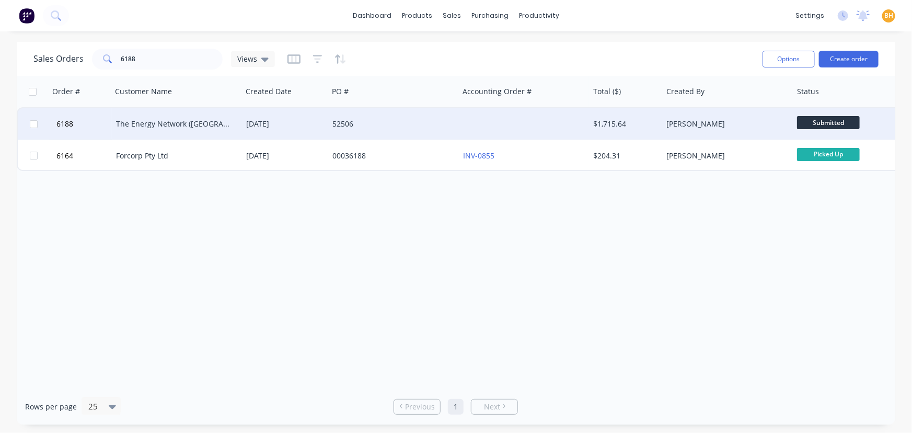
click at [178, 135] on div "The Energy Network (Australia) Pty Ltd" at bounding box center [177, 123] width 131 height 31
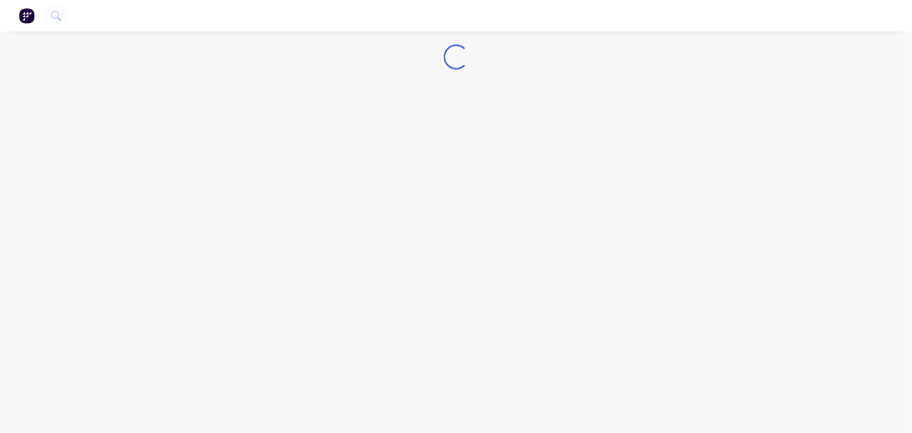
click at [178, 135] on div "Loading..." at bounding box center [456, 216] width 912 height 433
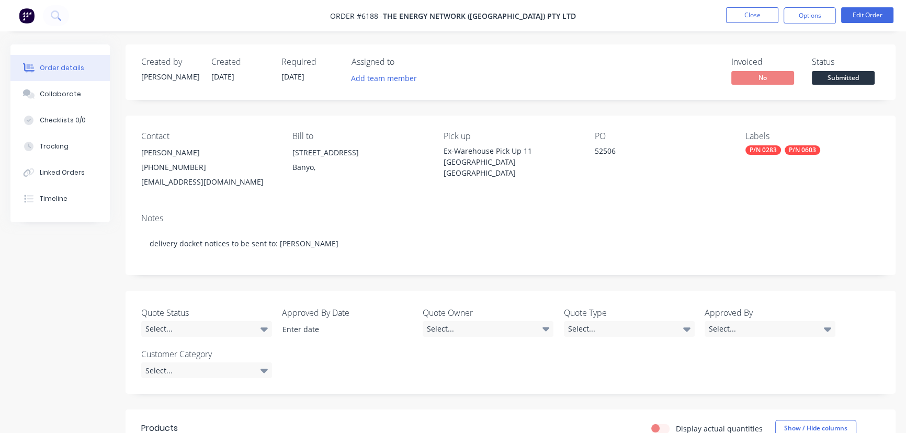
click at [768, 145] on div "P/N 0283" at bounding box center [763, 149] width 36 height 9
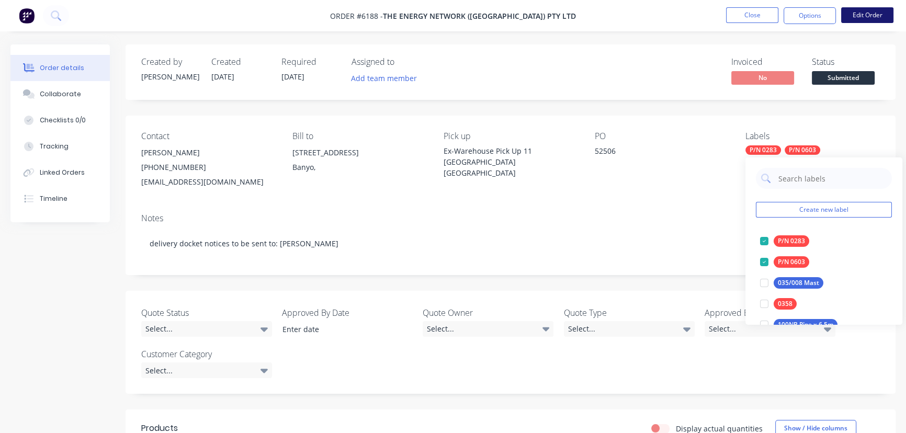
click at [883, 13] on button "Edit Order" at bounding box center [867, 15] width 52 height 16
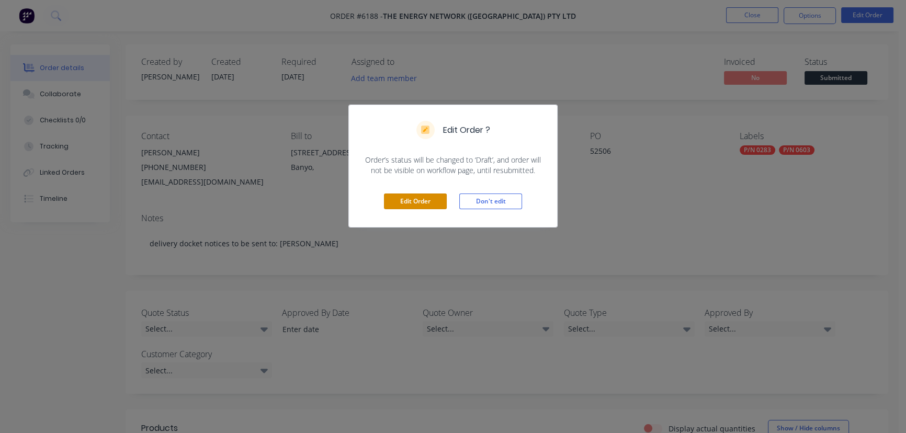
click at [422, 206] on button "Edit Order" at bounding box center [415, 201] width 63 height 16
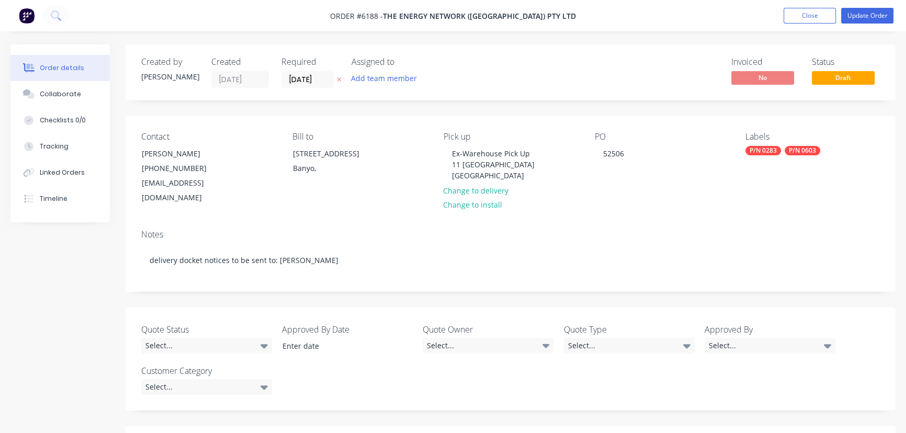
click at [773, 154] on div "P/N 0283" at bounding box center [763, 150] width 36 height 9
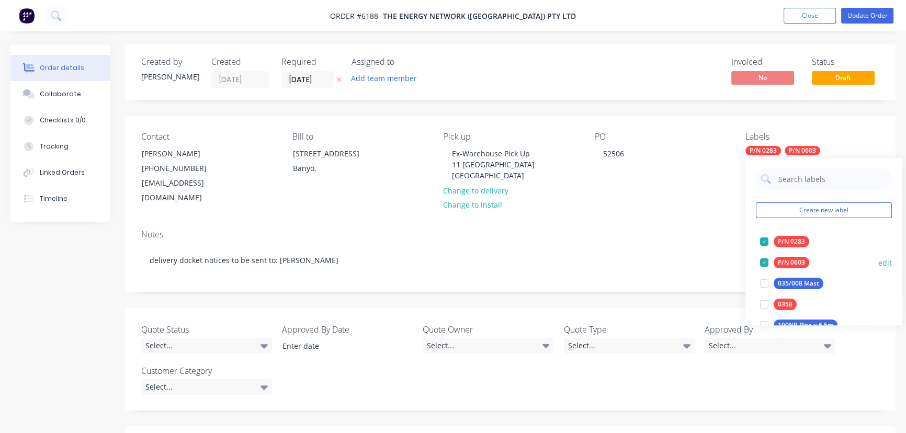
click at [763, 241] on div at bounding box center [763, 241] width 21 height 21
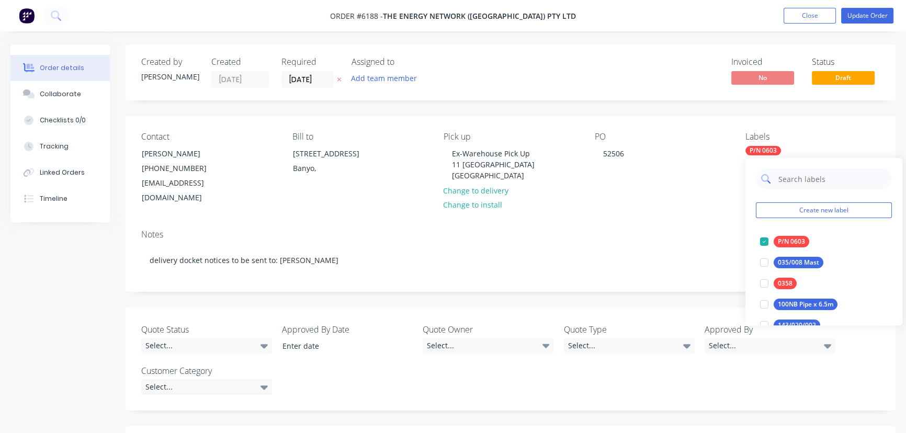
click at [778, 176] on input "text" at bounding box center [831, 178] width 109 height 21
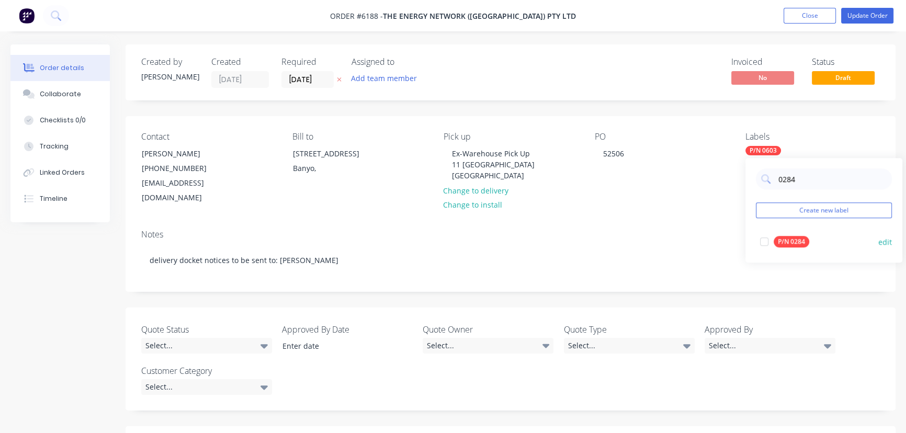
type input "0284"
click at [790, 244] on div "P/N 0284" at bounding box center [791, 242] width 36 height 12
click at [715, 221] on div "Notes delivery docket notices to be sent to: Sunil Hande" at bounding box center [510, 256] width 770 height 70
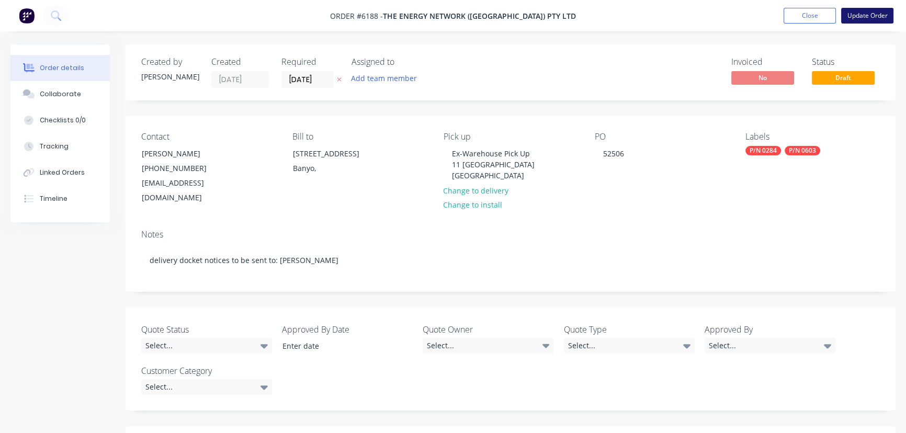
click at [868, 16] on button "Update Order" at bounding box center [867, 16] width 52 height 16
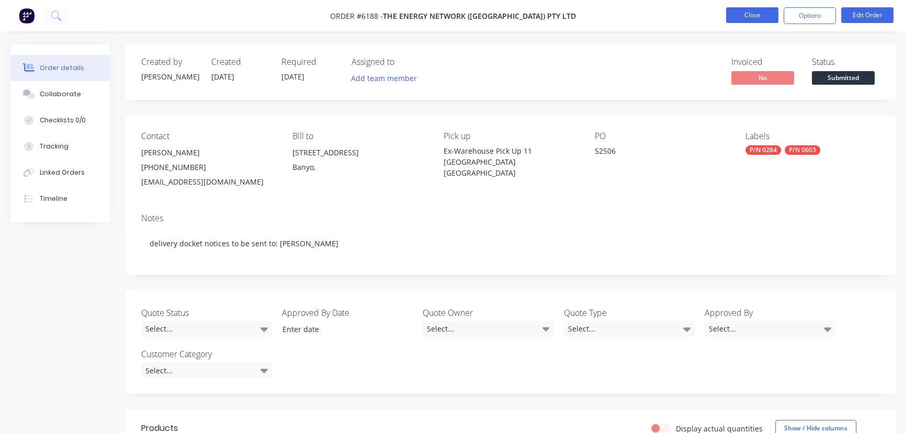
click at [759, 14] on button "Close" at bounding box center [752, 15] width 52 height 16
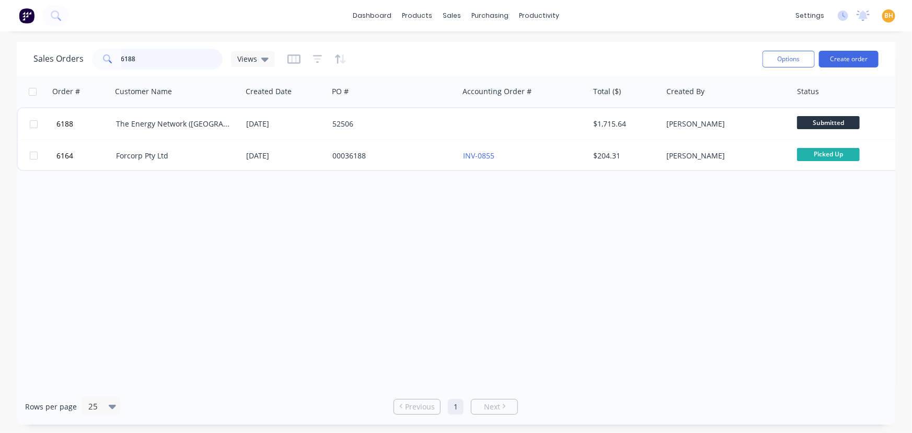
click at [169, 60] on input "6188" at bounding box center [172, 59] width 102 height 21
click at [151, 57] on input "6188" at bounding box center [172, 59] width 102 height 21
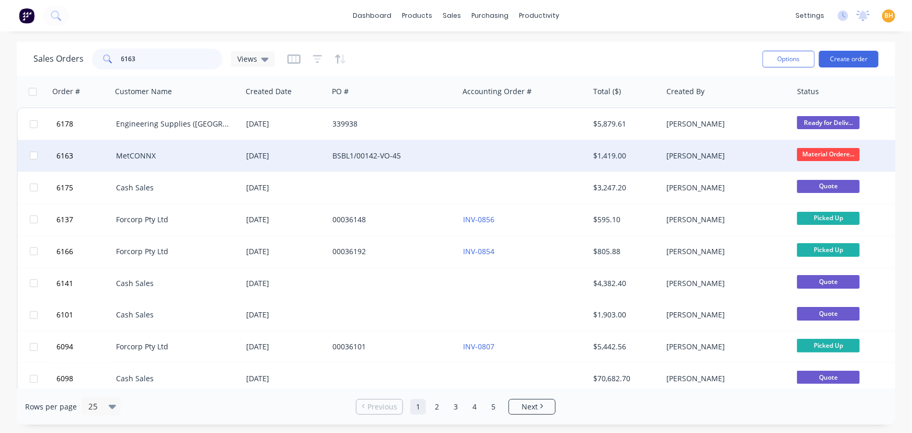
type input "6163"
click at [153, 153] on div "MetCONNX" at bounding box center [174, 156] width 116 height 10
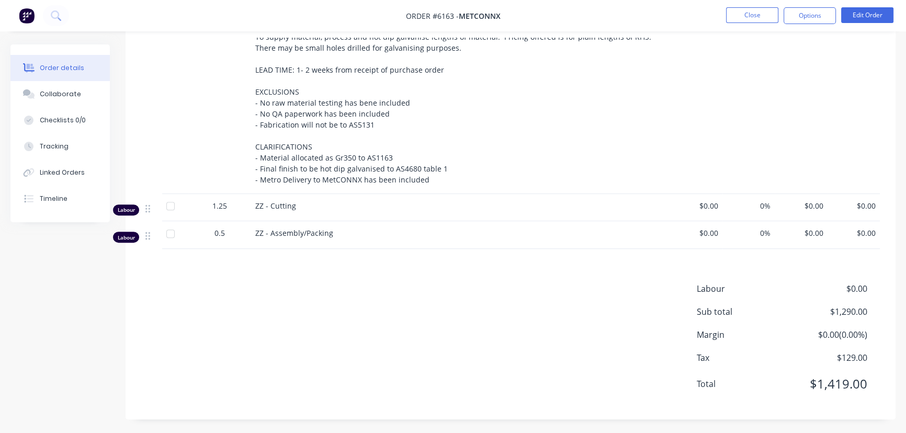
scroll to position [480, 0]
click at [744, 87] on div at bounding box center [748, 103] width 53 height 180
click at [743, 12] on button "Close" at bounding box center [752, 15] width 52 height 16
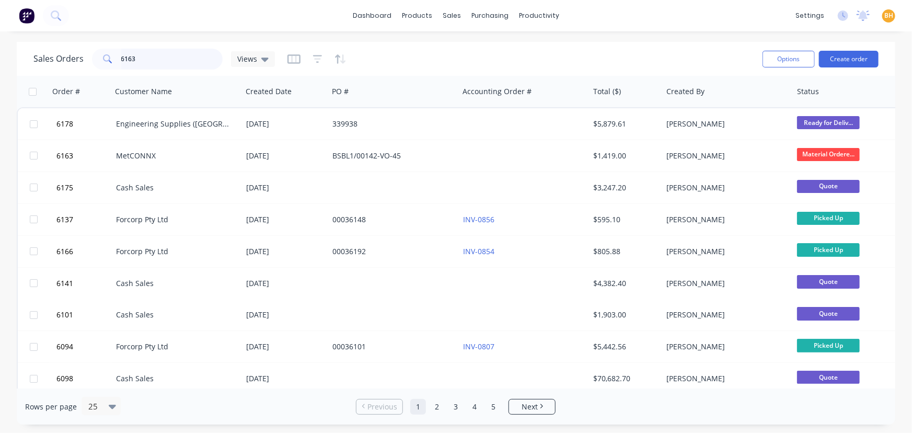
click at [156, 60] on input "6163" at bounding box center [172, 59] width 102 height 21
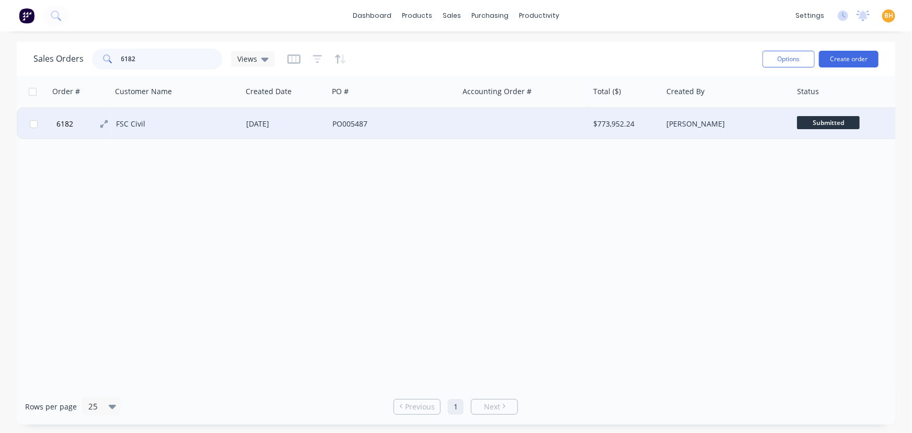
type input "6182"
click at [114, 131] on button "6182" at bounding box center [84, 123] width 63 height 31
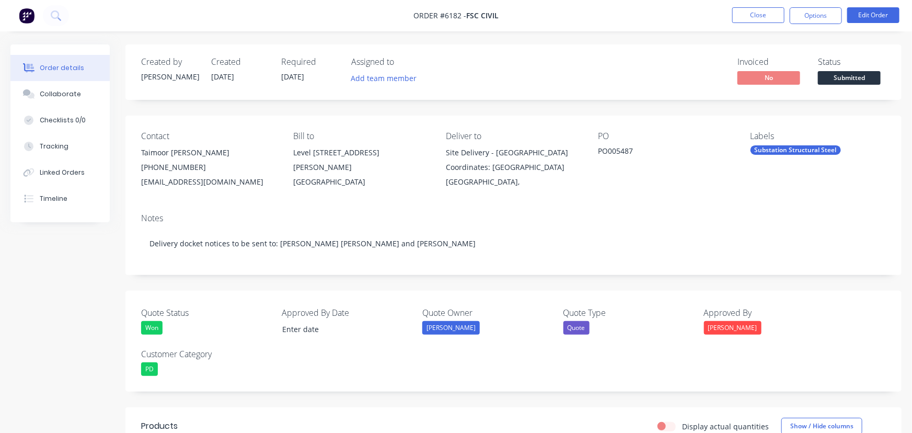
type input "24/07/2025"
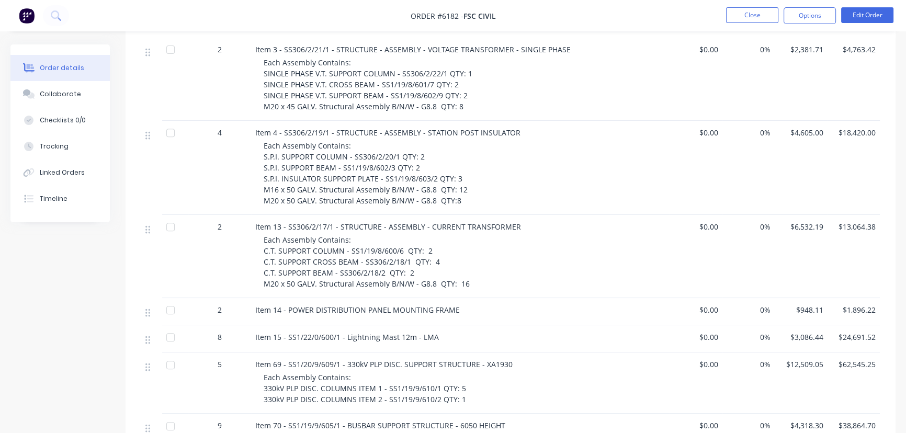
scroll to position [444, 0]
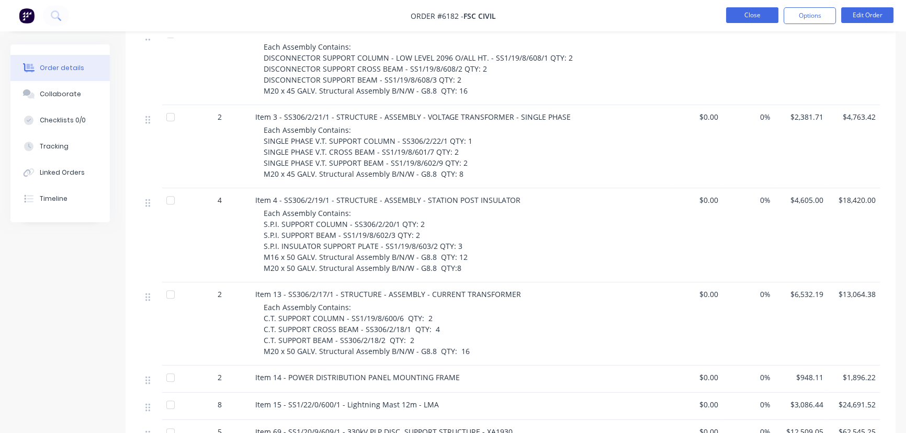
click at [752, 21] on button "Close" at bounding box center [752, 15] width 52 height 16
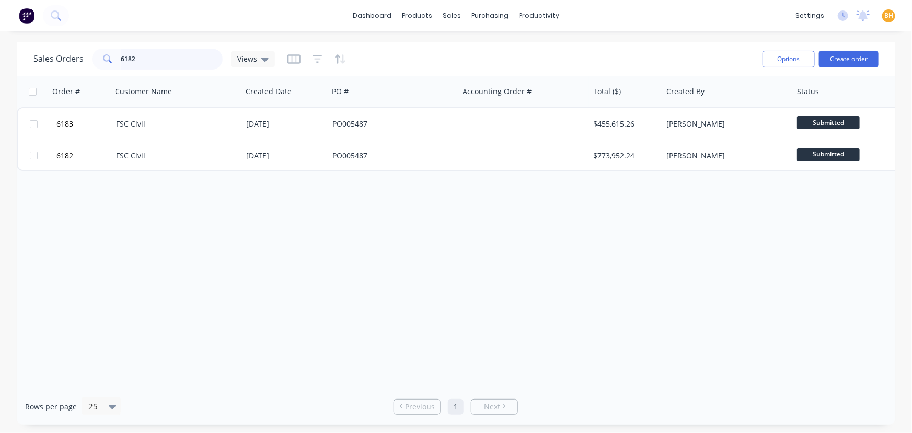
click at [159, 61] on input "6182" at bounding box center [172, 59] width 102 height 21
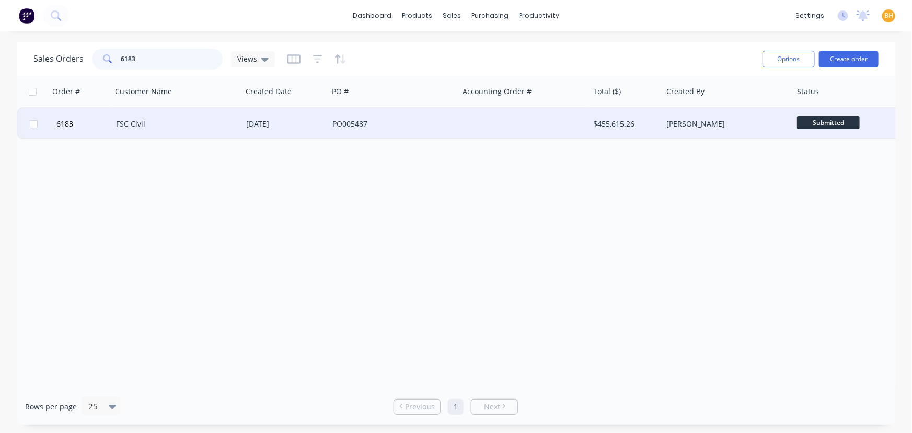
type input "6183"
click at [134, 128] on div "FSC Civil" at bounding box center [177, 123] width 131 height 31
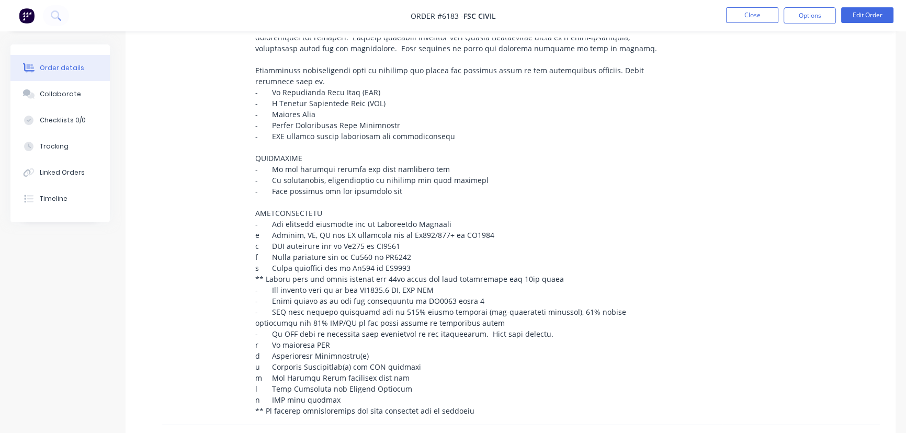
scroll to position [904, 0]
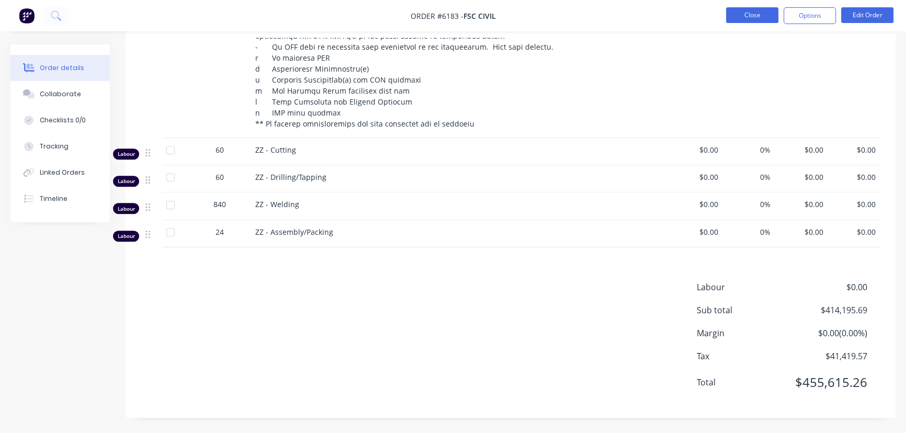
click at [740, 11] on button "Close" at bounding box center [752, 15] width 52 height 16
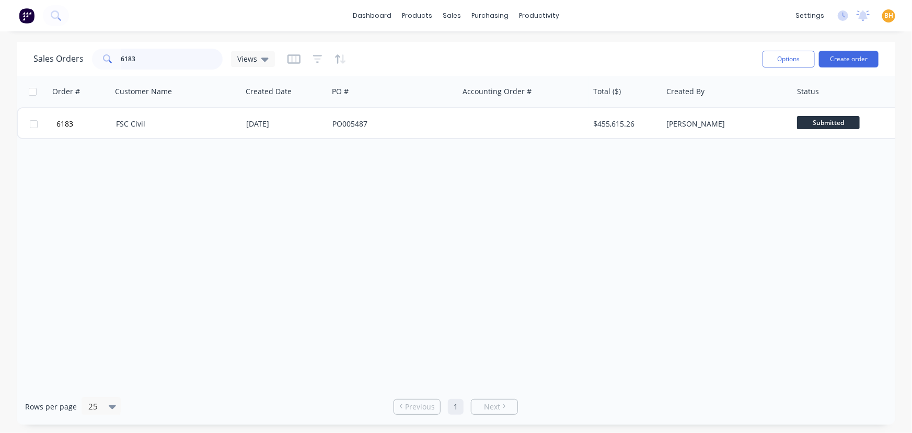
click at [148, 53] on input "6183" at bounding box center [172, 59] width 102 height 21
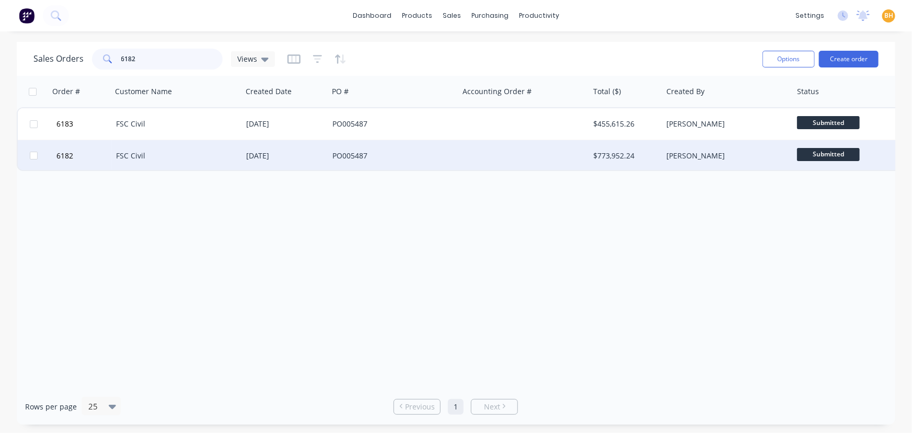
type input "6182"
click at [127, 157] on div "FSC Civil" at bounding box center [174, 156] width 116 height 10
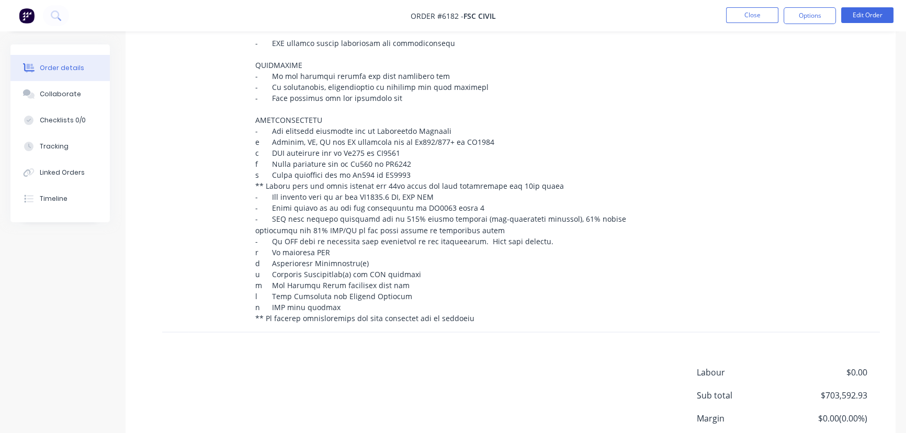
scroll to position [2345, 0]
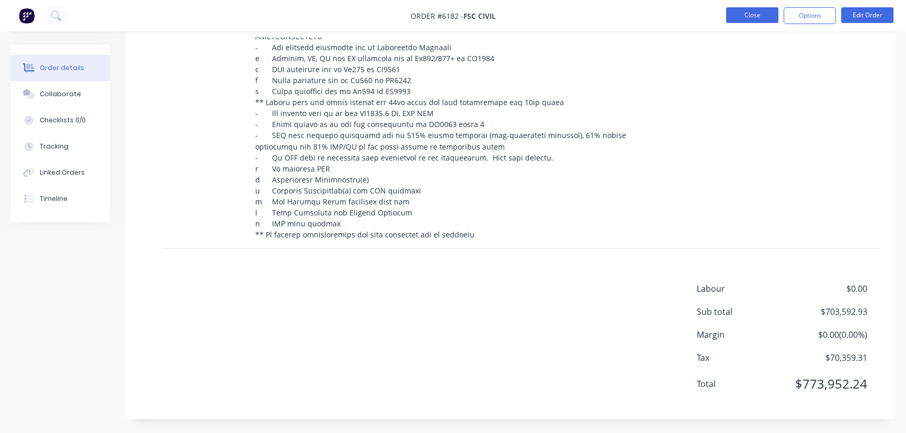
click at [749, 17] on button "Close" at bounding box center [752, 15] width 52 height 16
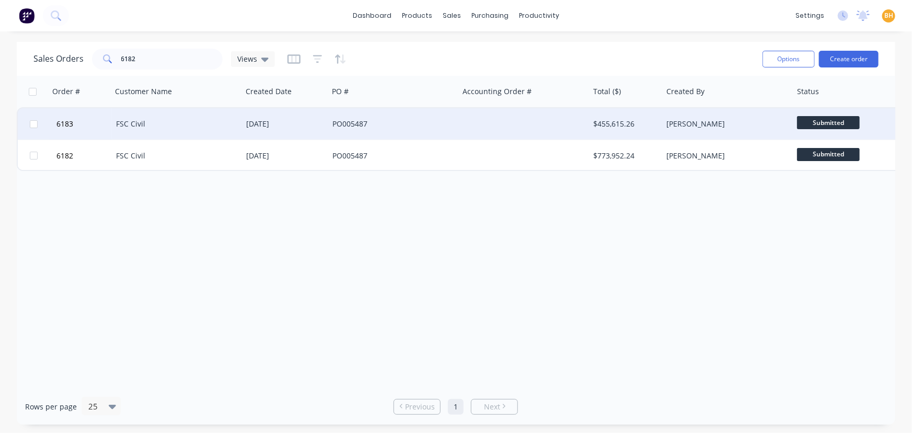
click at [128, 119] on div "FSC Civil" at bounding box center [174, 124] width 116 height 10
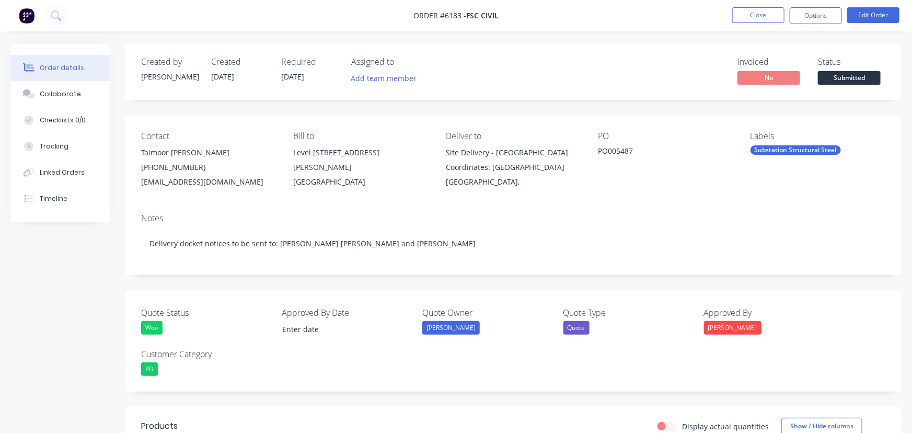
type input "24/07/2025"
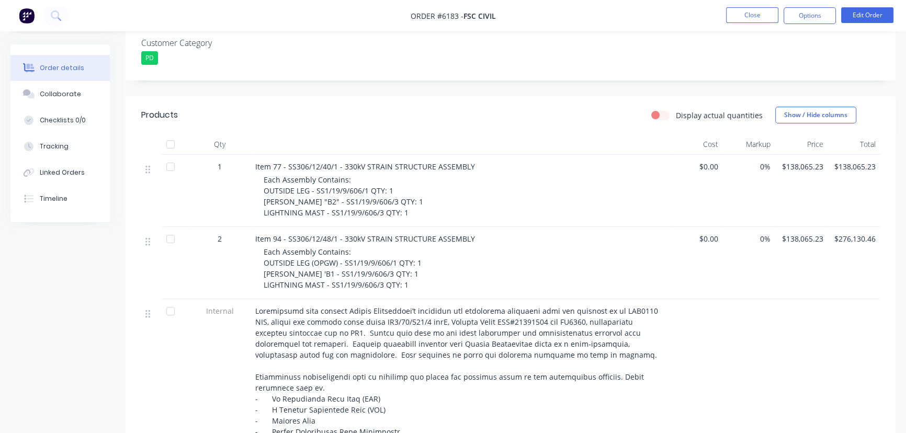
scroll to position [287, 0]
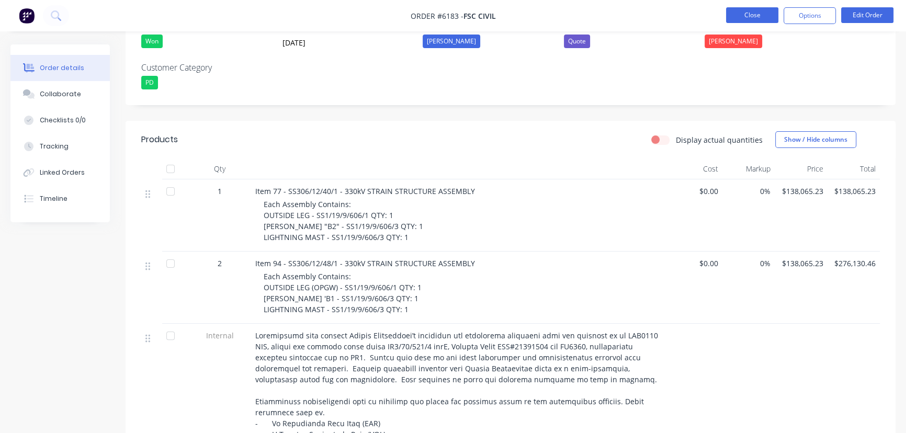
click at [754, 10] on button "Close" at bounding box center [752, 15] width 52 height 16
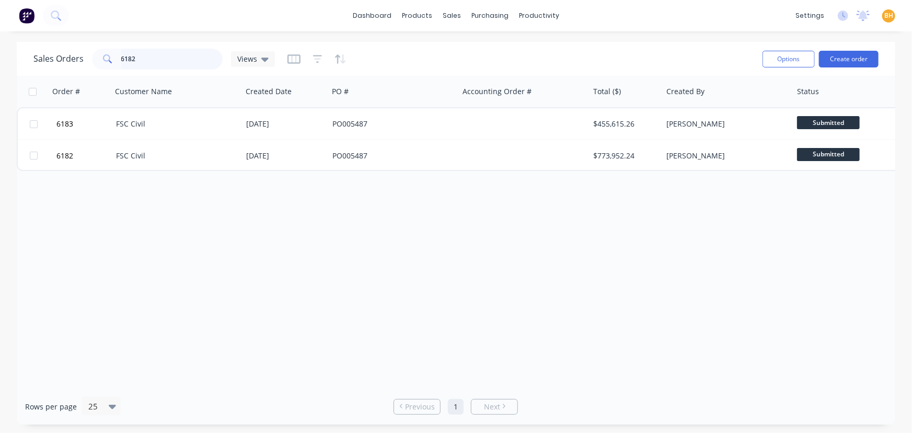
click at [144, 56] on input "6182" at bounding box center [172, 59] width 102 height 21
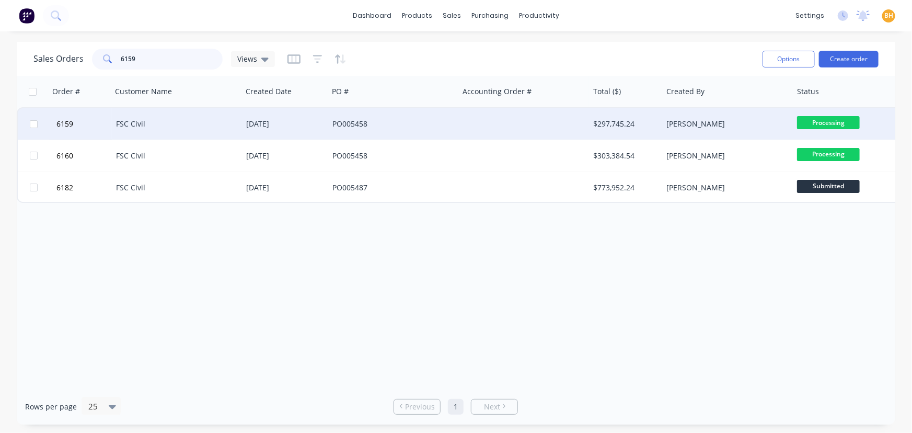
type input "6159"
click at [150, 122] on div "FSC Civil" at bounding box center [174, 124] width 116 height 10
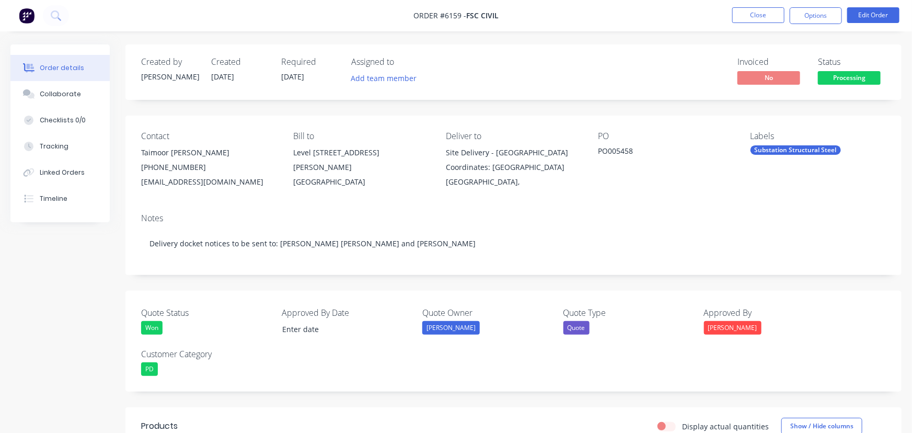
type input "24/07/2025"
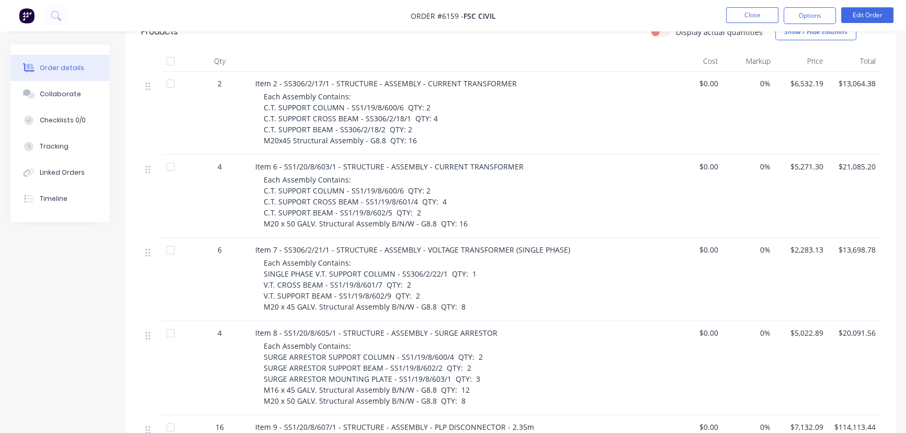
scroll to position [266, 0]
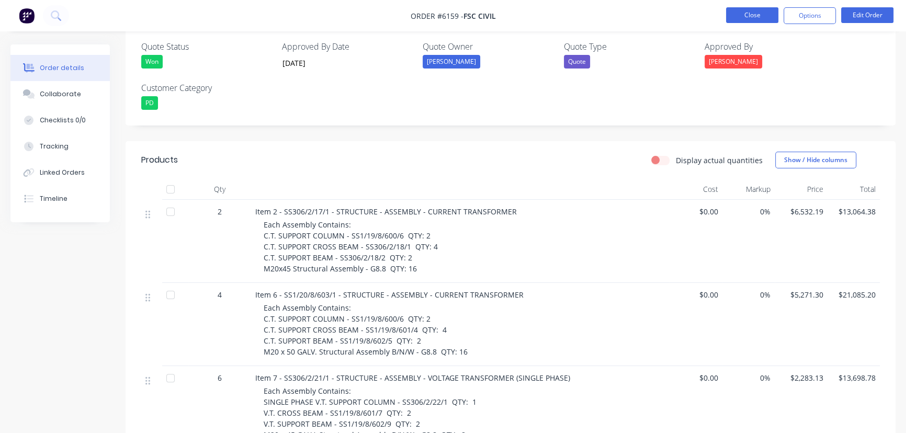
click at [735, 13] on button "Close" at bounding box center [752, 15] width 52 height 16
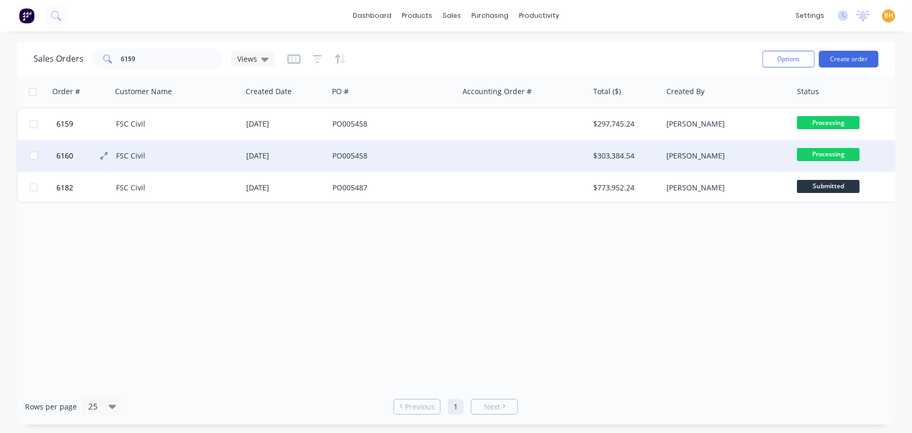
click at [87, 155] on button "6160" at bounding box center [84, 155] width 63 height 31
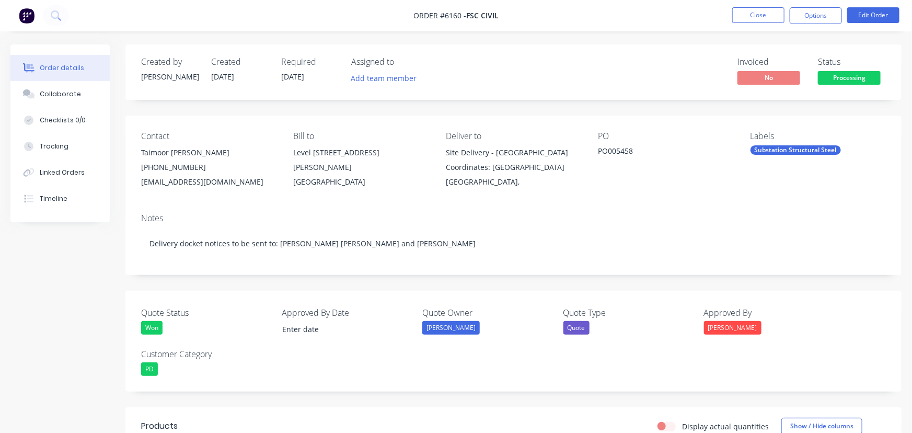
type input "24/07/2025"
click at [750, 13] on button "Close" at bounding box center [752, 15] width 52 height 16
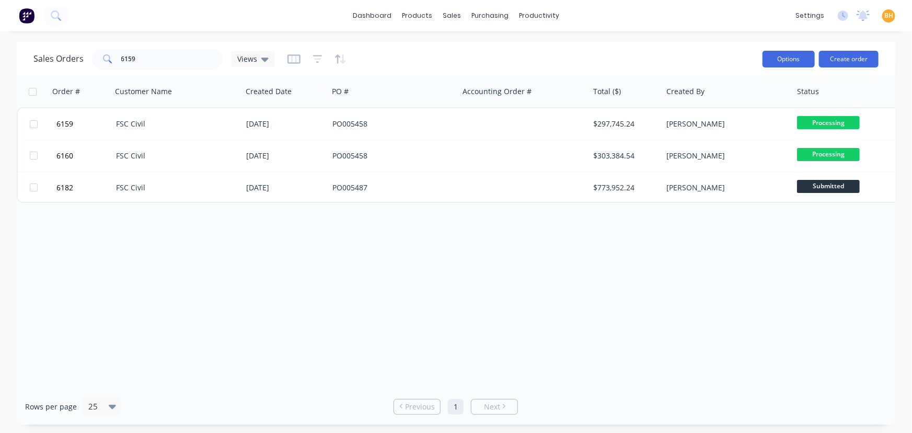
click at [784, 62] on button "Options" at bounding box center [789, 59] width 52 height 17
click at [654, 61] on div "Sales Orders 6159 Views" at bounding box center [393, 59] width 721 height 26
click at [177, 61] on input "6159" at bounding box center [172, 59] width 102 height 21
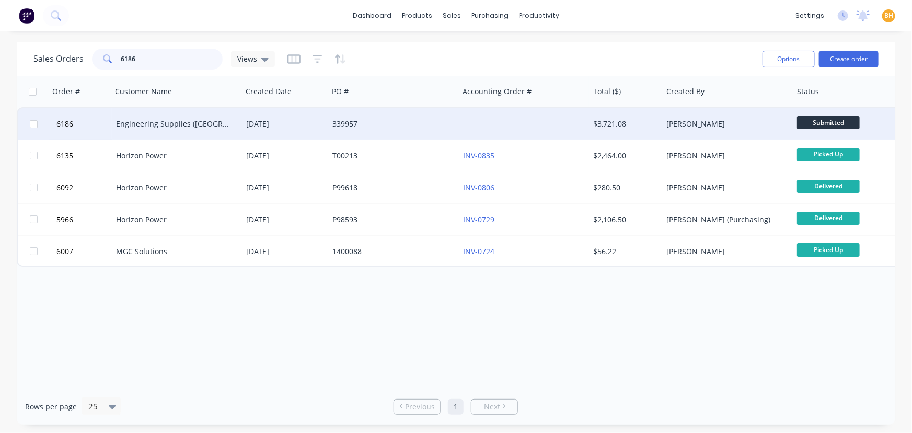
type input "6186"
click at [147, 122] on div "Engineering Supplies (WA) Pty Ltd" at bounding box center [174, 124] width 116 height 10
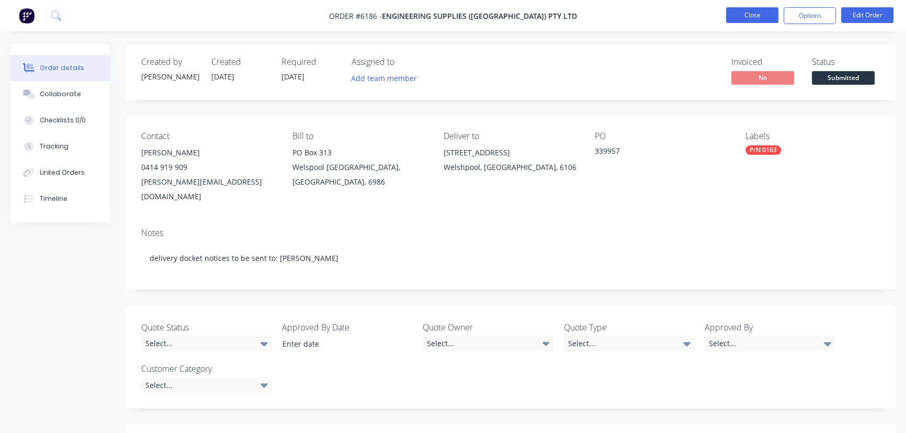
click at [743, 17] on button "Close" at bounding box center [752, 15] width 52 height 16
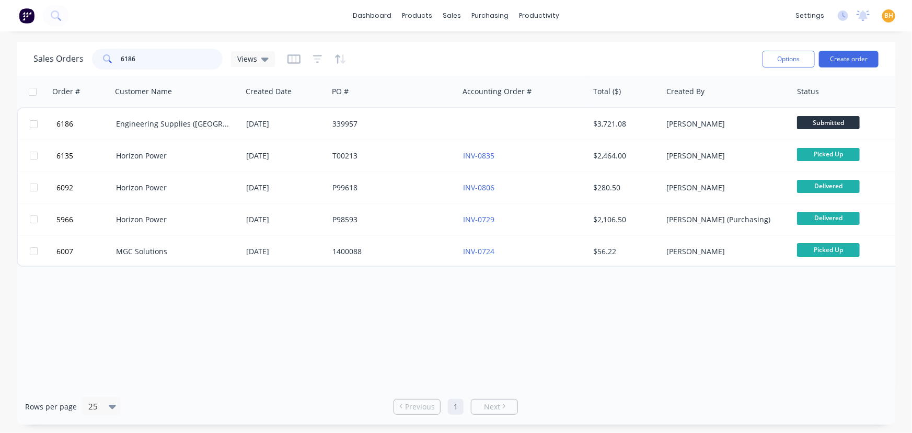
click at [153, 62] on input "6186" at bounding box center [172, 59] width 102 height 21
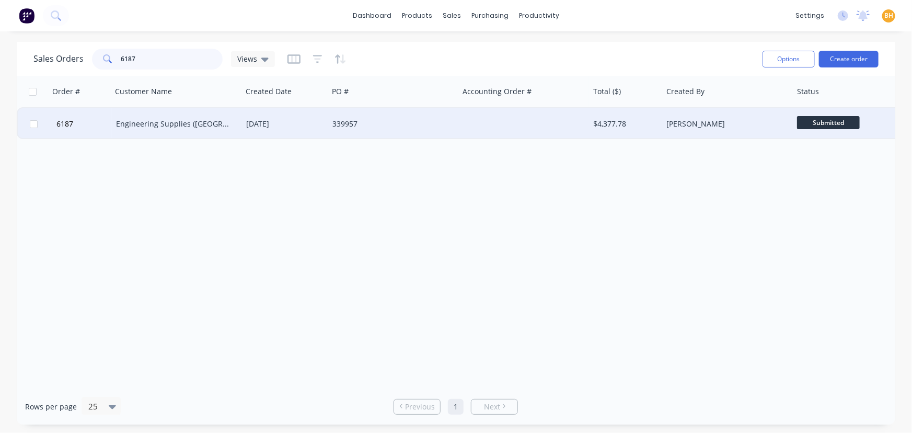
type input "6187"
click at [171, 117] on div "Engineering Supplies (WA) Pty Ltd" at bounding box center [177, 123] width 131 height 31
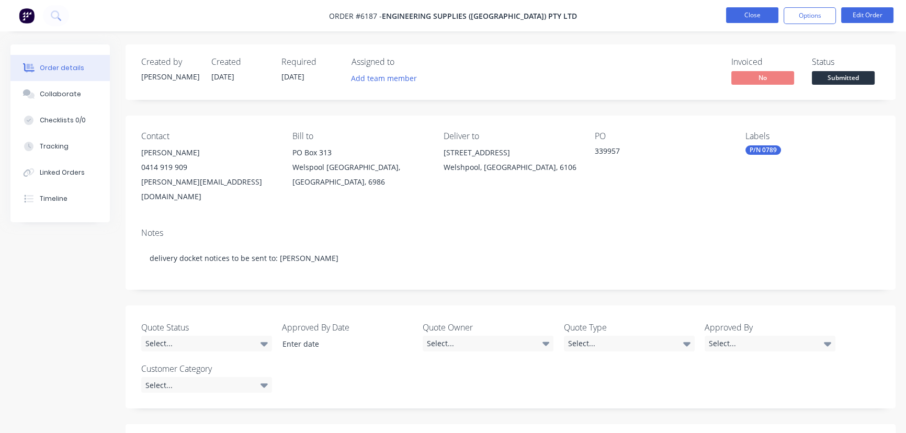
click at [748, 11] on button "Close" at bounding box center [752, 15] width 52 height 16
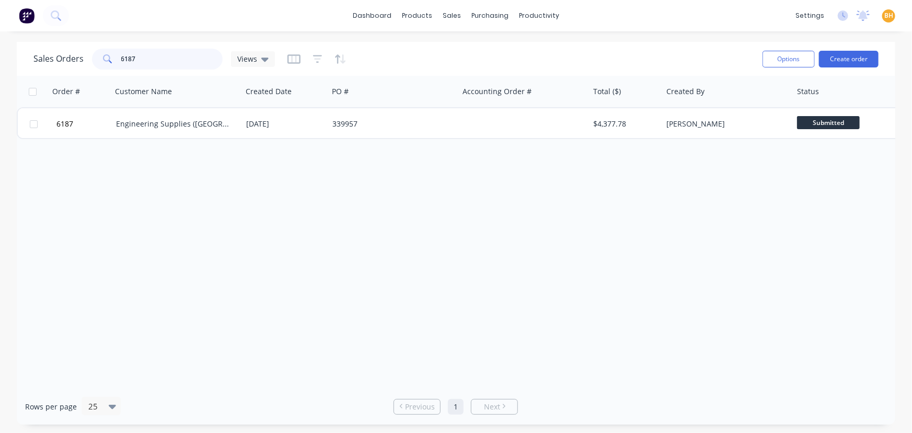
click at [163, 61] on input "6187" at bounding box center [172, 59] width 102 height 21
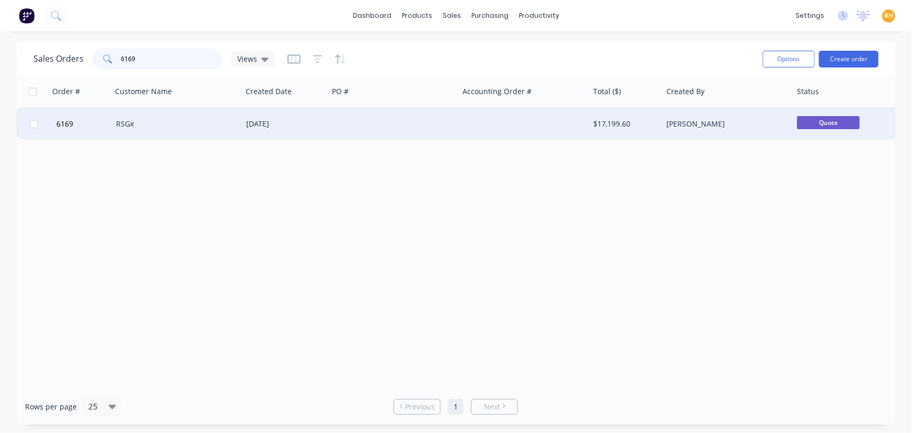
type input "6169"
click at [139, 135] on div "RSGx" at bounding box center [177, 123] width 131 height 31
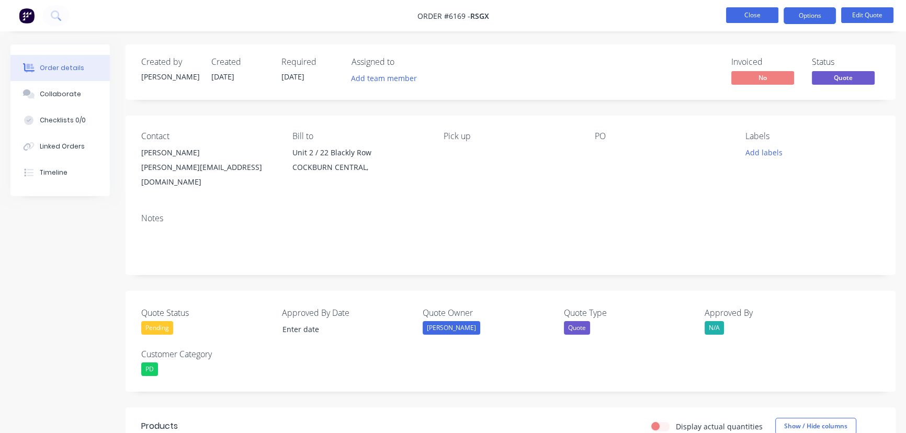
click at [750, 11] on button "Close" at bounding box center [752, 15] width 52 height 16
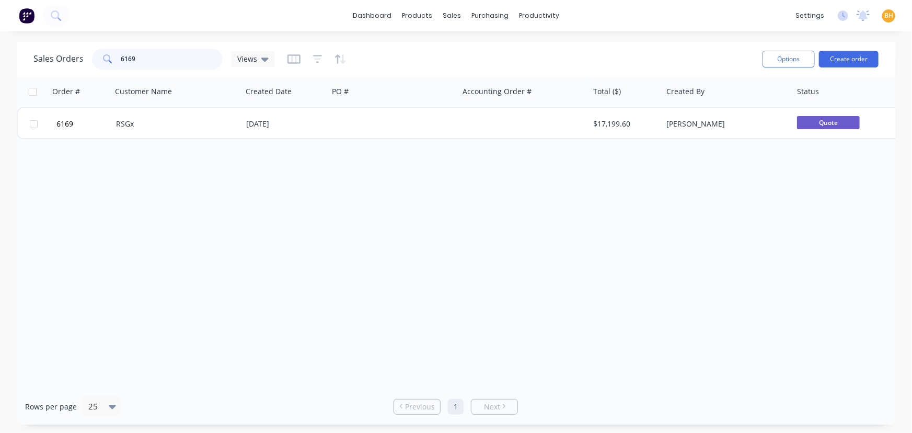
click at [153, 52] on input "6169" at bounding box center [172, 59] width 102 height 21
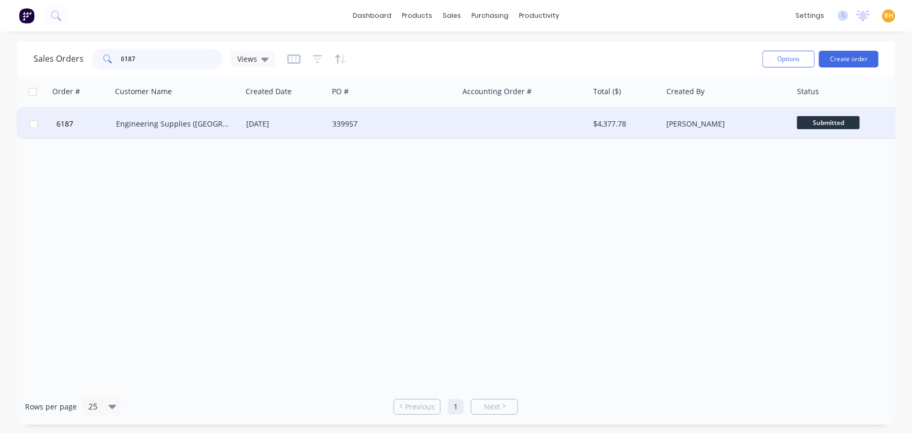
type input "6187"
click at [174, 128] on div "Engineering Supplies (WA) Pty Ltd" at bounding box center [174, 124] width 116 height 10
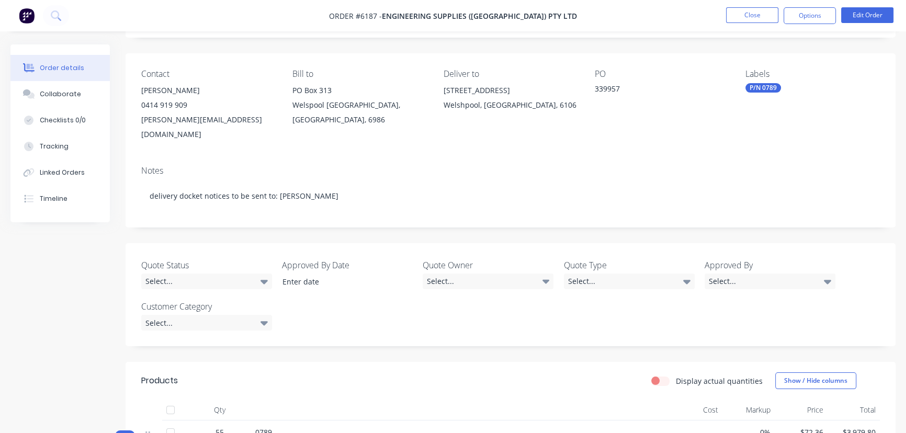
scroll to position [16, 0]
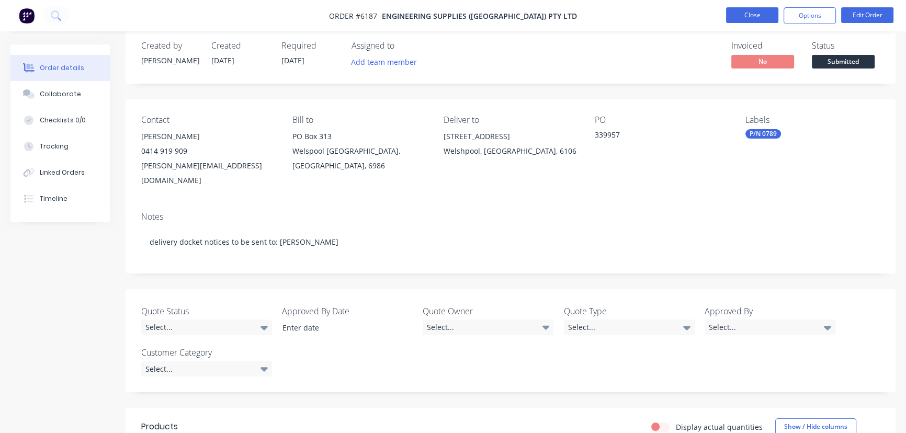
click at [747, 16] on button "Close" at bounding box center [752, 15] width 52 height 16
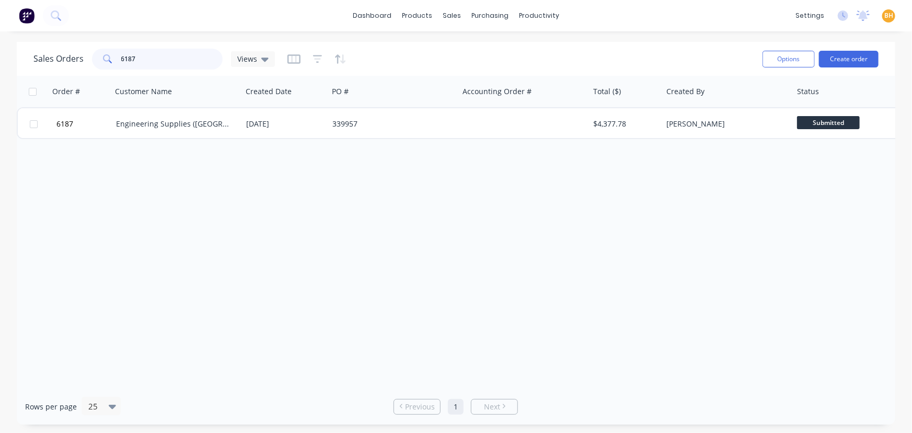
click at [164, 64] on input "6187" at bounding box center [172, 59] width 102 height 21
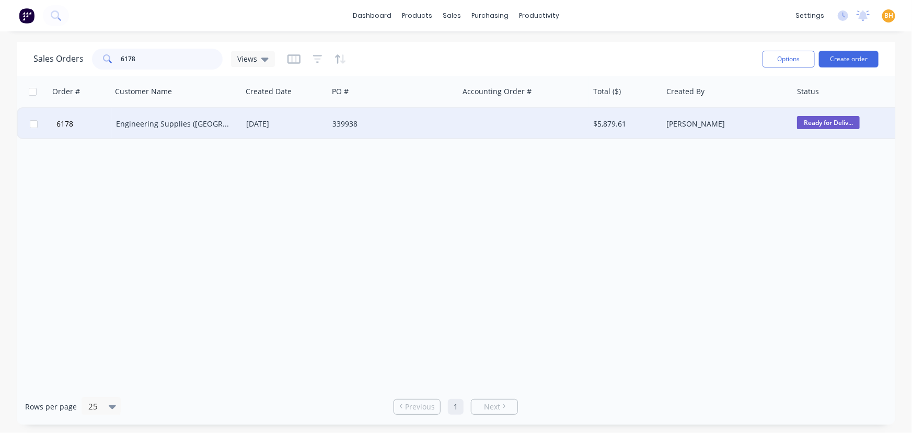
type input "6178"
click at [151, 115] on div "Engineering Supplies (WA) Pty Ltd" at bounding box center [177, 123] width 131 height 31
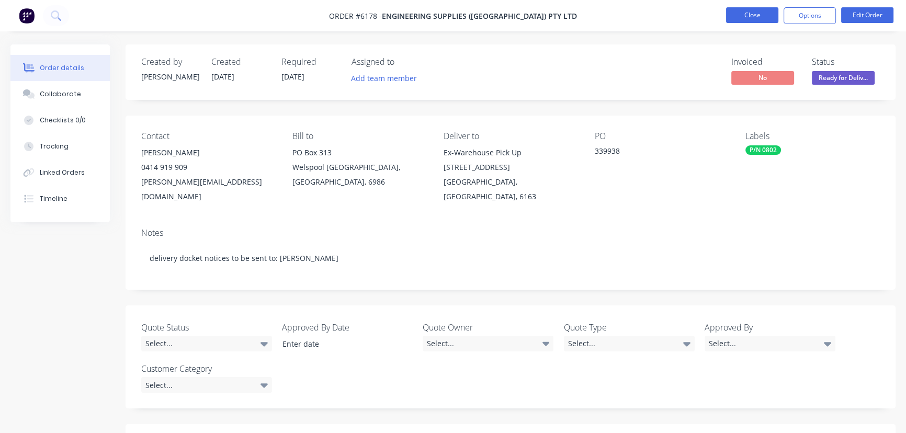
click at [755, 13] on button "Close" at bounding box center [752, 15] width 52 height 16
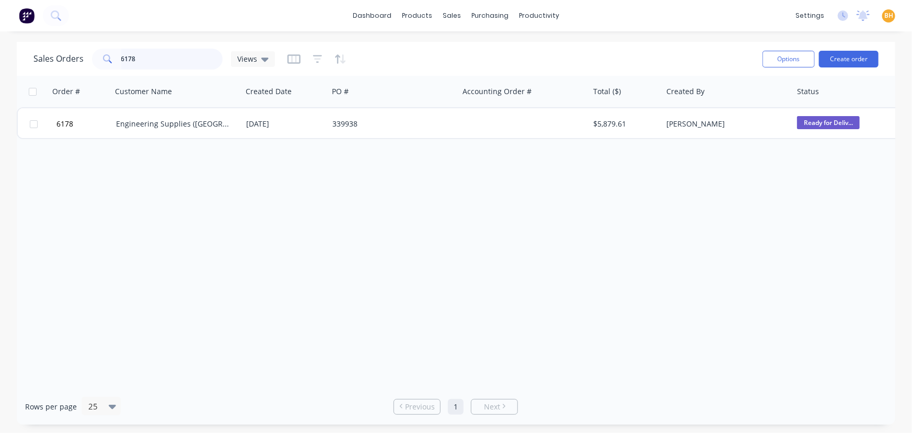
click at [154, 62] on input "6178" at bounding box center [172, 59] width 102 height 21
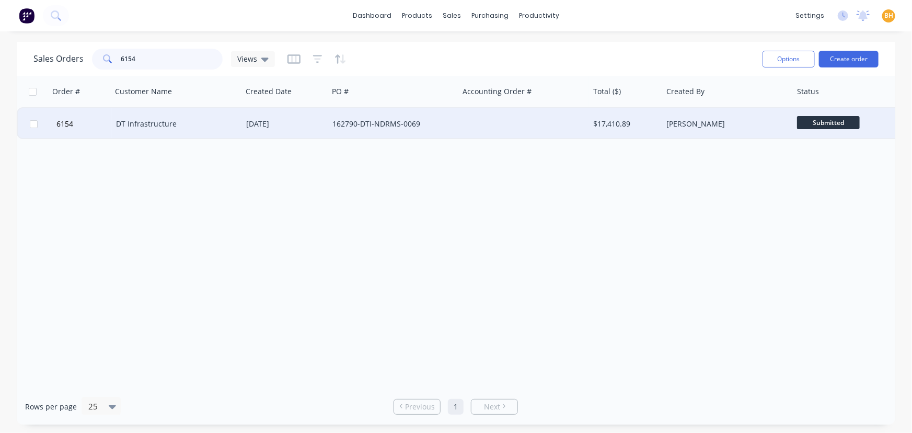
type input "6154"
click at [179, 130] on div "DT Infrastructure" at bounding box center [177, 123] width 131 height 31
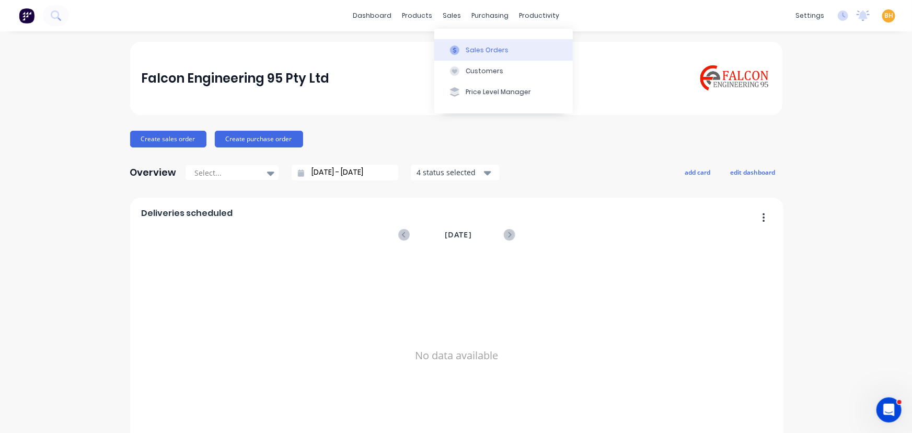
click at [473, 43] on button "Sales Orders" at bounding box center [503, 49] width 139 height 21
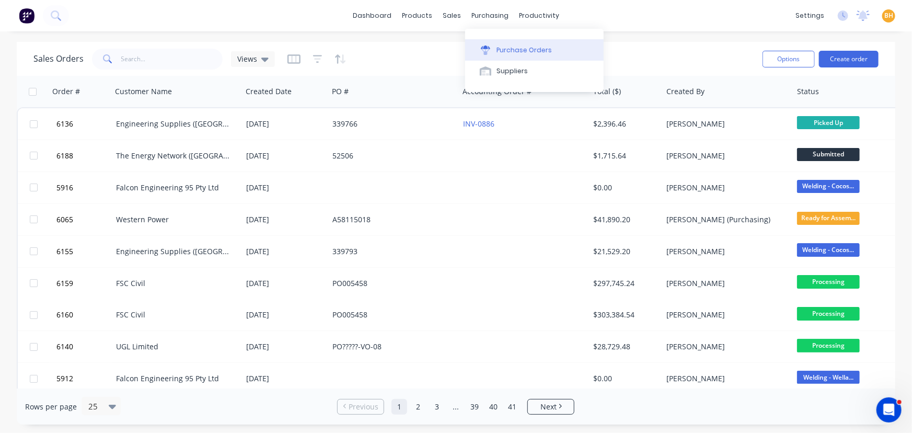
click at [505, 41] on button "Purchase Orders" at bounding box center [534, 49] width 139 height 21
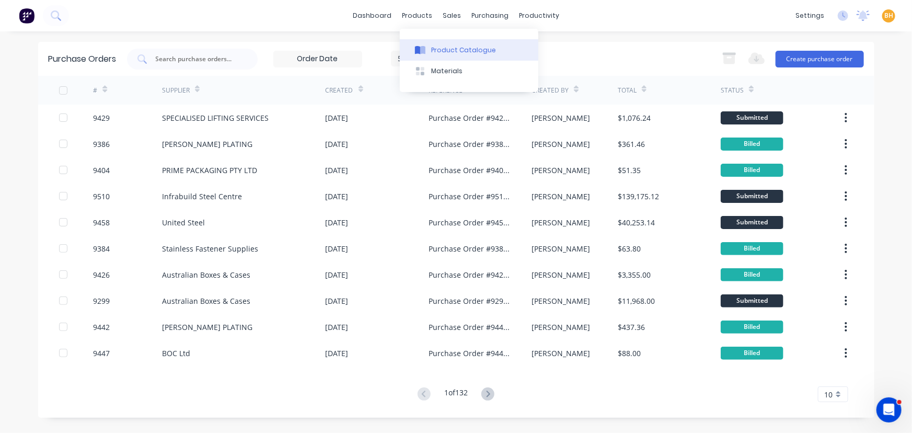
click at [448, 42] on button "Product Catalogue" at bounding box center [469, 49] width 139 height 21
click at [31, 15] on img at bounding box center [27, 16] width 16 height 16
click at [163, 60] on input "text" at bounding box center [198, 59] width 87 height 10
type input "9508"
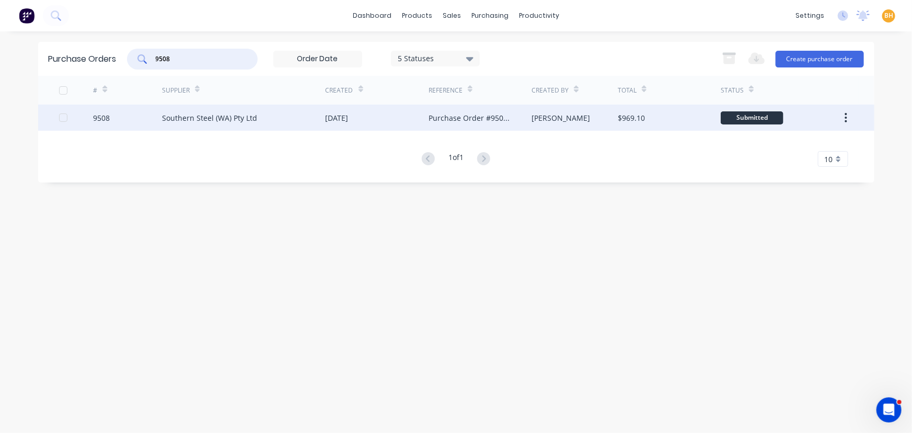
click at [228, 116] on div "Southern Steel (WA) Pty Ltd" at bounding box center [209, 117] width 95 height 11
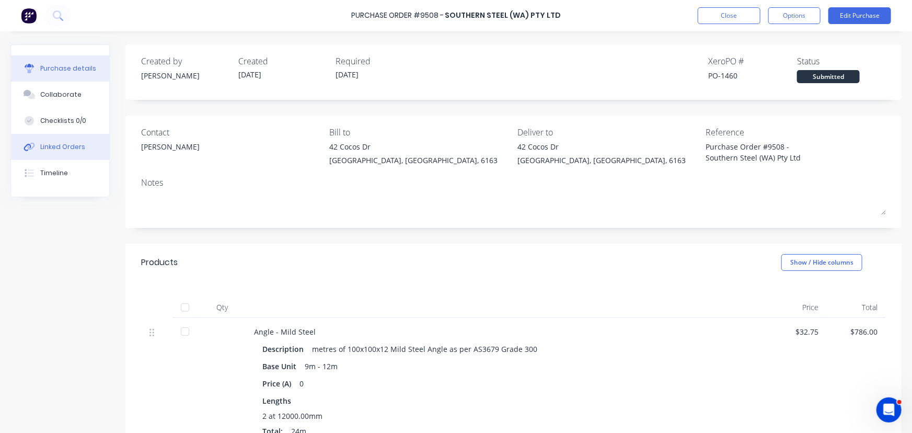
click at [59, 142] on div "Linked Orders" at bounding box center [62, 146] width 45 height 9
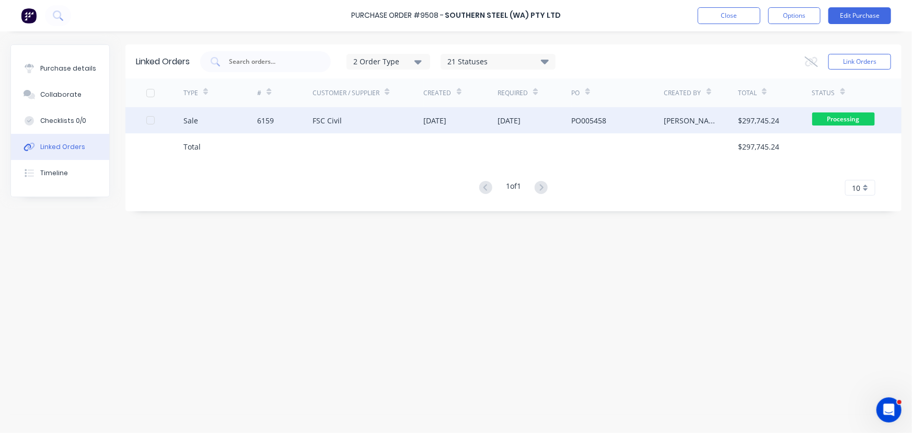
click at [343, 118] on div "FSC Civil" at bounding box center [368, 120] width 111 height 26
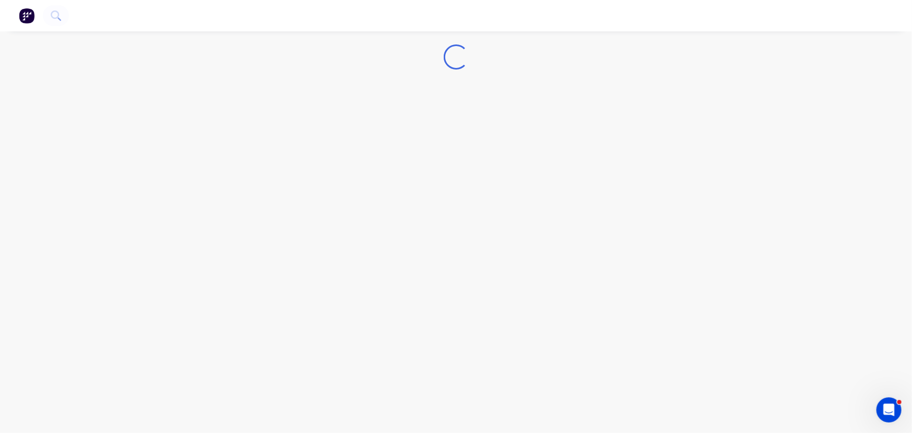
click at [343, 118] on div "Loading..." at bounding box center [456, 216] width 912 height 433
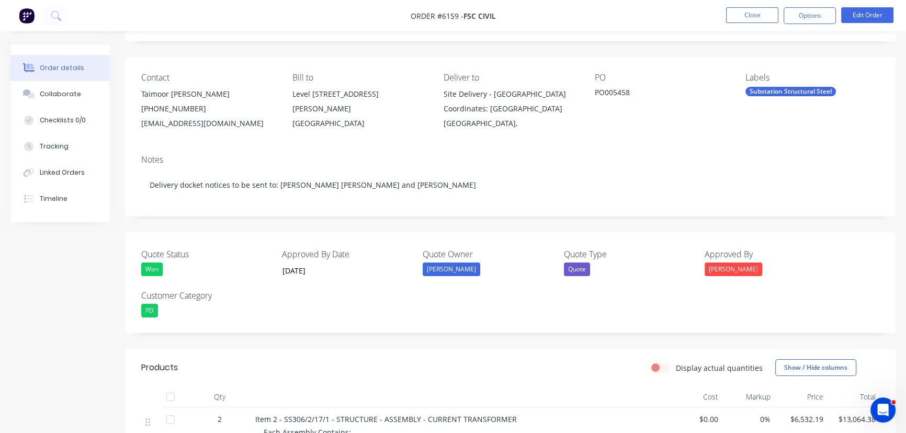
scroll to position [95, 0]
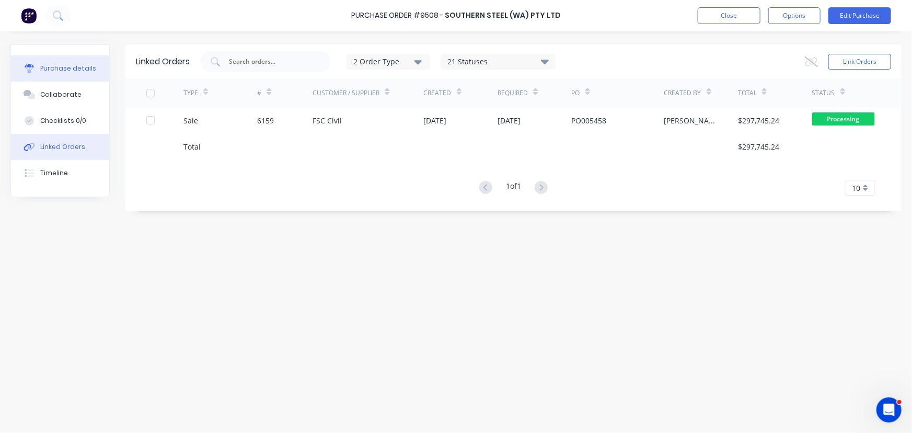
click at [53, 65] on div "Purchase details" at bounding box center [68, 68] width 56 height 9
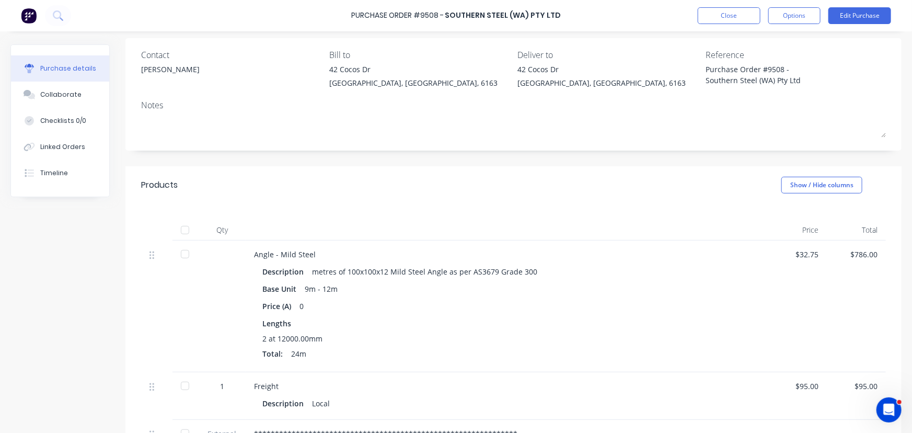
scroll to position [142, 0]
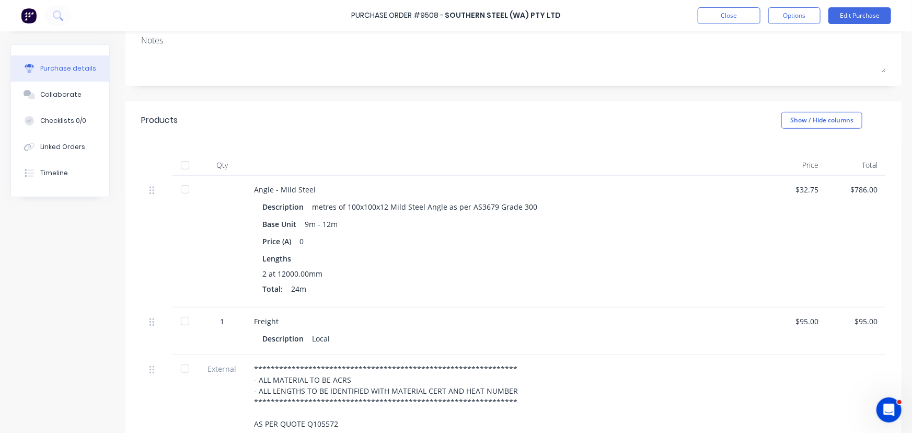
type textarea "x"
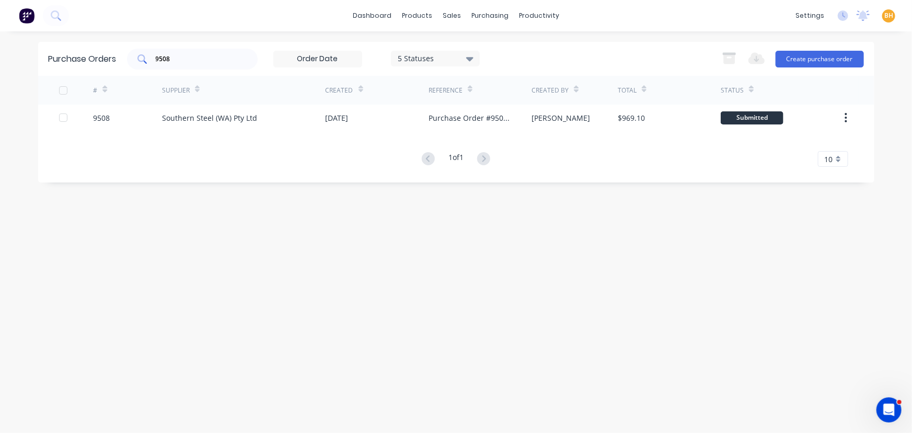
click at [190, 54] on input "9508" at bounding box center [198, 59] width 87 height 10
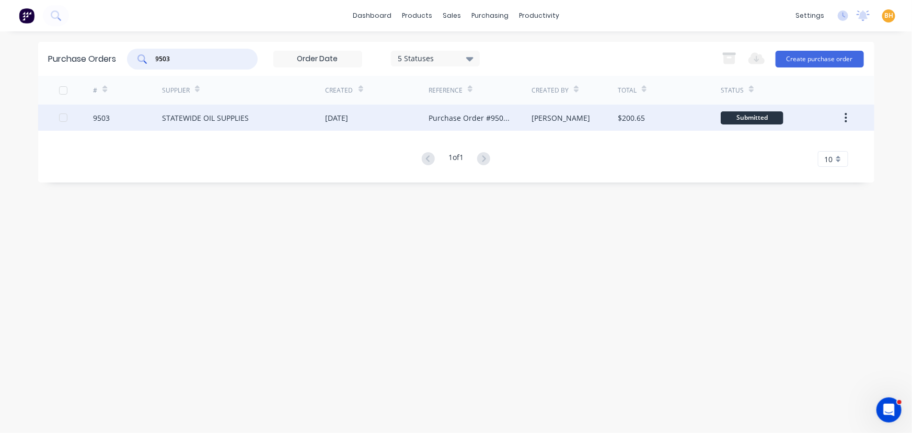
type input "9503"
click at [214, 111] on div "STATEWIDE OIL SUPPLIES" at bounding box center [244, 118] width 164 height 26
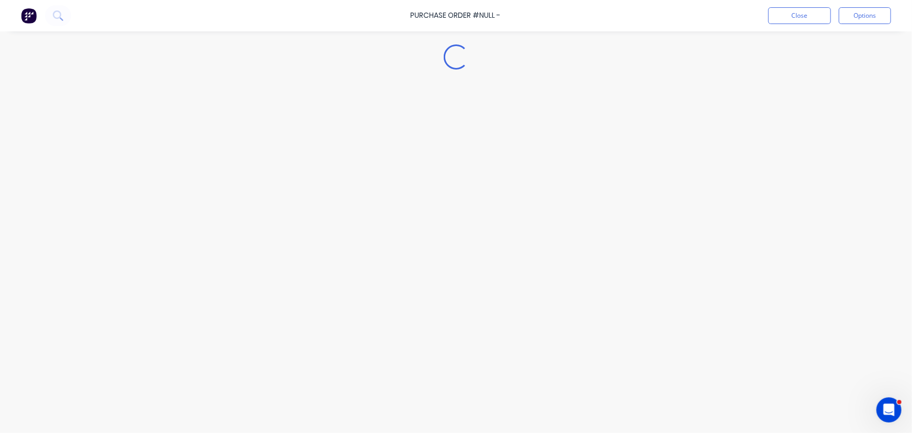
type textarea "x"
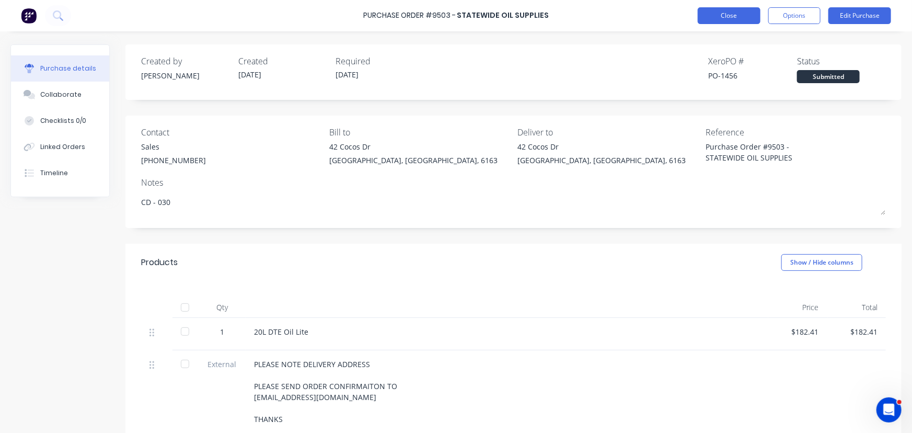
click at [708, 11] on button "Close" at bounding box center [729, 15] width 63 height 17
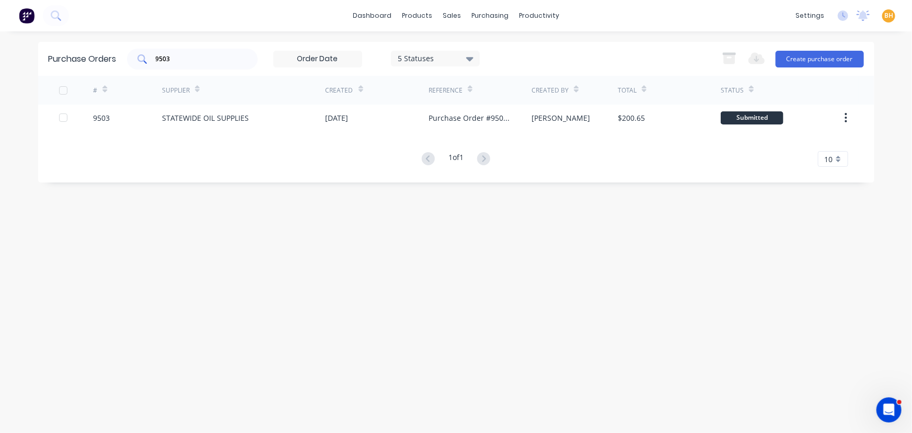
click at [202, 58] on input "9503" at bounding box center [198, 59] width 87 height 10
type input "9"
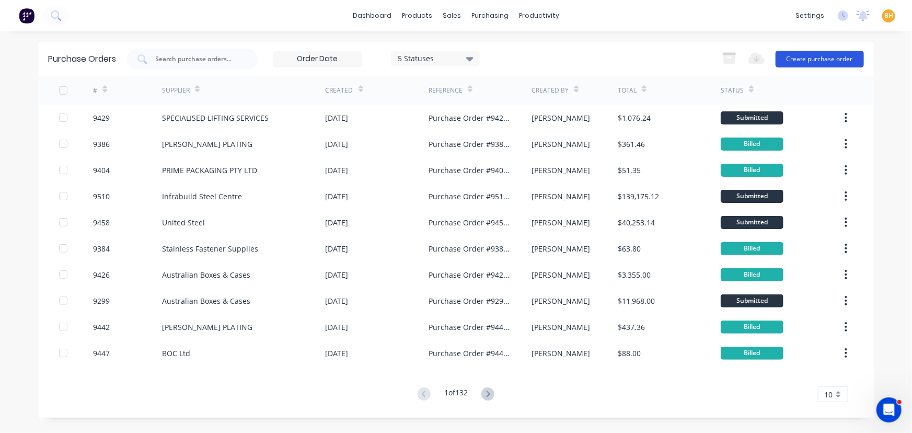
click at [809, 54] on button "Create purchase order" at bounding box center [820, 59] width 88 height 17
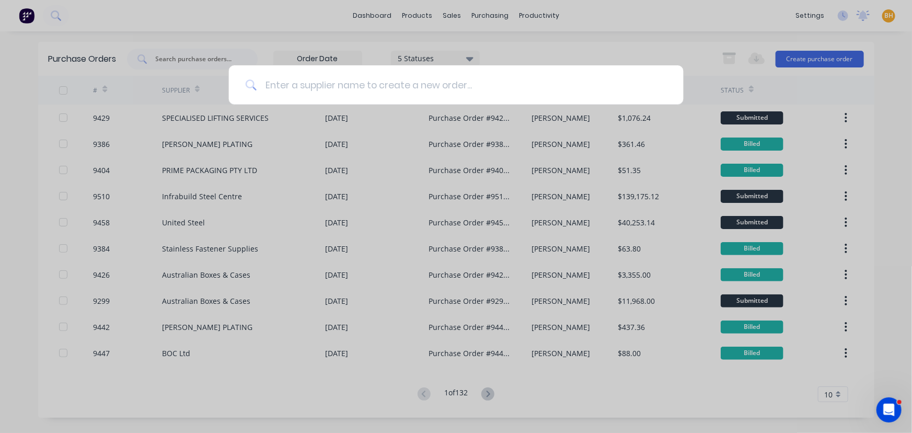
click at [291, 94] on input at bounding box center [462, 84] width 410 height 39
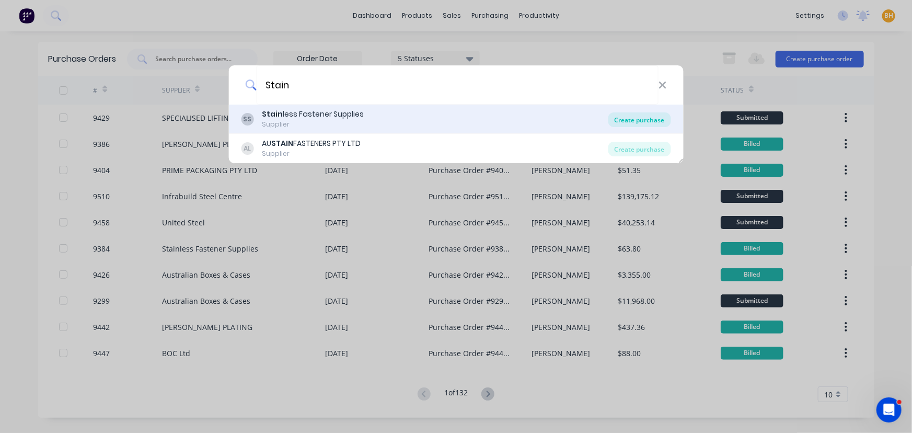
type input "Stain"
click at [627, 121] on div "Create purchase" at bounding box center [640, 119] width 63 height 15
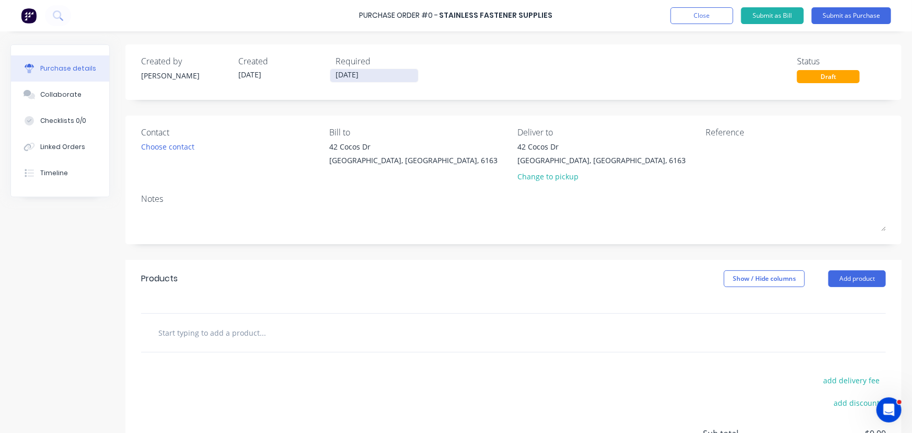
click at [346, 75] on input "11/08/25" at bounding box center [374, 75] width 88 height 13
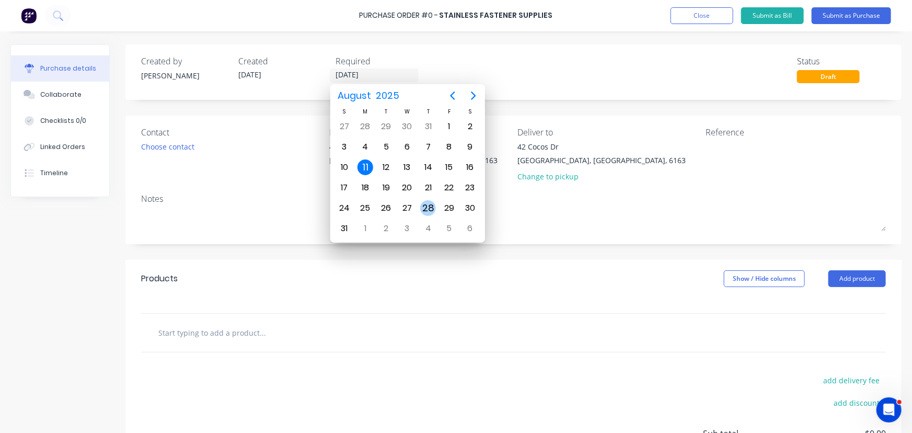
click at [434, 205] on div "28" at bounding box center [428, 208] width 16 height 16
type input "28/08/25"
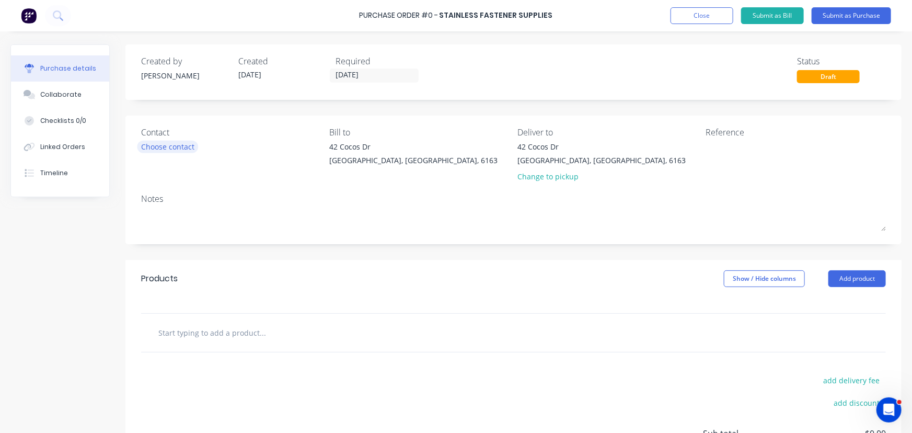
click at [174, 152] on div "Choose contact" at bounding box center [167, 146] width 53 height 11
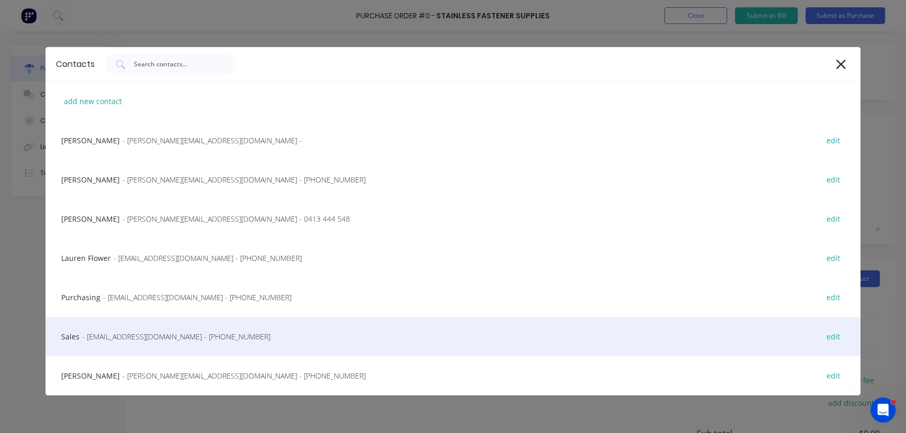
click at [139, 340] on span "- sales@stainlessfastener.com.au - (08) 9414 1116" at bounding box center [176, 336] width 188 height 11
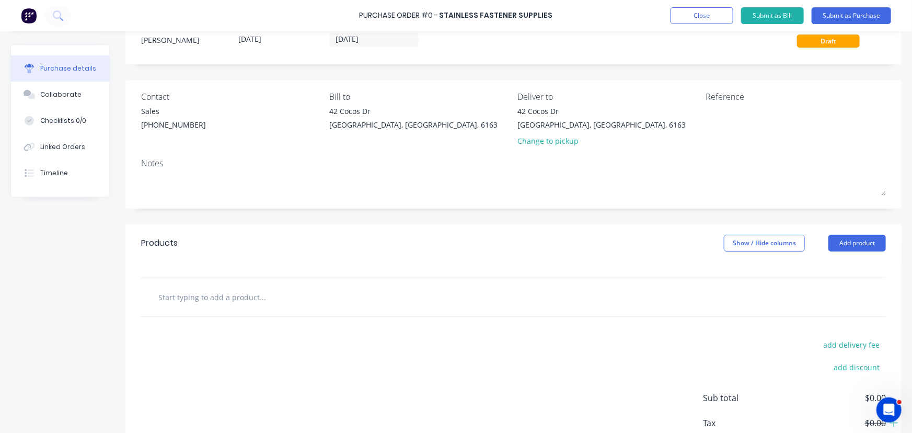
scroll to position [47, 0]
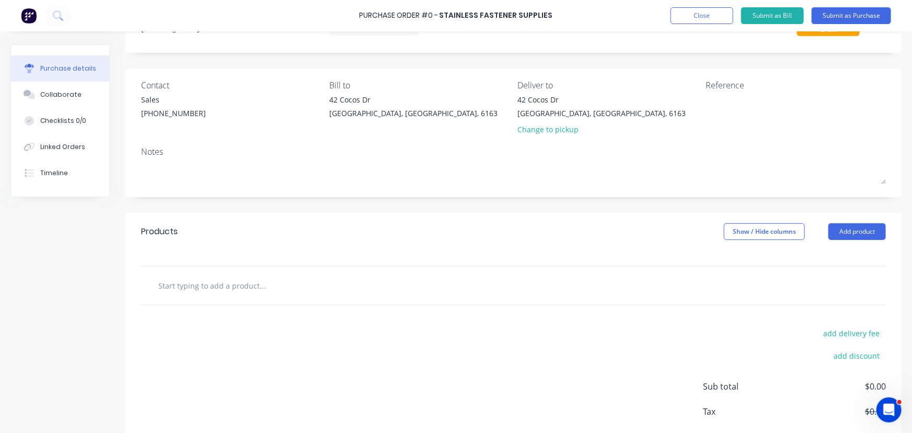
click at [253, 276] on input "text" at bounding box center [262, 285] width 209 height 21
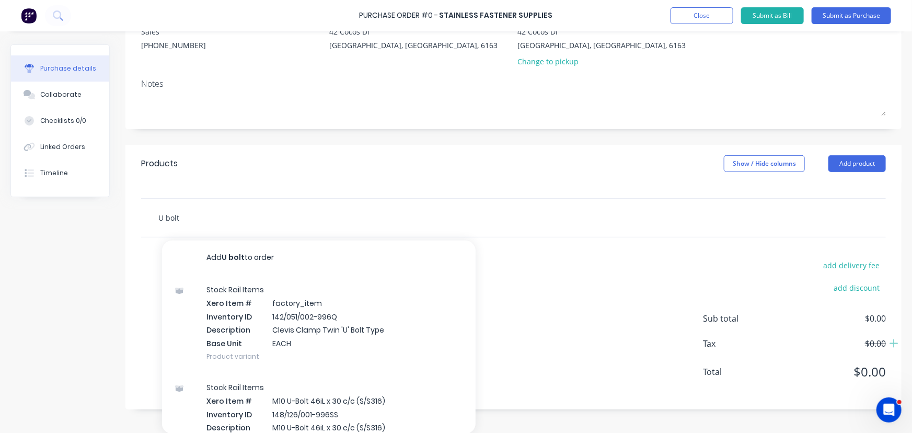
scroll to position [116, 0]
click at [217, 220] on input "U bolt" at bounding box center [262, 217] width 209 height 21
type input "U"
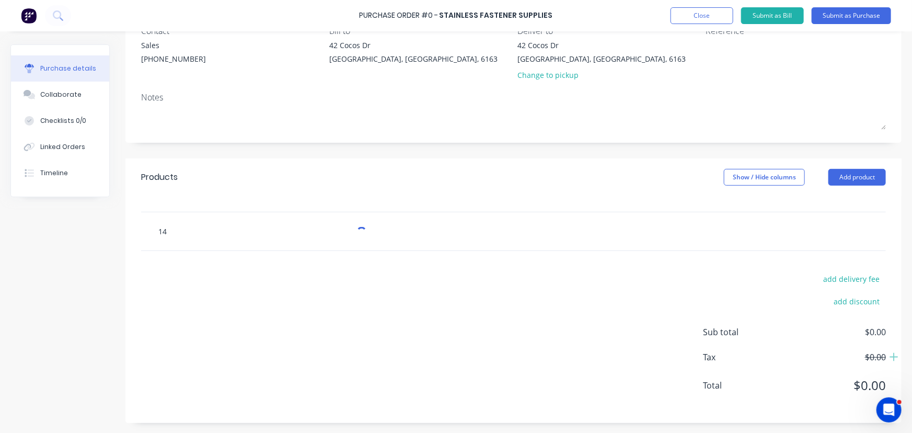
type input "1"
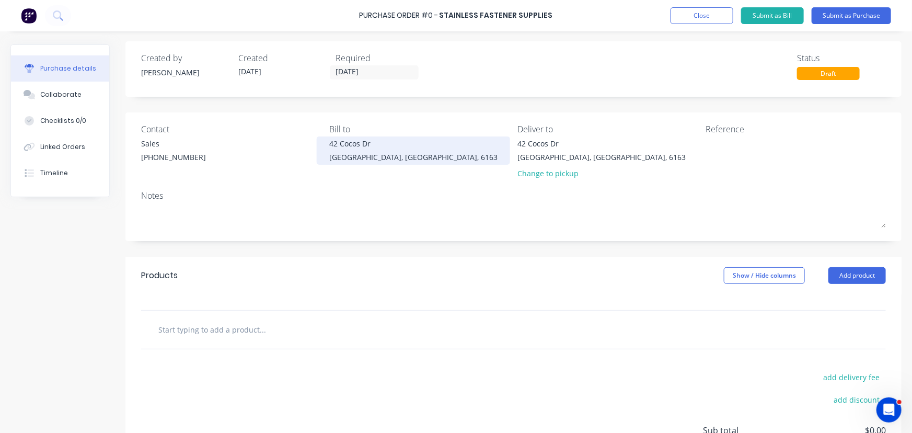
scroll to position [0, 0]
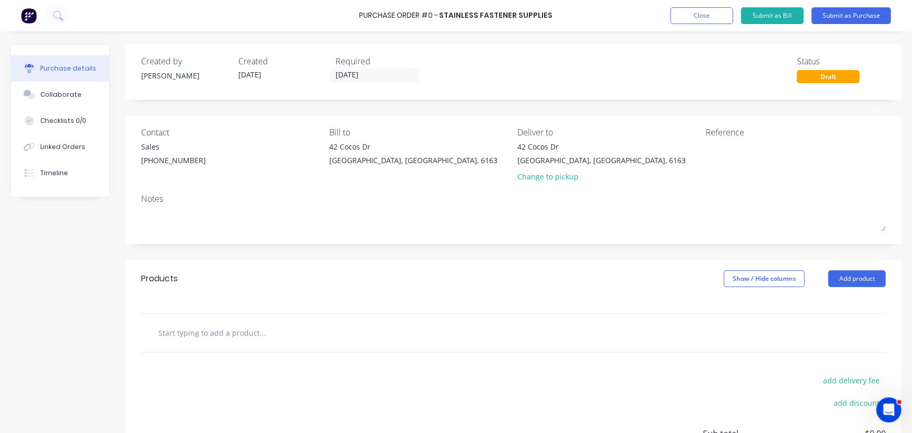
click at [214, 339] on input "text" at bounding box center [262, 332] width 209 height 21
click at [173, 337] on input "text" at bounding box center [262, 332] width 209 height 21
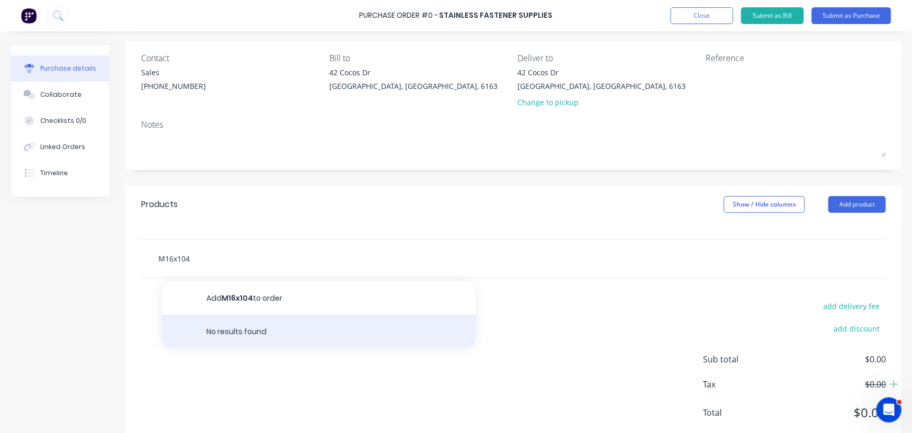
scroll to position [101, 0]
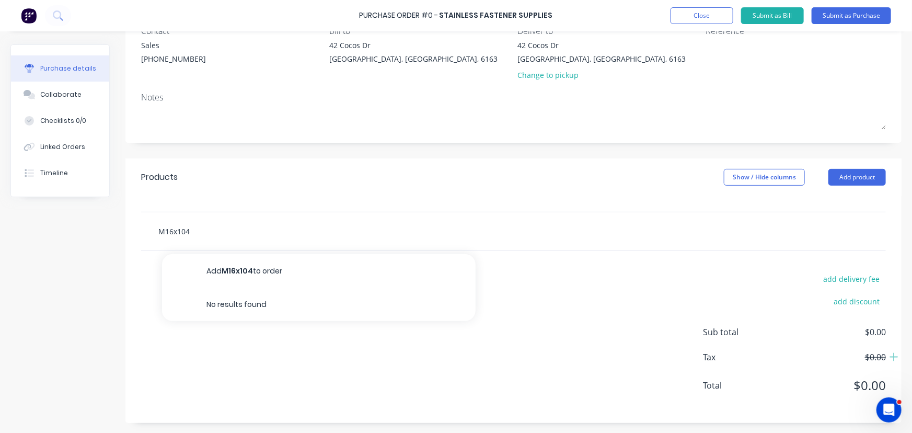
click at [208, 226] on input "M16x104" at bounding box center [262, 231] width 209 height 21
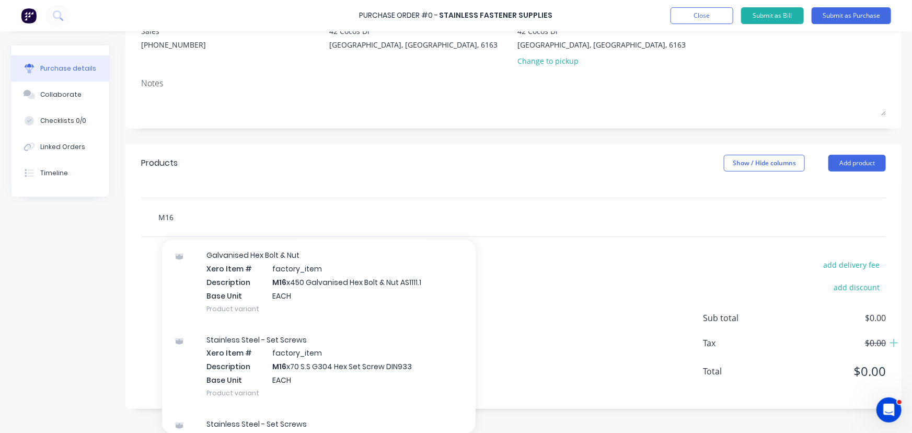
scroll to position [5133, 0]
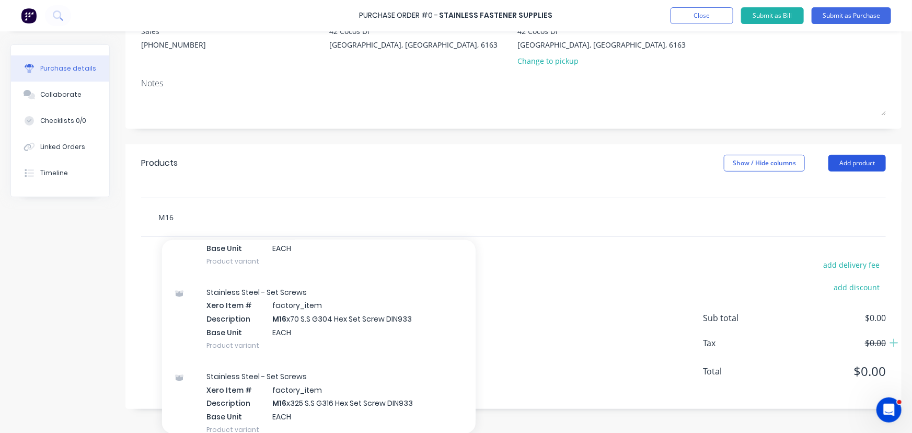
type input "M16"
click at [861, 169] on button "Add product" at bounding box center [858, 163] width 58 height 17
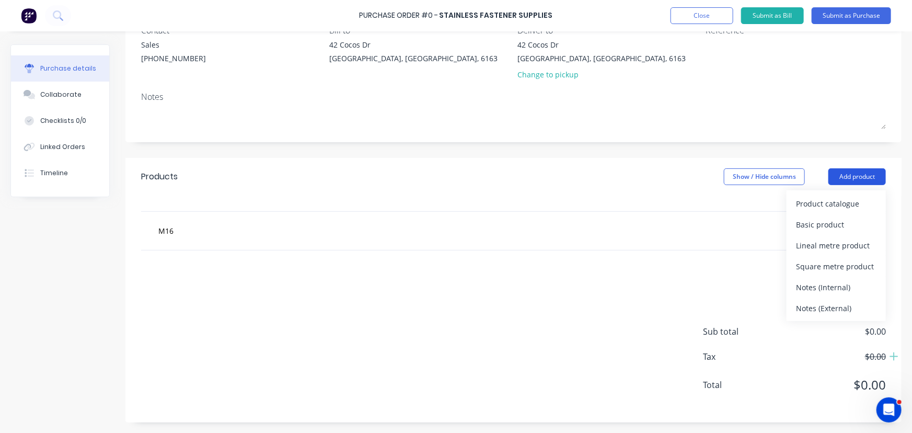
scroll to position [101, 0]
click at [811, 223] on div "Basic product" at bounding box center [836, 224] width 81 height 15
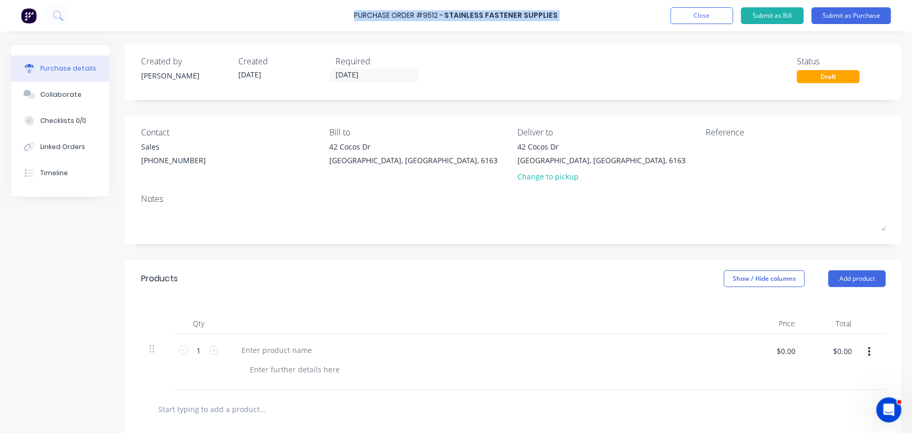
drag, startPoint x: 368, startPoint y: 14, endPoint x: 569, endPoint y: 17, distance: 201.3
click at [569, 17] on div "Purchase Order #9512 - Stainless Fastener Supplies Add product Close Submit as …" at bounding box center [456, 15] width 912 height 31
copy div "Purchase Order #9512 - Stainless Fastener Supplies Add product Close Submit as …"
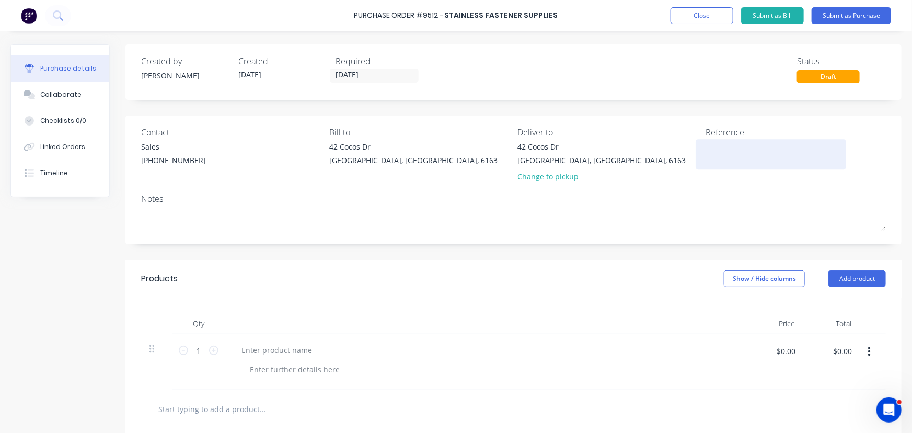
click at [718, 158] on textarea at bounding box center [771, 153] width 131 height 24
paste textarea "Purchase Order #9512 - Stainless Fastener Supplies"
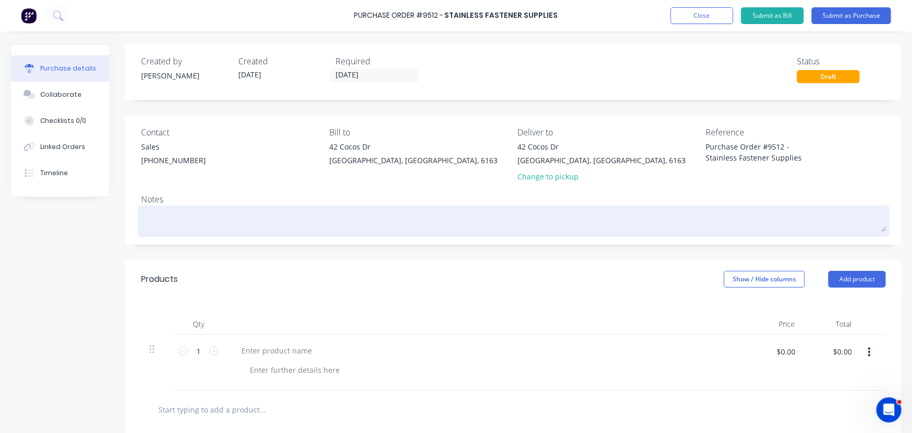
type textarea "Purchase Order #9512 - Stainless Fastener Supplies"
type textarea "x"
type textarea "Purchase Order #9512 - Stainless Fastener Supplies"
click at [667, 232] on div at bounding box center [513, 221] width 745 height 26
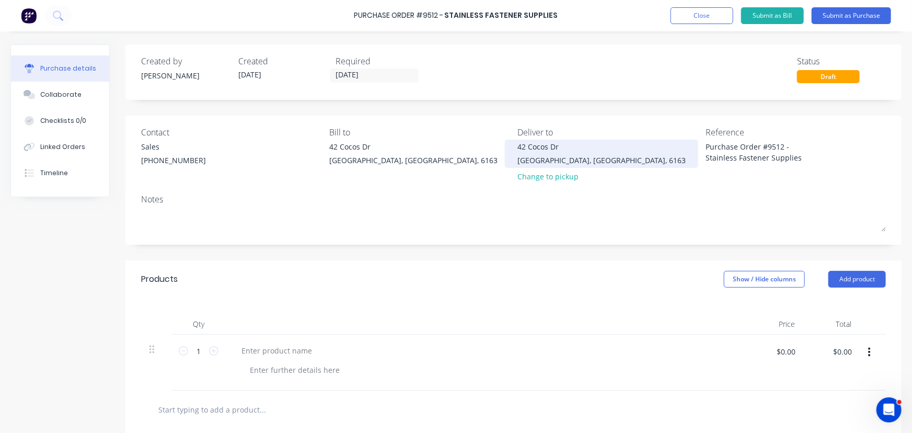
click at [539, 151] on div "42 Cocos Dr" at bounding box center [602, 146] width 168 height 11
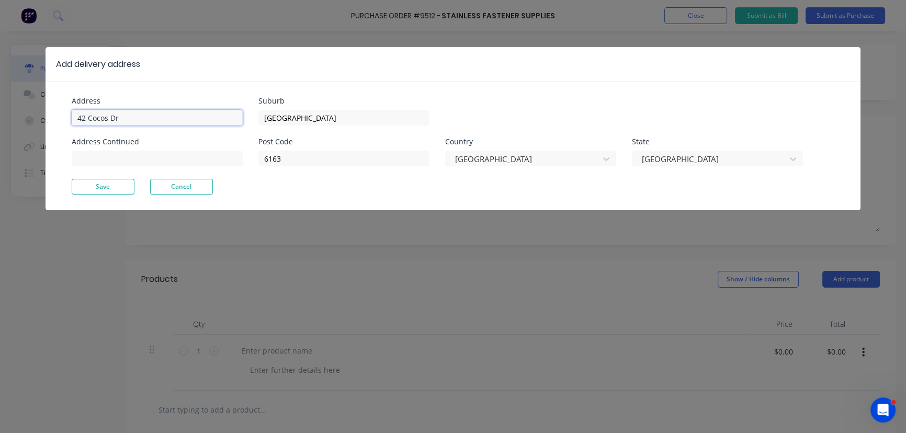
type textarea "x"
click at [132, 123] on input "42 Cocos Dr" at bounding box center [157, 118] width 171 height 16
type input "4"
type input "11 Port Pirie"
click at [109, 181] on button "Save" at bounding box center [103, 187] width 63 height 16
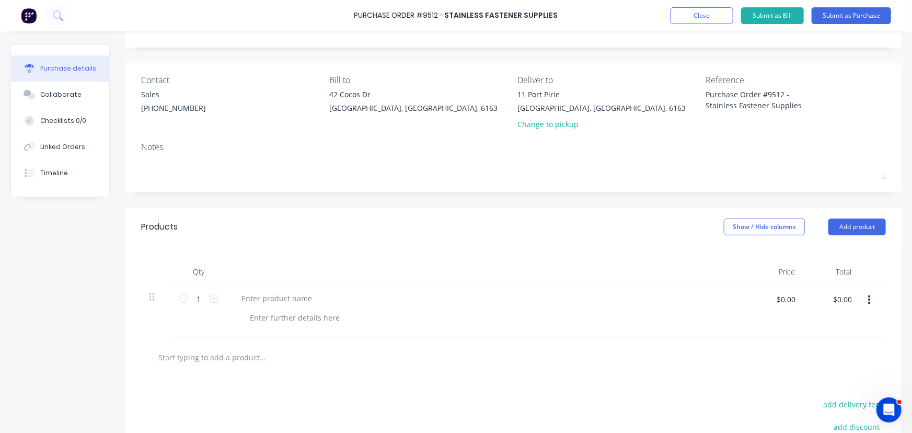
scroll to position [95, 0]
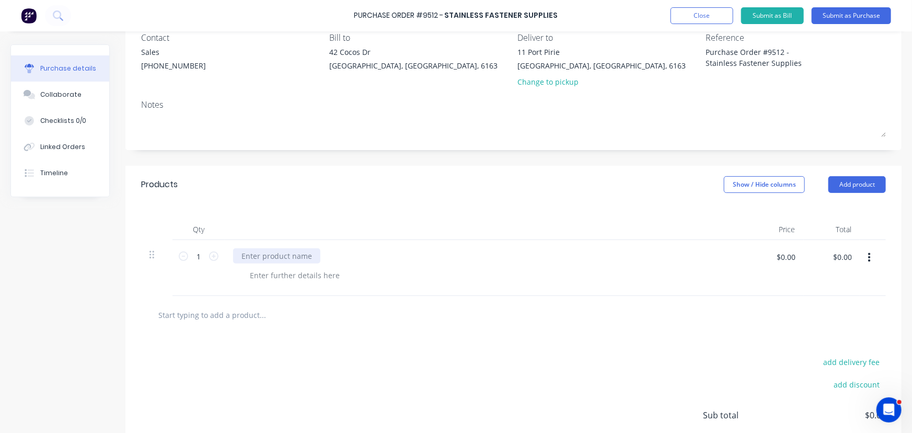
type textarea "x"
click at [272, 260] on div at bounding box center [276, 255] width 87 height 15
type textarea "x"
click at [290, 269] on div at bounding box center [295, 275] width 107 height 15
click at [198, 258] on input "1" at bounding box center [198, 256] width 21 height 16
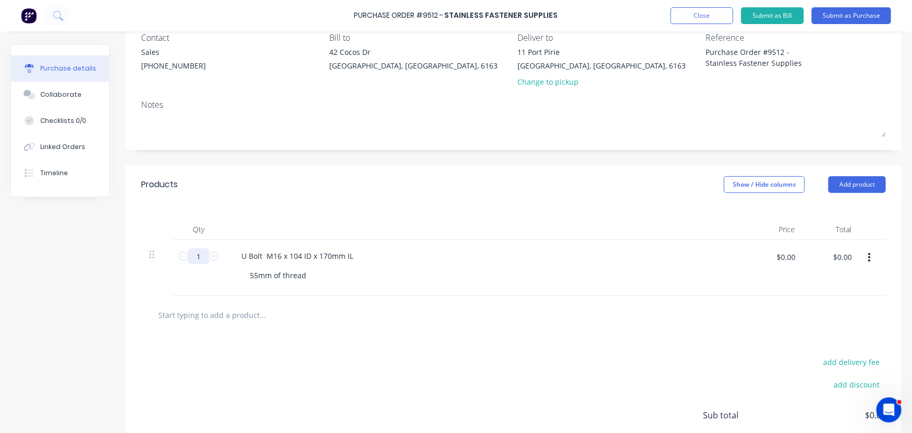
type textarea "x"
type input "2"
type textarea "x"
type input "20"
type textarea "x"
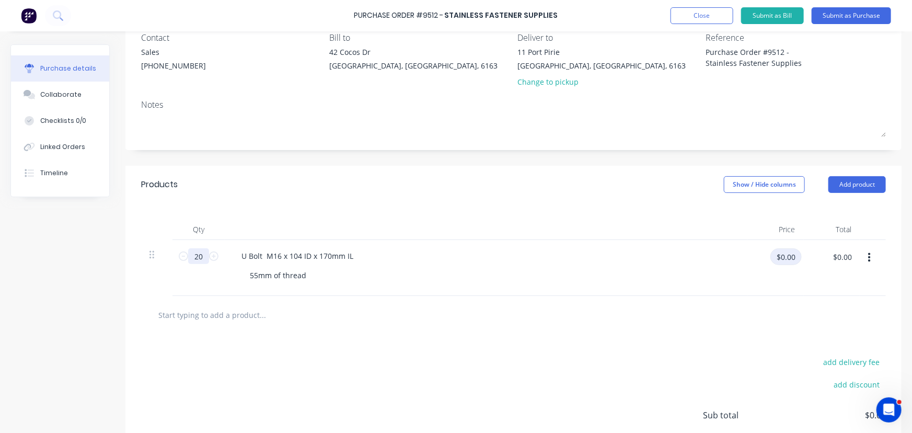
type input "20"
type textarea "x"
click at [795, 256] on input "$0.00" at bounding box center [786, 256] width 31 height 17
type input "26"
type textarea "x"
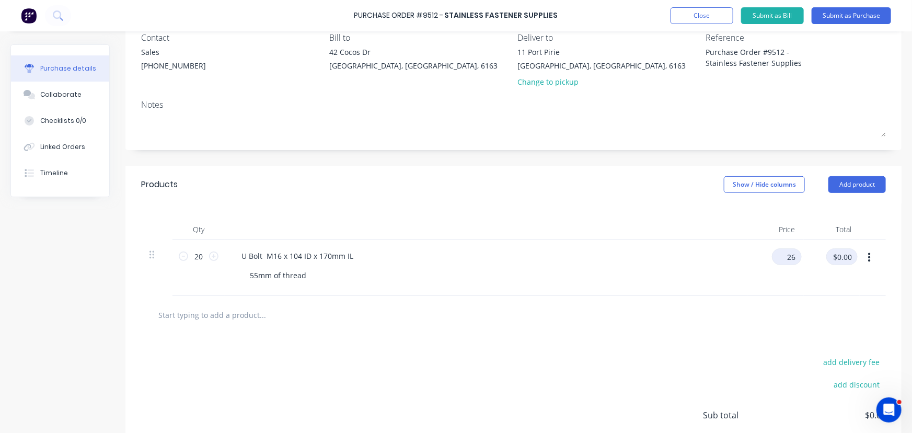
type input "$26.00"
type input "$520.00"
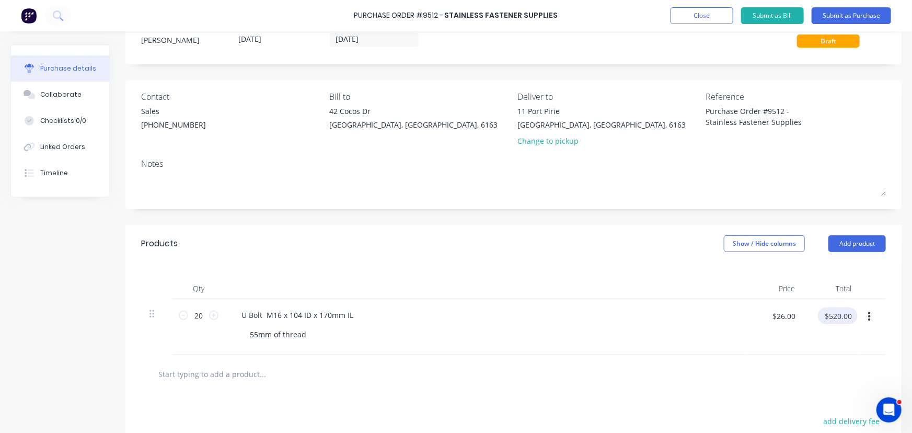
scroll to position [83, 0]
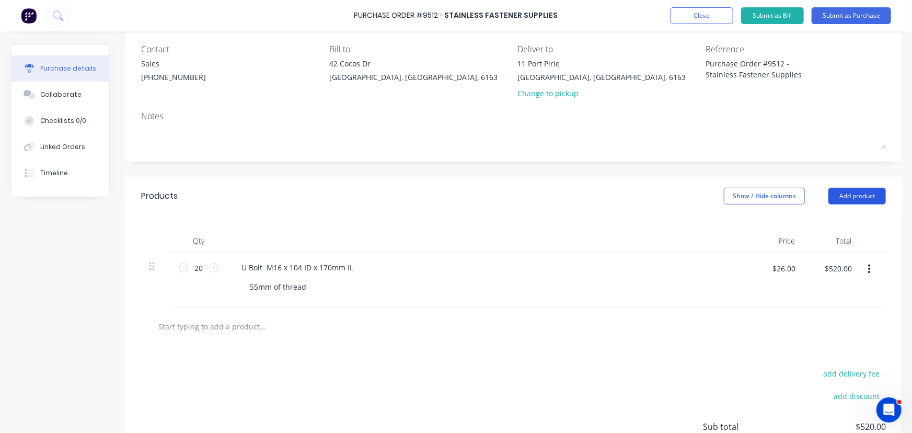
click at [834, 195] on button "Add product" at bounding box center [858, 196] width 58 height 17
click at [444, 313] on div at bounding box center [513, 326] width 745 height 38
click at [228, 326] on input "text" at bounding box center [262, 326] width 209 height 21
type textarea "x"
type input "F"
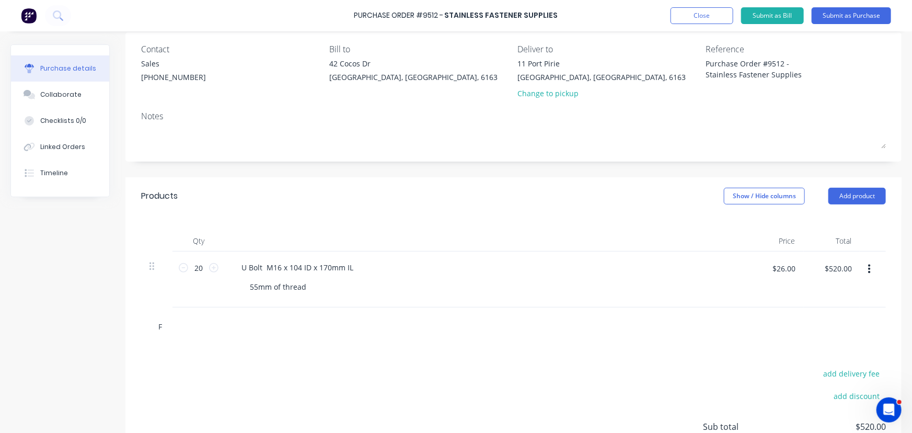
type textarea "x"
type input "Fr"
type textarea "x"
type input "Fre"
type textarea "x"
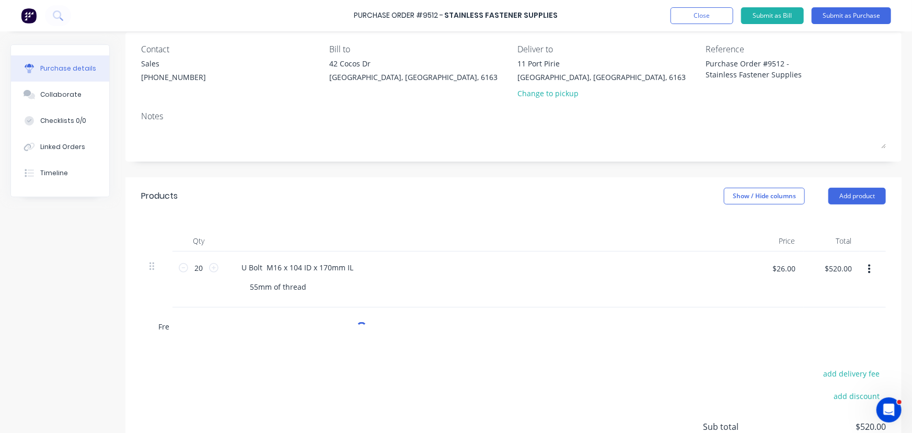
type input "Frei"
type textarea "x"
type input "Freig"
type textarea "x"
type input "Freigh"
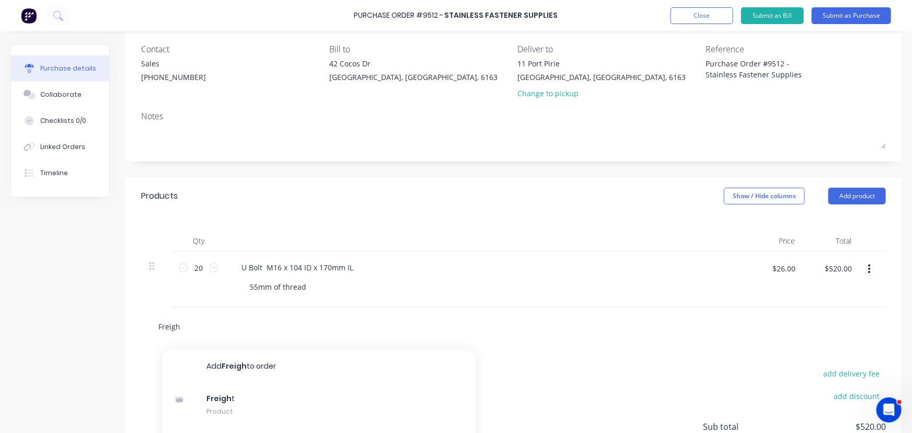
type textarea "x"
type input "Freight"
type textarea "x"
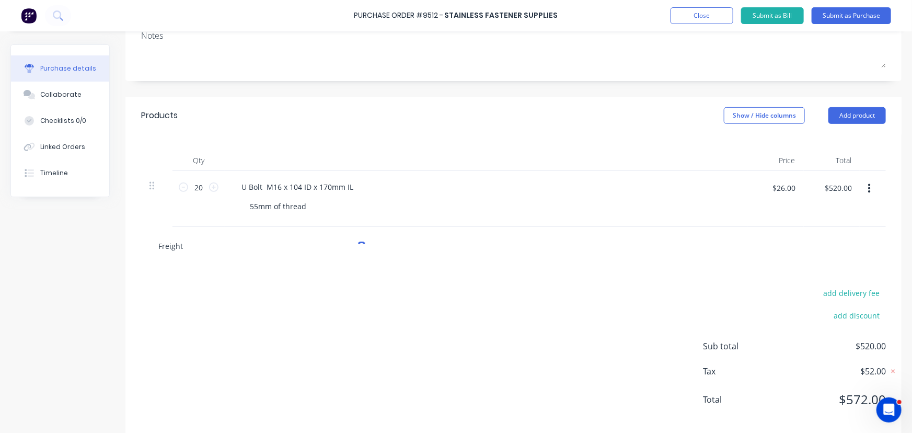
scroll to position [178, 0]
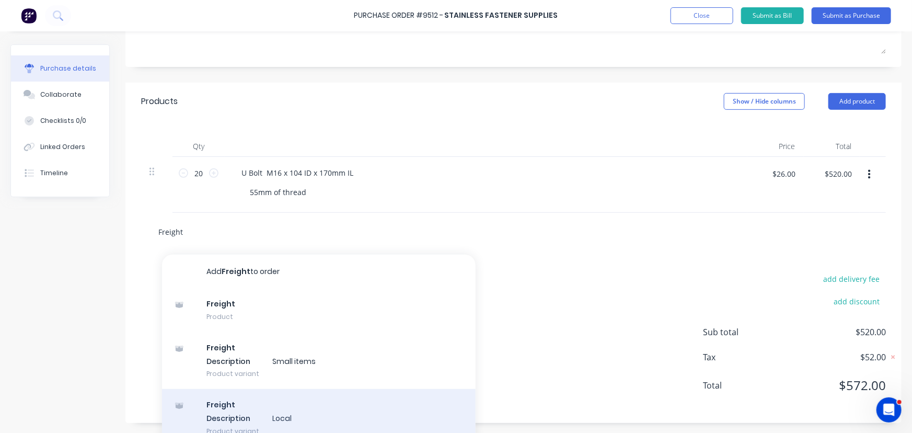
type input "Freight"
click at [256, 409] on div "Freight Description Local Product variant" at bounding box center [319, 418] width 314 height 58
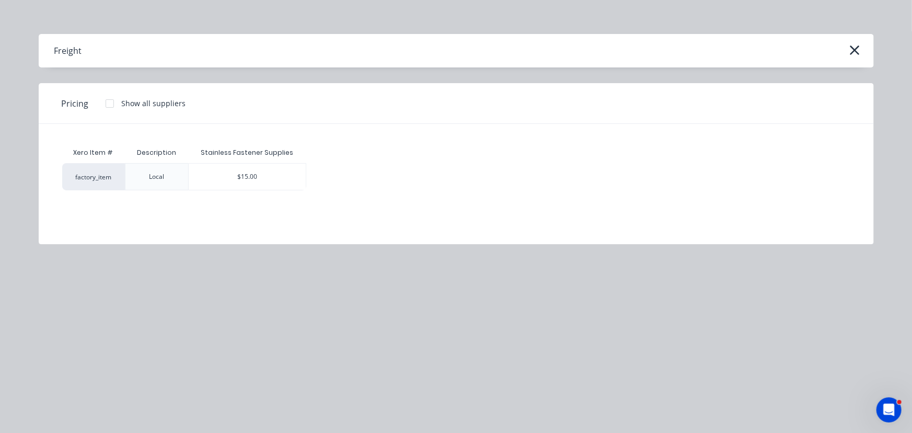
click at [242, 174] on div "$15.00" at bounding box center [247, 177] width 117 height 26
type textarea "x"
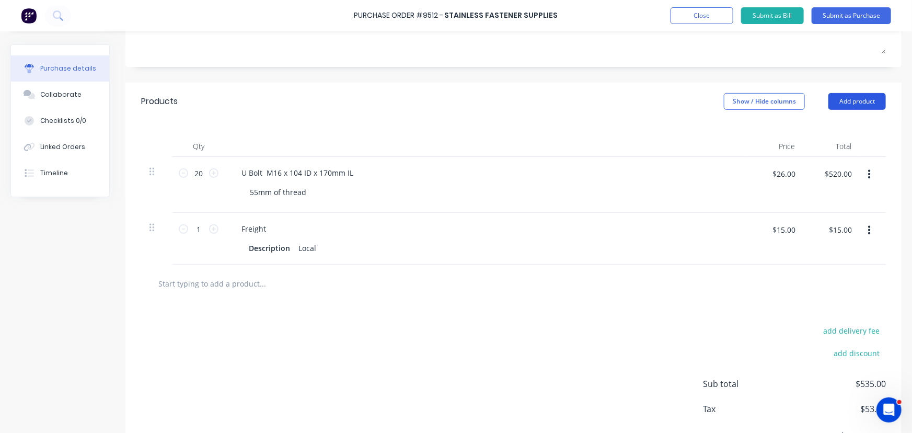
click at [866, 100] on button "Add product" at bounding box center [858, 101] width 58 height 17
click at [804, 233] on div "Notes (External)" at bounding box center [836, 232] width 81 height 15
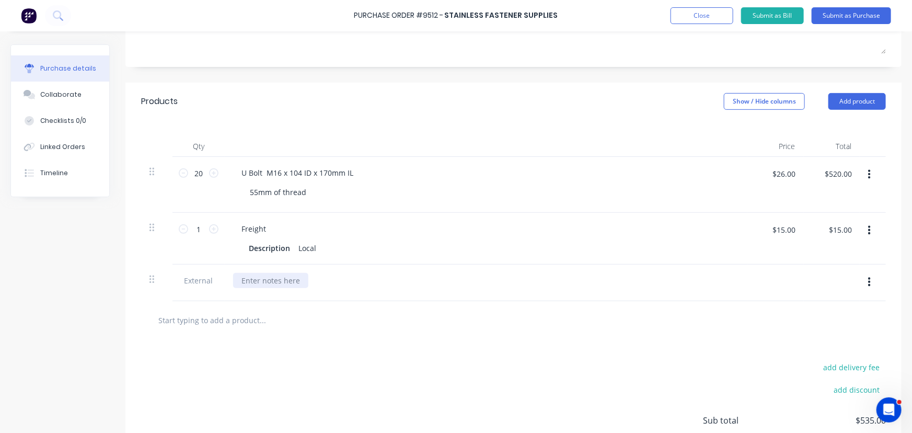
type textarea "x"
click at [260, 282] on div at bounding box center [270, 280] width 75 height 15
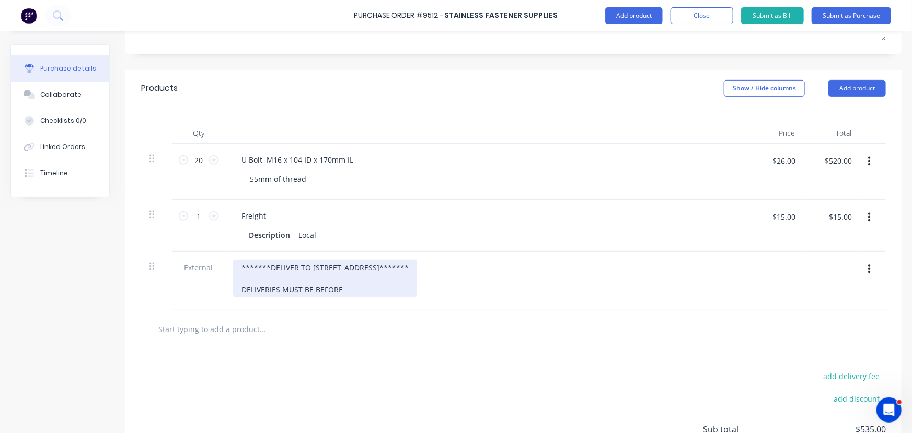
scroll to position [288, 0]
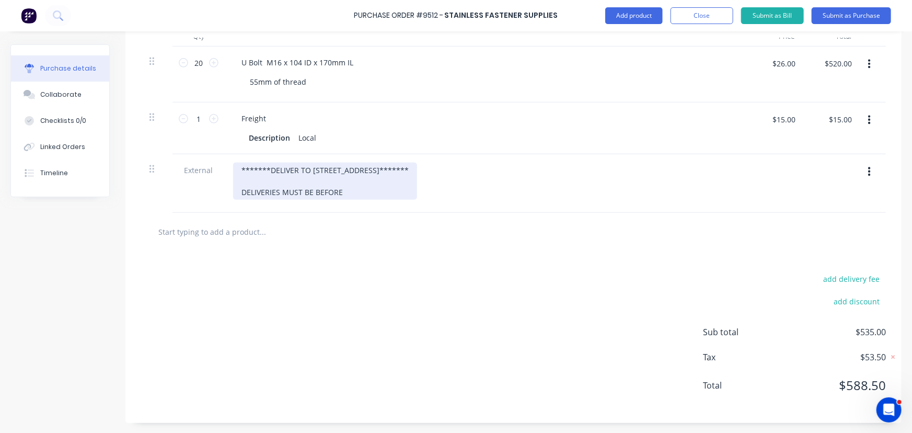
click at [361, 196] on div "*******DELIVER TO 11 PORT PIRIE STREET******* DELIVERIES MUST BE BEFORE" at bounding box center [325, 181] width 184 height 37
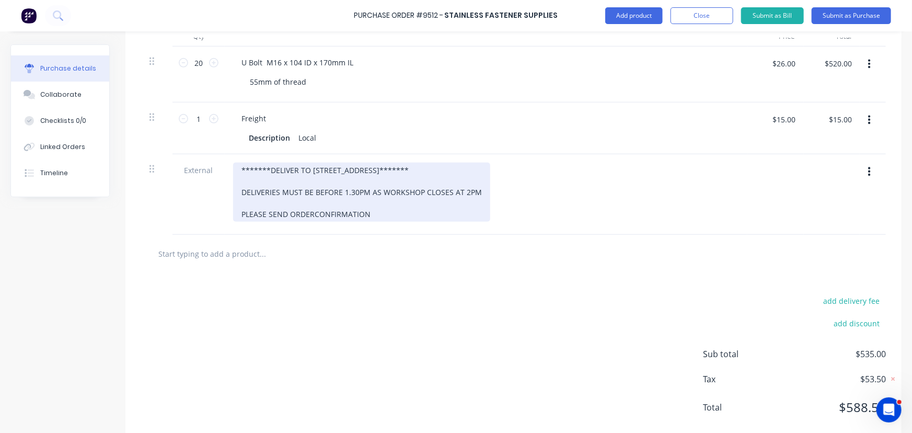
click at [314, 212] on div "*******DELIVER TO 11 PORT PIRIE STREET******* DELIVERIES MUST BE BEFORE 1.30PM …" at bounding box center [361, 192] width 257 height 59
click at [384, 211] on div "*******DELIVER TO 11 PORT PIRIE STREET******* DELIVERIES MUST BE BEFORE 1.30PM …" at bounding box center [361, 192] width 257 height 59
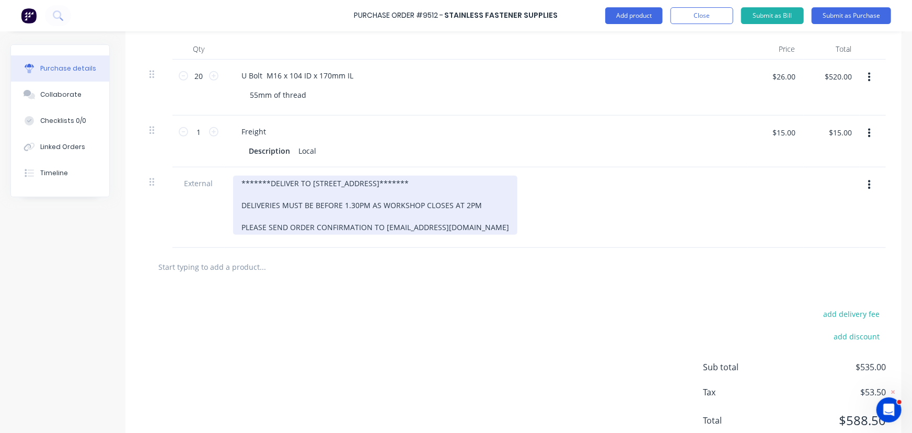
scroll to position [310, 0]
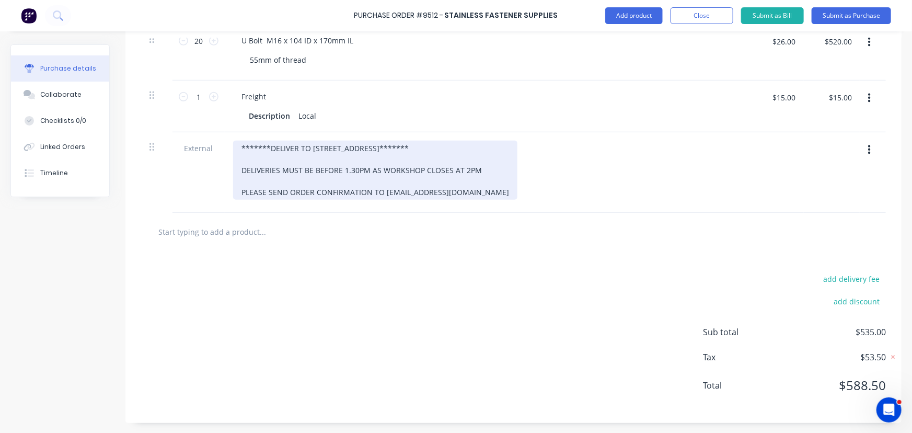
click at [240, 147] on div "*******DELIVER TO 11 PORT PIRIE STREET******* DELIVERIES MUST BE BEFORE 1.30PM …" at bounding box center [375, 170] width 284 height 59
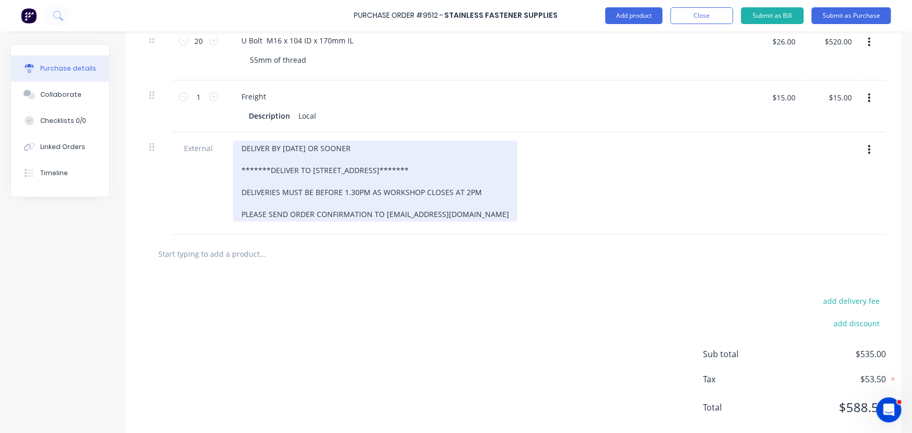
click at [356, 152] on div "DELIVER BY 28/08/25 OR SOONER *******DELIVER TO 11 PORT PIRIE STREET******* DEL…" at bounding box center [375, 181] width 284 height 81
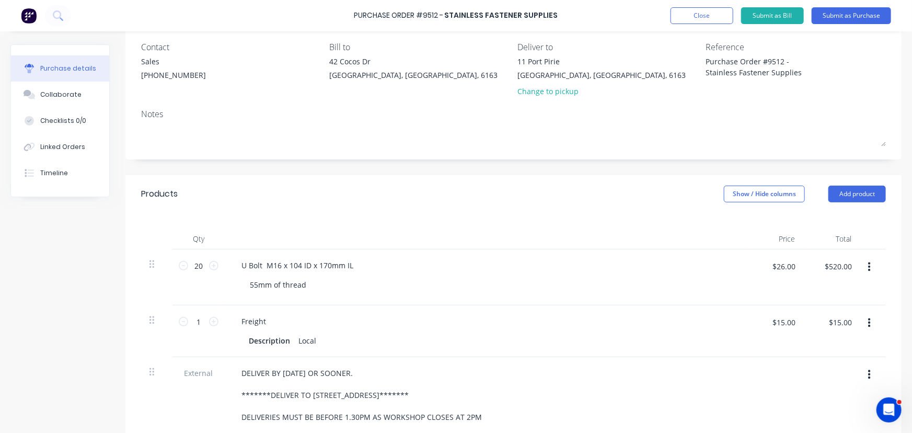
scroll to position [0, 0]
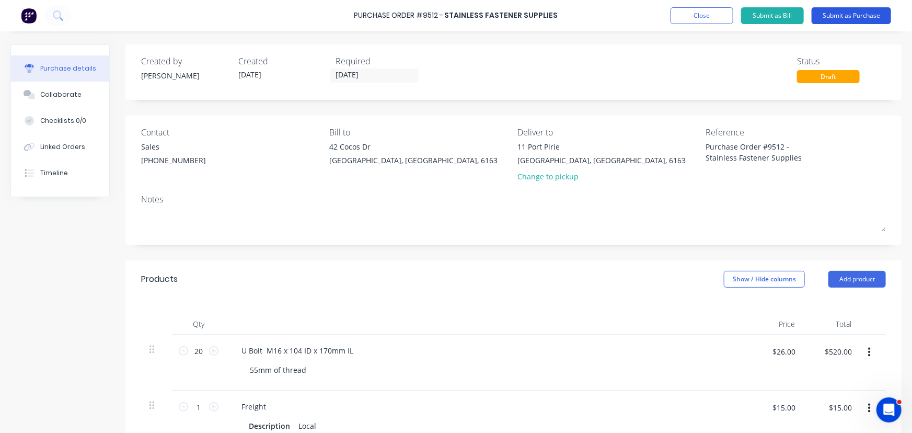
click at [868, 13] on button "Submit as Purchase" at bounding box center [851, 15] width 79 height 17
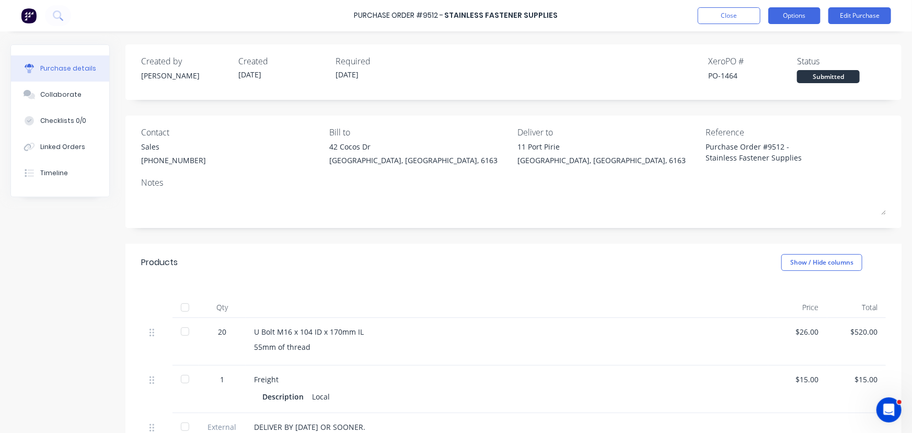
click at [781, 10] on button "Options" at bounding box center [795, 15] width 52 height 17
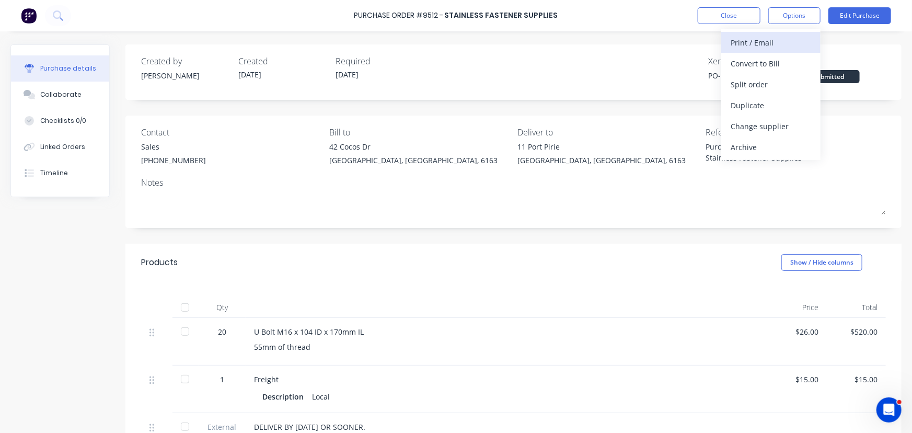
click at [766, 44] on div "Print / Email" at bounding box center [771, 42] width 81 height 15
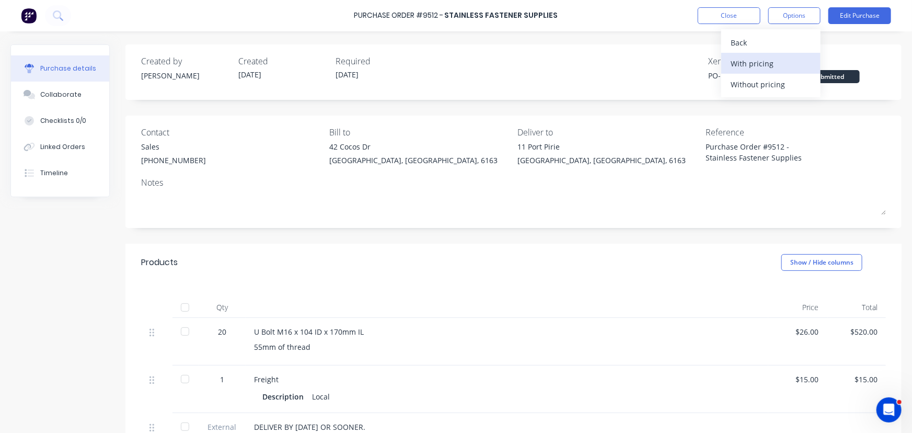
click at [757, 61] on div "With pricing" at bounding box center [771, 63] width 81 height 15
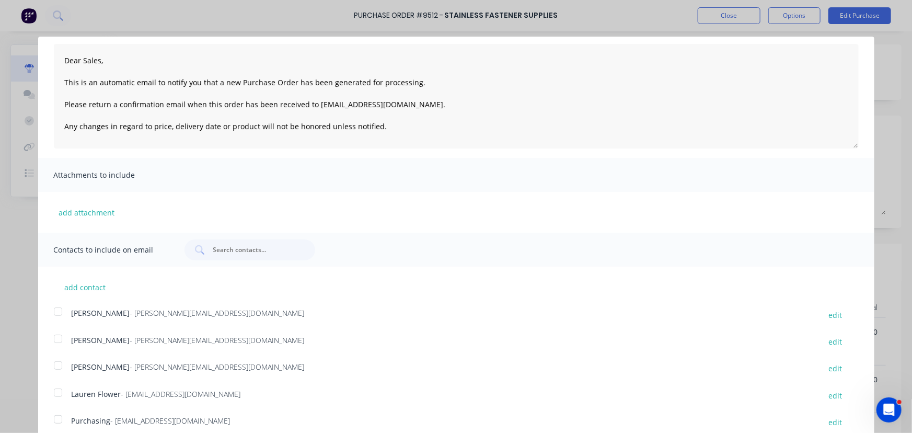
scroll to position [110, 0]
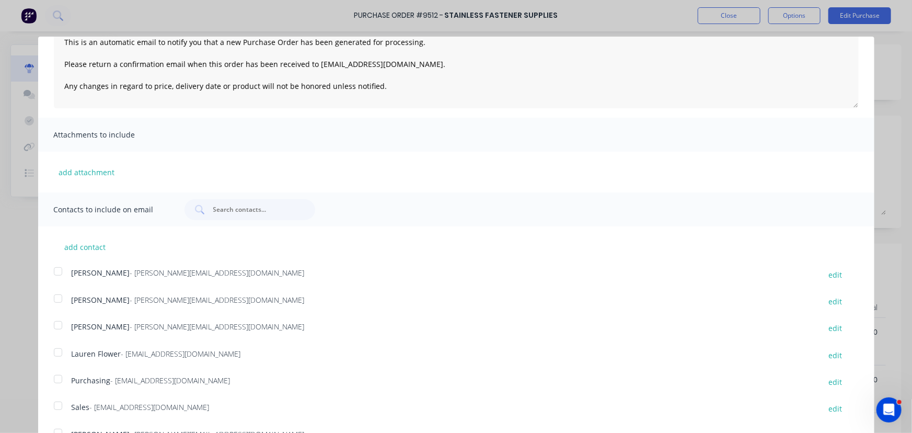
click at [58, 404] on div at bounding box center [58, 405] width 21 height 21
click at [59, 376] on div at bounding box center [58, 379] width 21 height 21
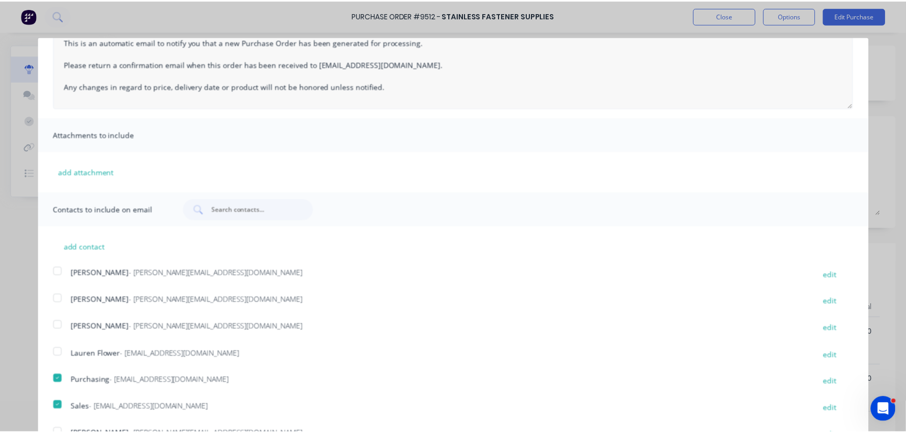
scroll to position [0, 0]
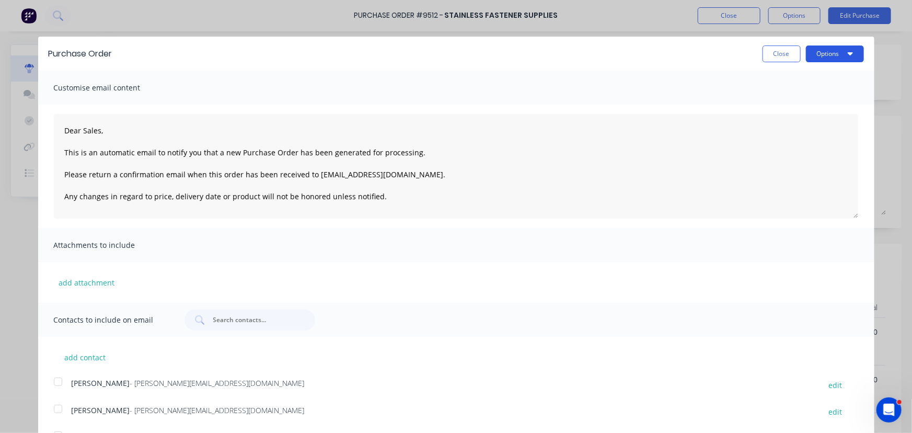
click at [841, 49] on button "Options" at bounding box center [835, 53] width 58 height 17
click at [775, 97] on div "Email" at bounding box center [814, 101] width 81 height 15
type textarea "x"
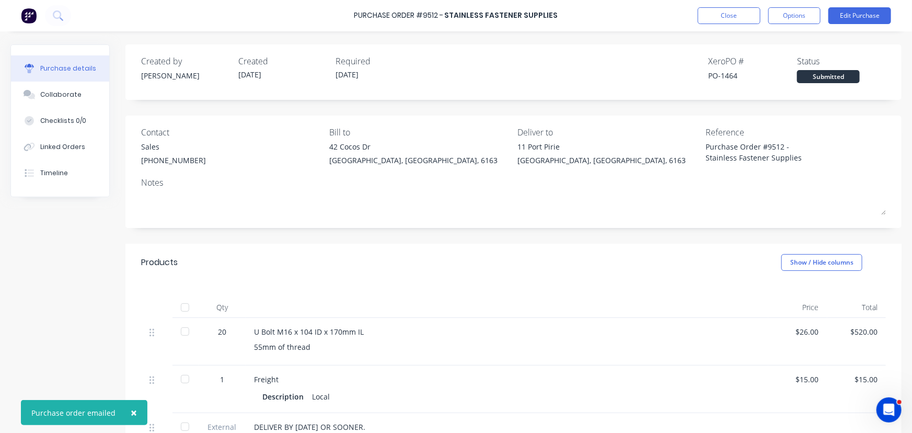
click at [58, 253] on div "Created by Bevan Created 11/08/25 Required 28/08/25 Xero PO # PO-1464 Status Su…" at bounding box center [455, 346] width 891 height 605
click at [730, 18] on button "Close" at bounding box center [729, 15] width 63 height 17
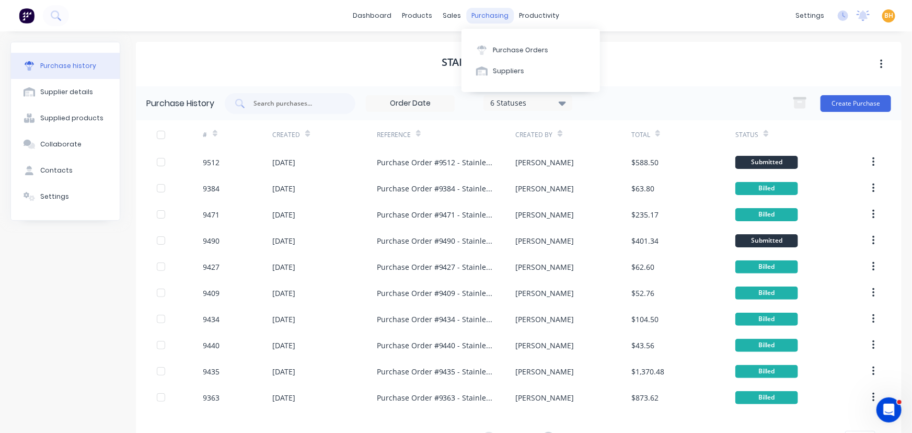
click at [477, 14] on div "purchasing" at bounding box center [490, 16] width 48 height 16
click at [530, 44] on button "Purchase Orders" at bounding box center [531, 49] width 139 height 21
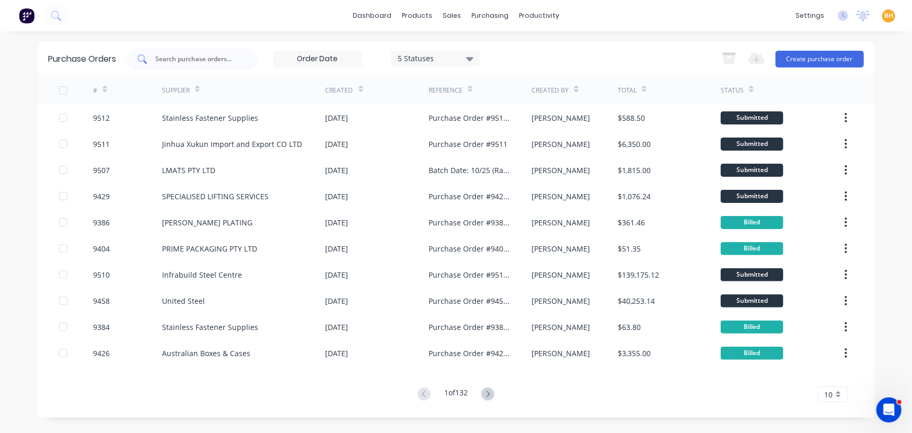
click at [183, 59] on input "text" at bounding box center [198, 59] width 87 height 10
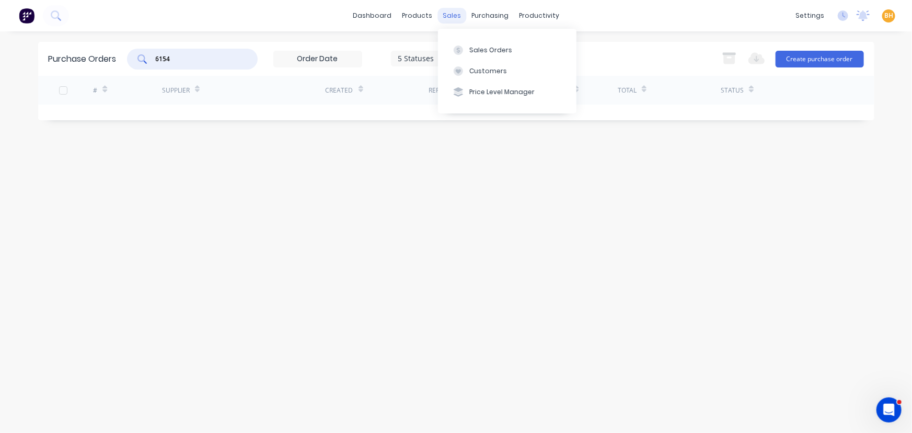
type input "6154"
click at [454, 15] on div "sales" at bounding box center [452, 16] width 29 height 16
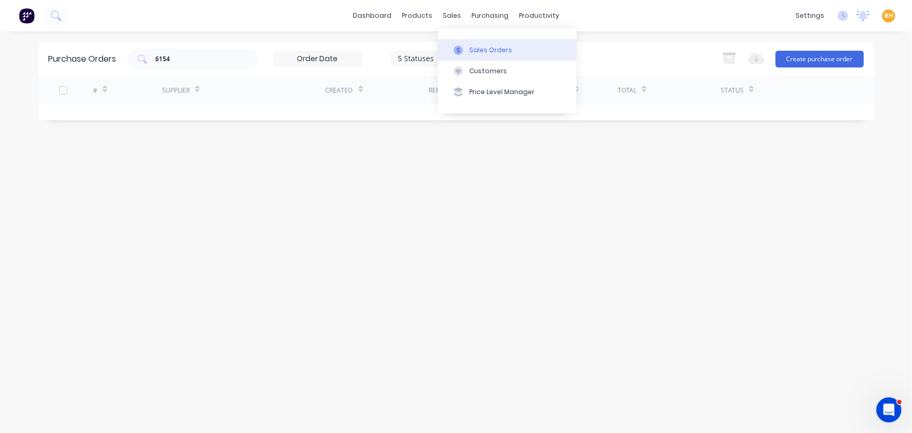
click at [478, 49] on div "Sales Orders" at bounding box center [490, 49] width 43 height 9
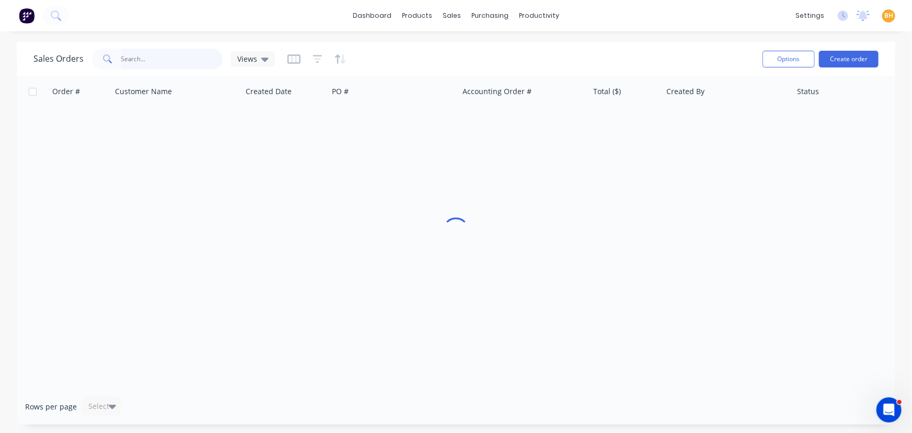
click at [146, 60] on input "text" at bounding box center [172, 59] width 102 height 21
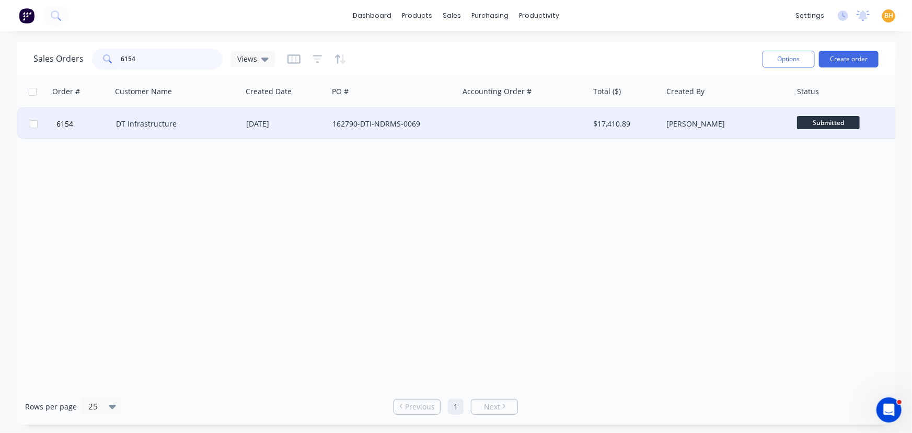
type input "6154"
click at [144, 116] on div "DT Infrastructure" at bounding box center [177, 123] width 131 height 31
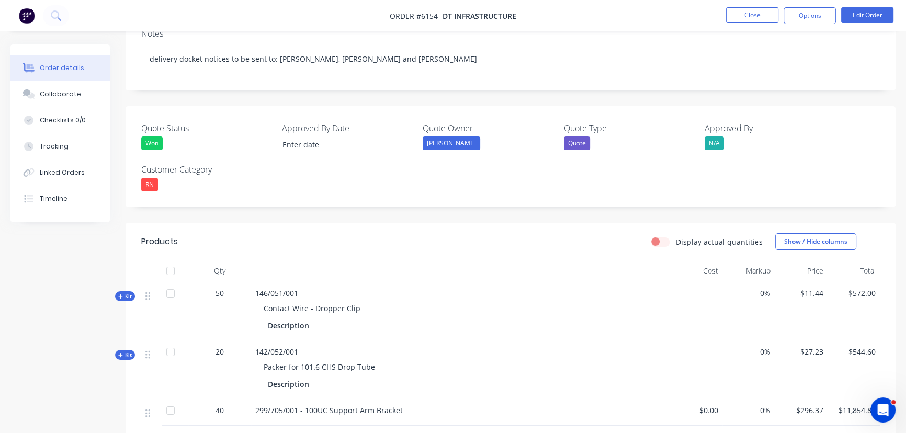
scroll to position [142, 0]
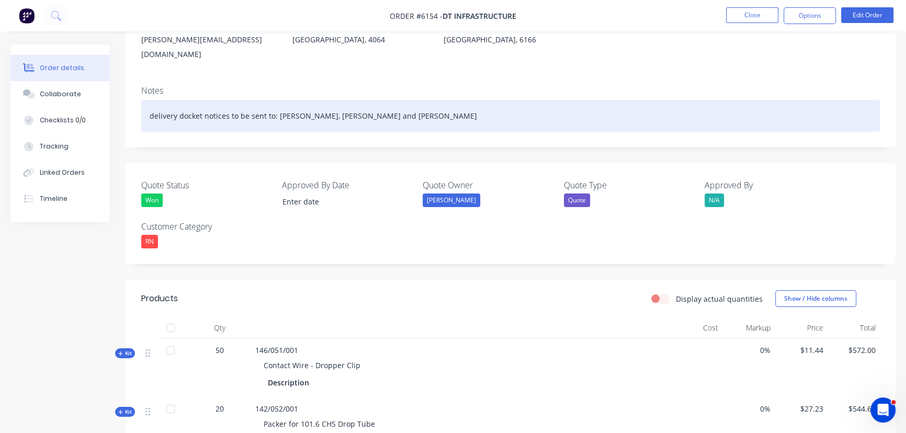
click at [340, 111] on div "delivery docket notices to be sent to: Davide Sidoti, Sonia Pillay and Ben Buck" at bounding box center [510, 116] width 738 height 32
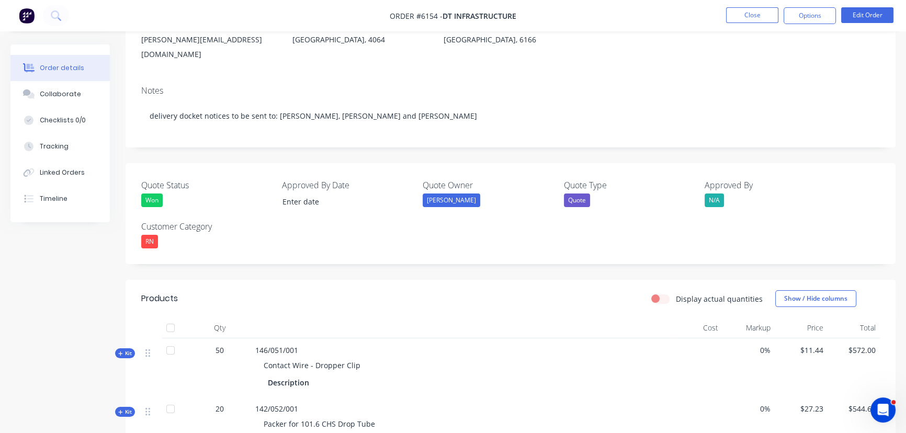
click at [747, 24] on nav "Order #6154 - DT Infrastructure Close Options Edit Order" at bounding box center [453, 15] width 906 height 31
click at [749, 20] on button "Close" at bounding box center [752, 15] width 52 height 16
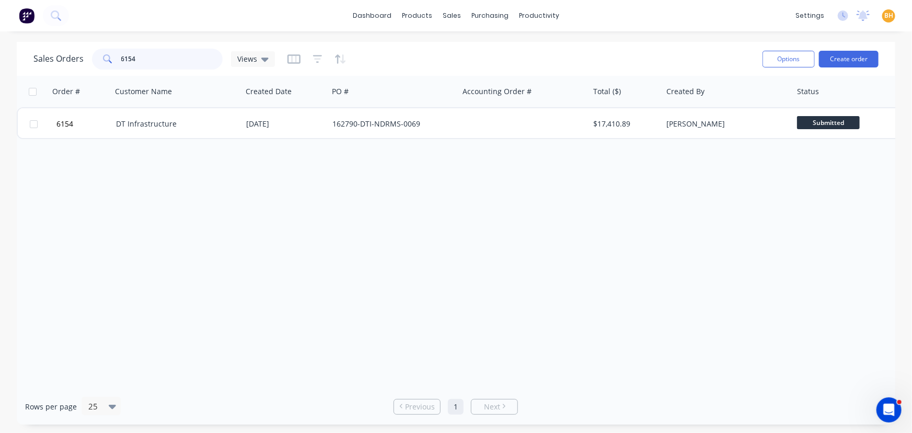
click at [169, 65] on input "6154" at bounding box center [172, 59] width 102 height 21
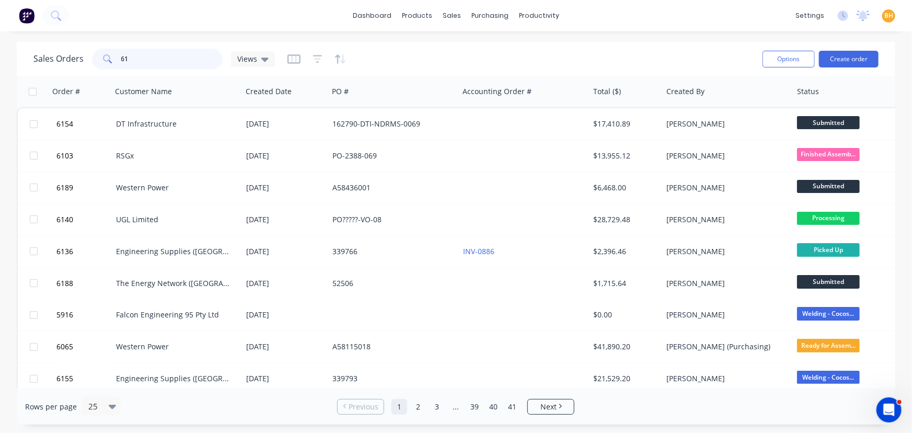
type input "6"
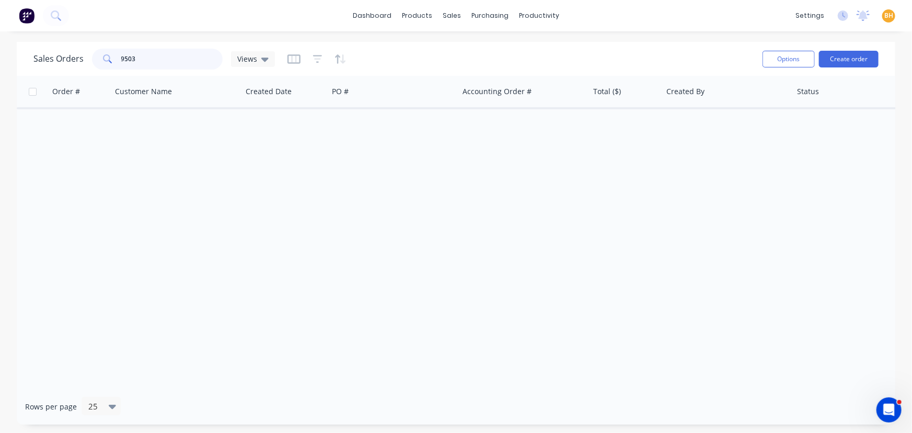
click at [138, 62] on input "9503" at bounding box center [172, 59] width 102 height 21
click at [146, 62] on input "9503" at bounding box center [172, 59] width 102 height 21
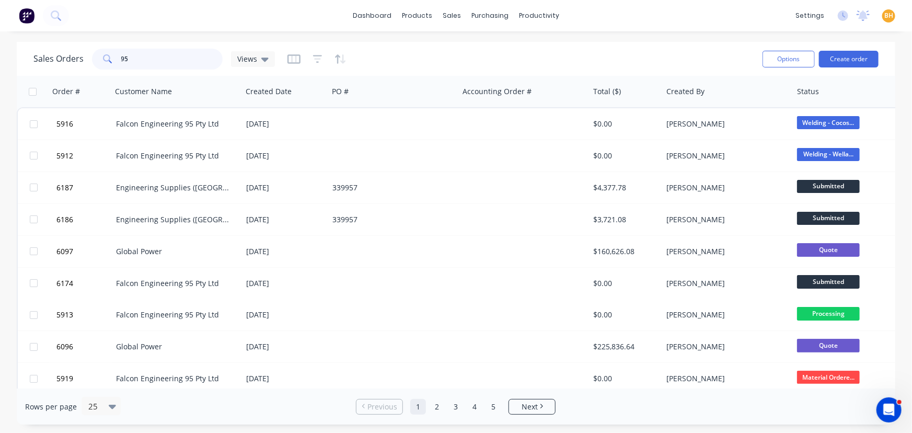
click at [140, 60] on input "95" at bounding box center [172, 59] width 102 height 21
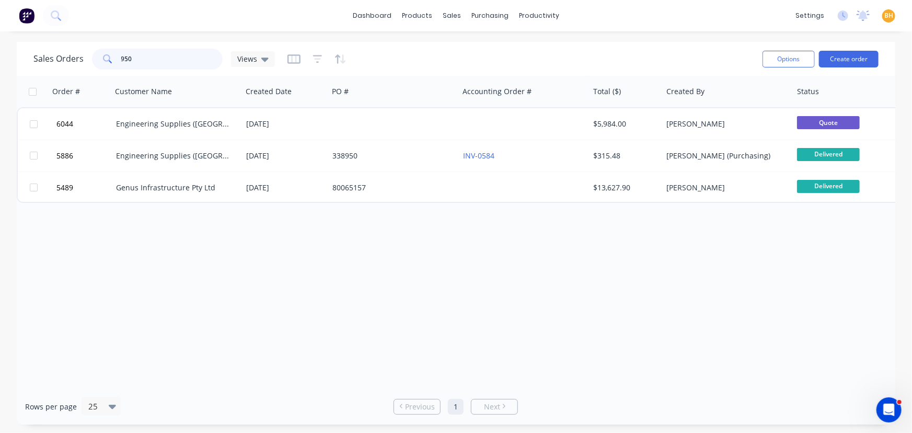
type input "9503"
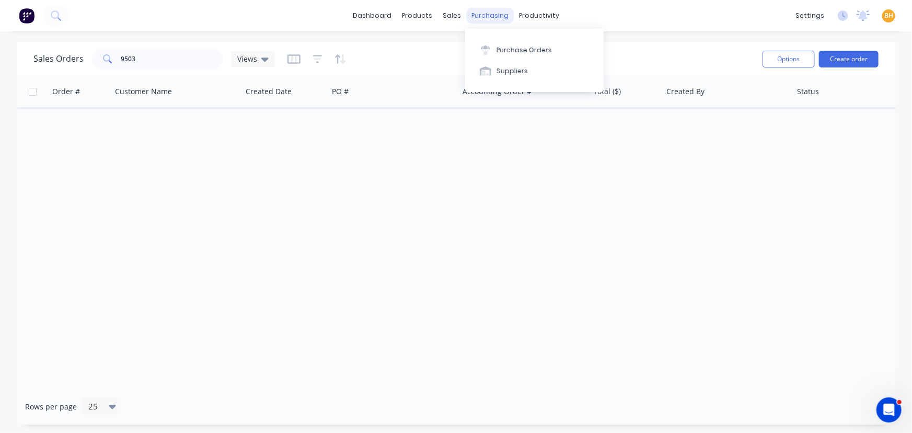
click at [469, 9] on div "purchasing" at bounding box center [490, 16] width 48 height 16
click at [509, 47] on div "Purchase Orders" at bounding box center [524, 49] width 55 height 9
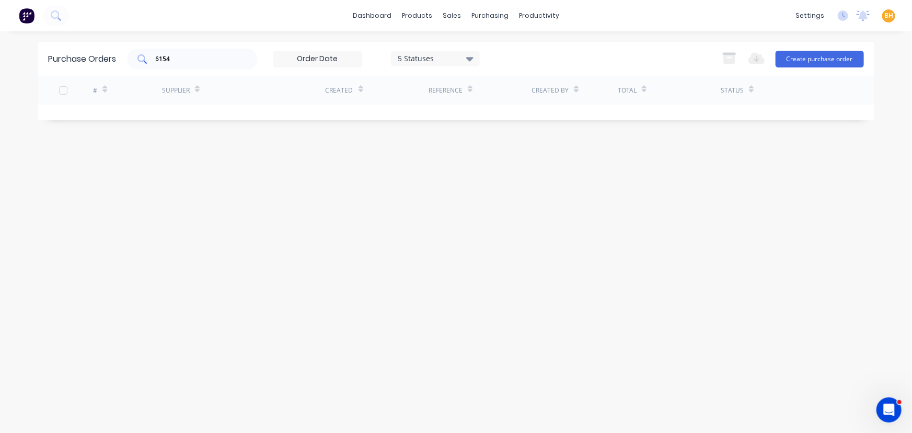
click at [205, 61] on input "6154" at bounding box center [198, 59] width 87 height 10
type input "6"
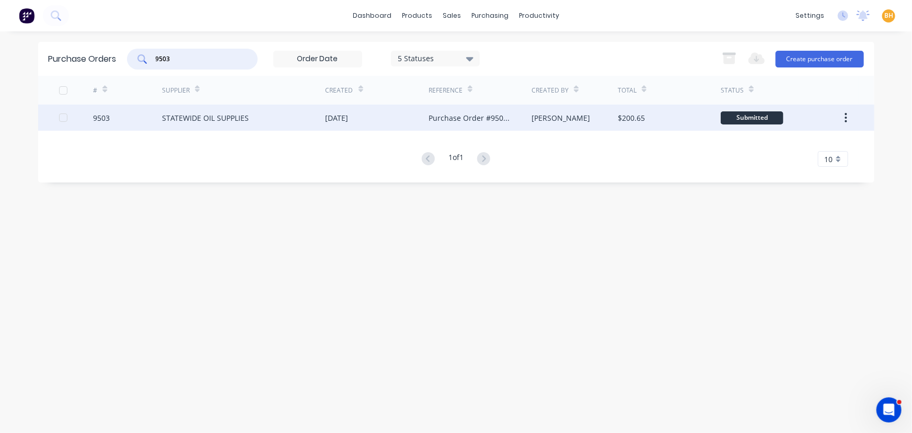
type input "9503"
click at [205, 115] on div "STATEWIDE OIL SUPPLIES" at bounding box center [205, 117] width 87 height 11
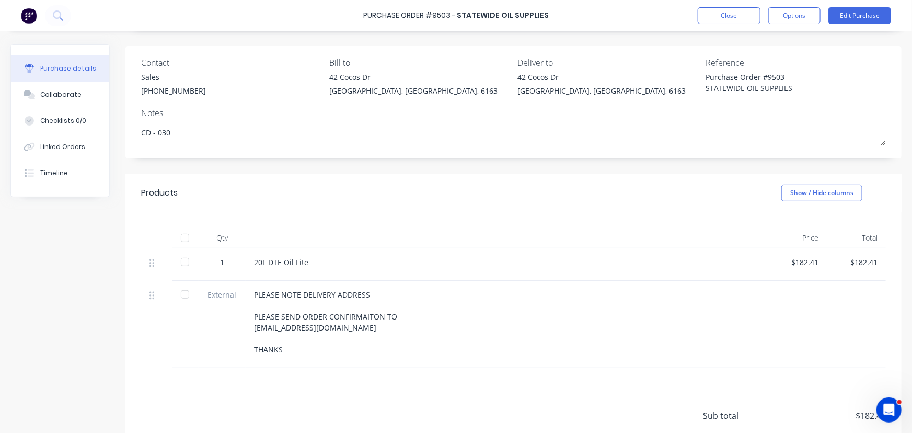
scroll to position [58, 0]
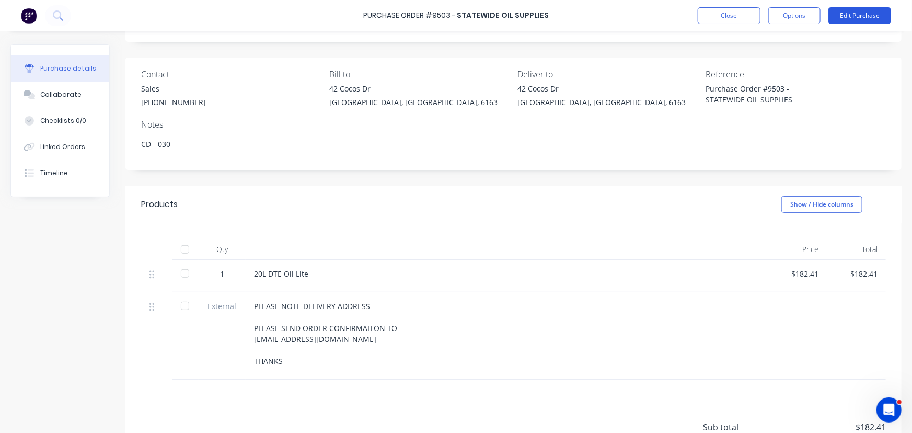
click at [875, 12] on button "Edit Purchase" at bounding box center [860, 15] width 63 height 17
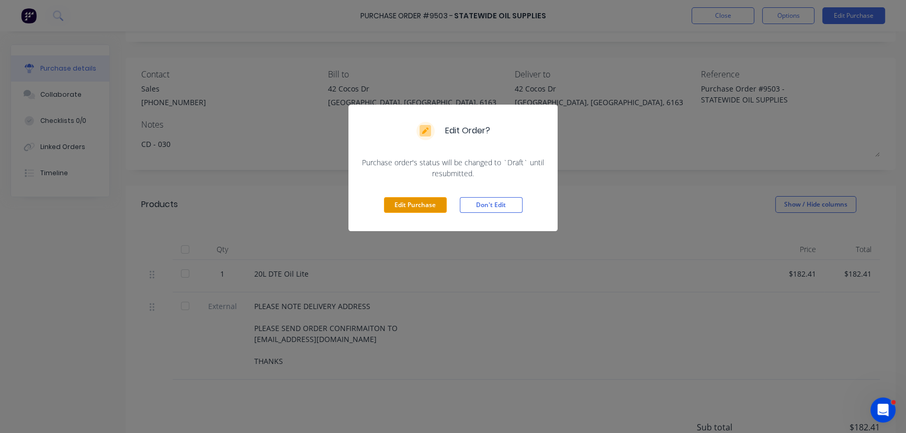
click at [416, 205] on button "Edit Purchase" at bounding box center [415, 205] width 63 height 16
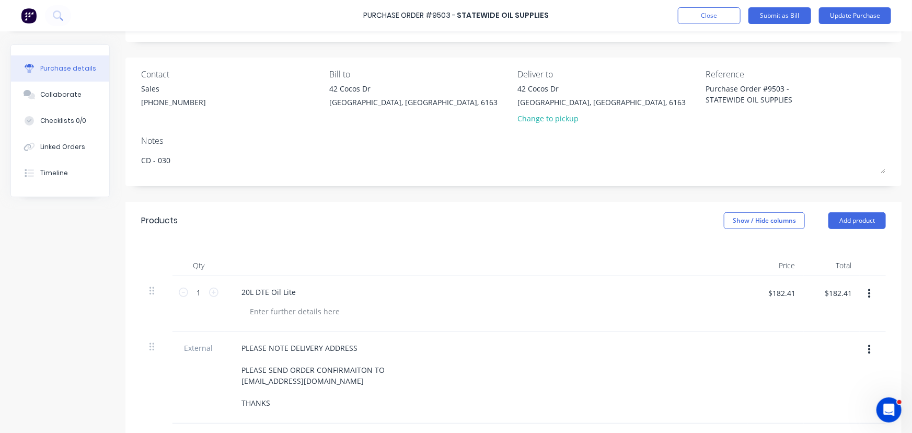
scroll to position [153, 0]
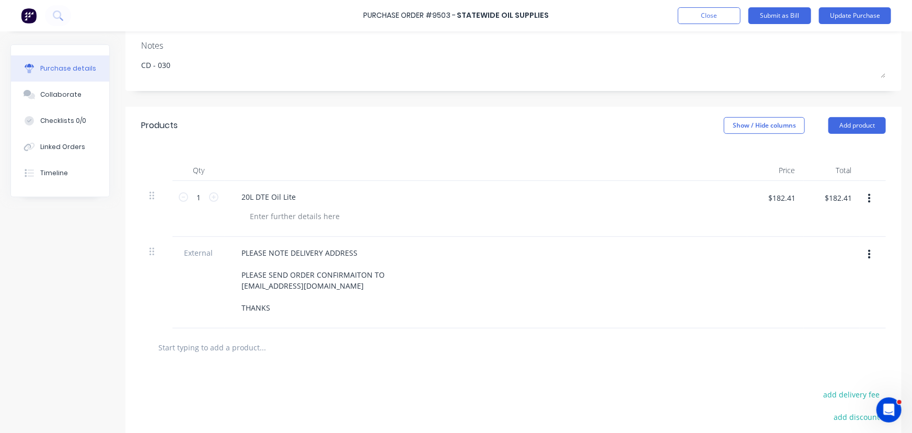
click at [191, 342] on input "text" at bounding box center [262, 347] width 209 height 21
type textarea "x"
type input "f"
type textarea "x"
type input "fr"
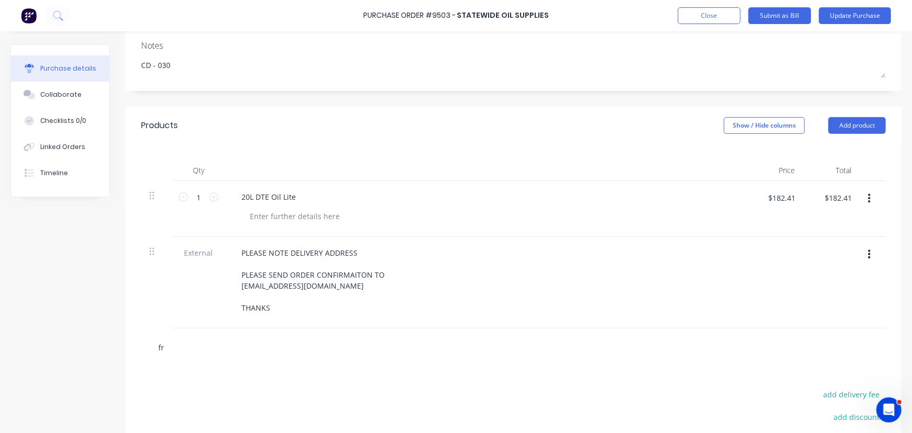
type textarea "x"
type input "fre"
type textarea "x"
type input "frei"
type textarea "x"
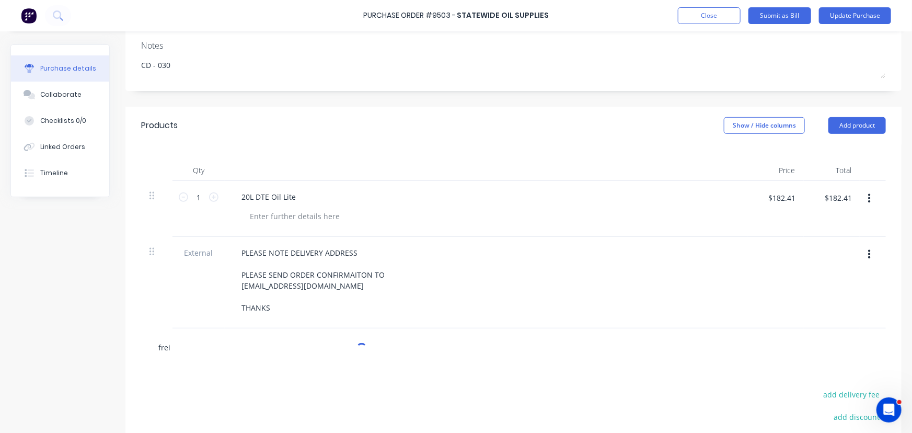
type input "freia"
type textarea "x"
type input "freiag"
type textarea "x"
type input "freiagh"
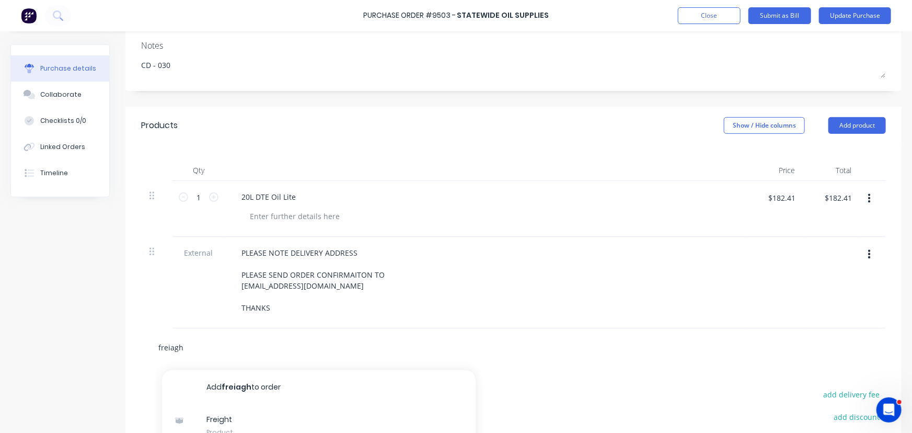
type textarea "x"
type input "freiaght"
click at [173, 350] on input "freiaght" at bounding box center [262, 347] width 209 height 21
type textarea "x"
type input "freight"
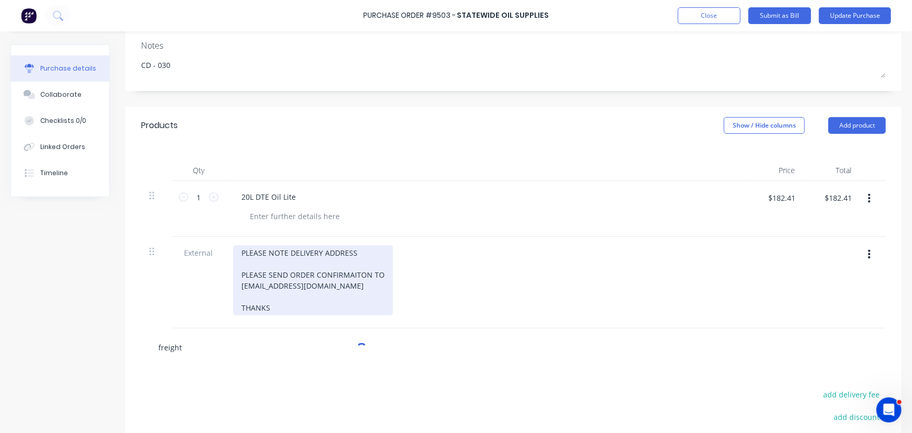
type textarea "x"
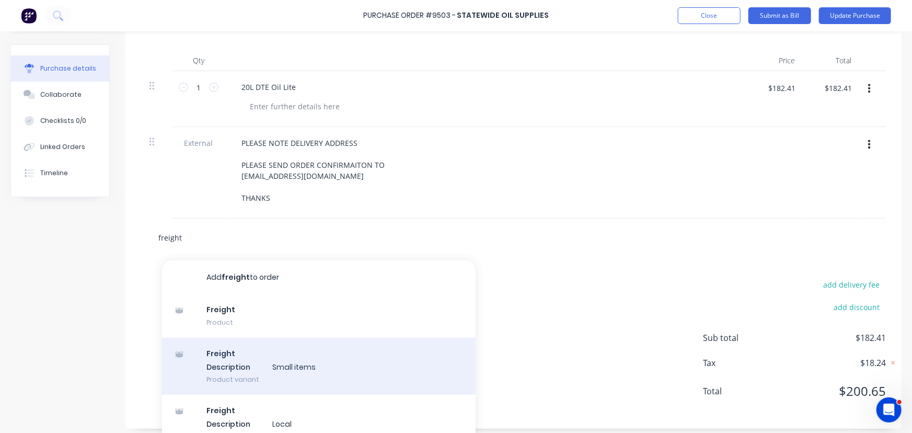
scroll to position [282, 0]
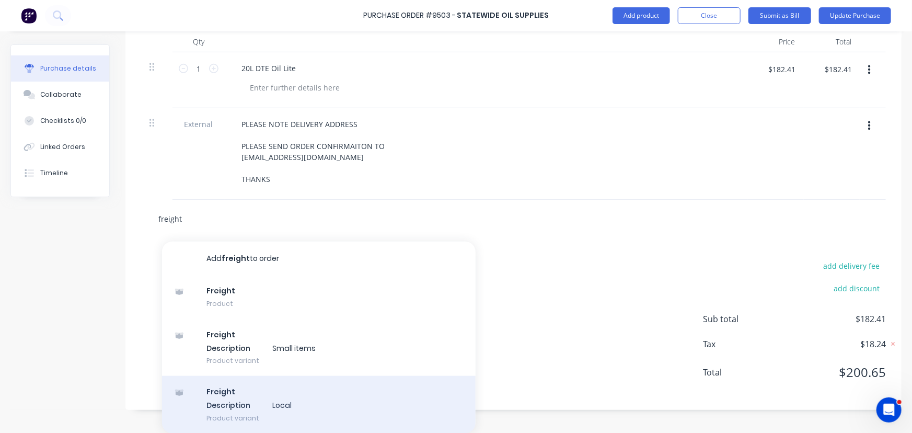
type input "freight"
click at [261, 393] on div "Freight Description Local Product variant" at bounding box center [319, 405] width 314 height 58
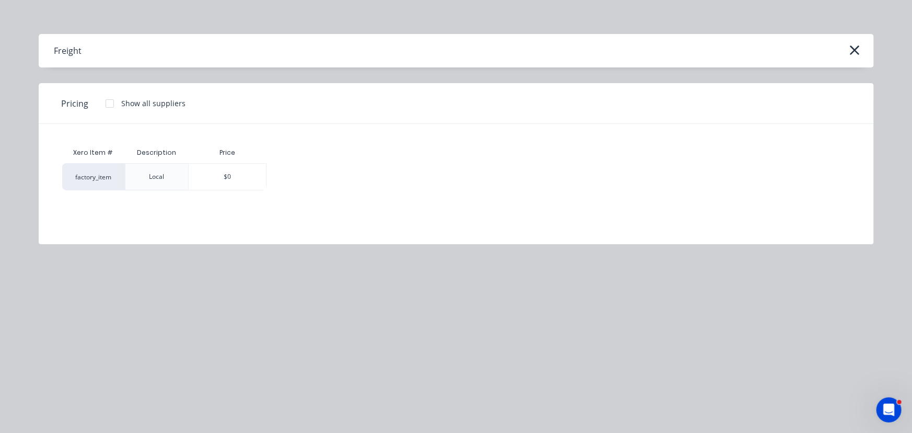
click at [223, 178] on div "$0" at bounding box center [227, 177] width 77 height 26
type textarea "x"
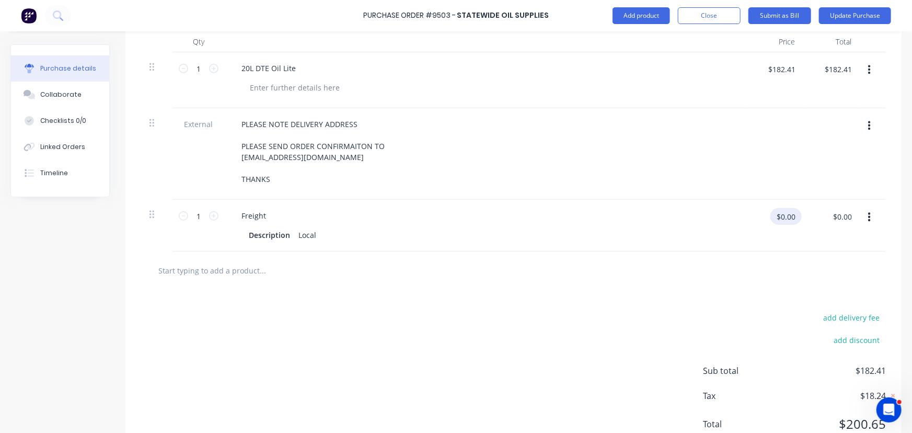
type textarea "x"
click at [792, 219] on input "$0.00" at bounding box center [786, 216] width 31 height 17
type input "60"
type textarea "x"
type input "$60.00"
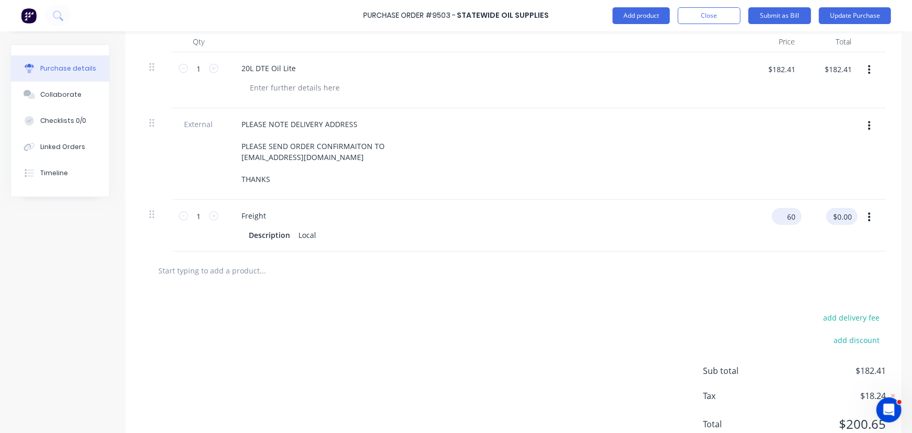
type input "$60.00"
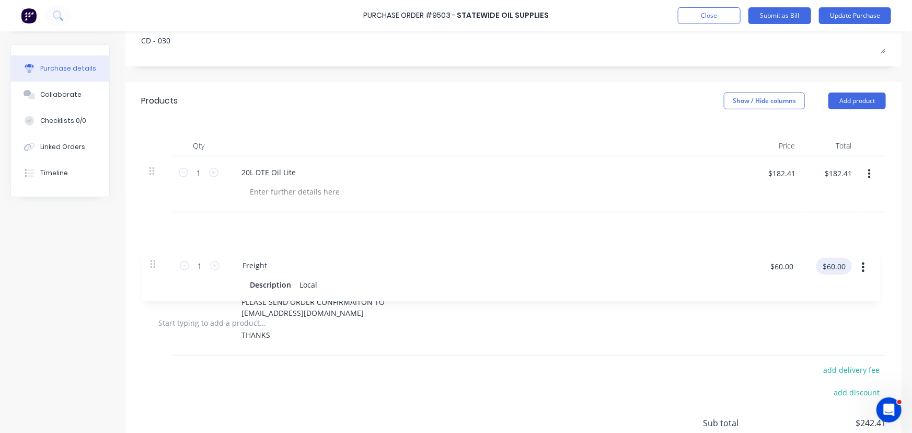
scroll to position [178, 0]
drag, startPoint x: 152, startPoint y: 319, endPoint x: 157, endPoint y: 217, distance: 102.1
click at [157, 217] on div "1 1 20L DTE Oil Lite $182.41 $182.41 $182.41 $182.41 External PLEASE NOTE DELIV…" at bounding box center [513, 229] width 745 height 147
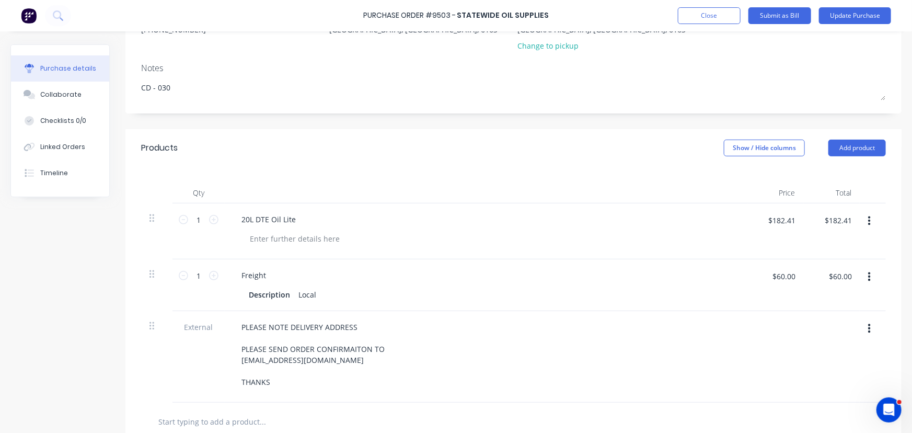
scroll to position [130, 0]
click at [856, 10] on button "Update Purchase" at bounding box center [855, 15] width 72 height 17
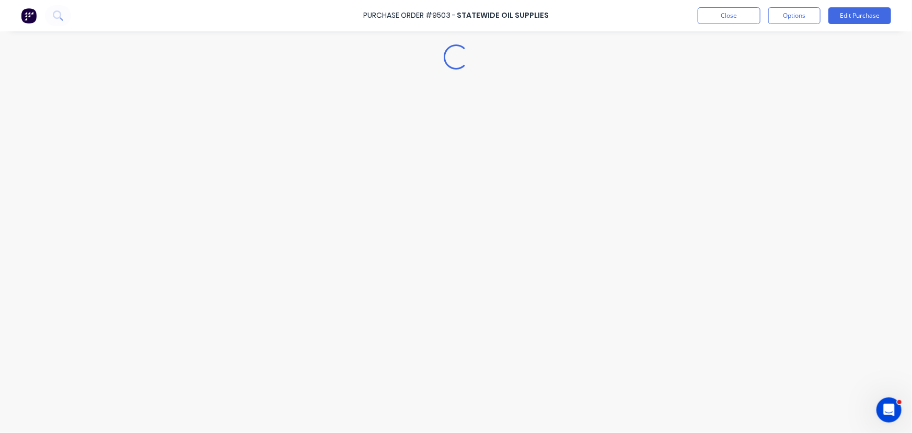
scroll to position [0, 0]
type textarea "x"
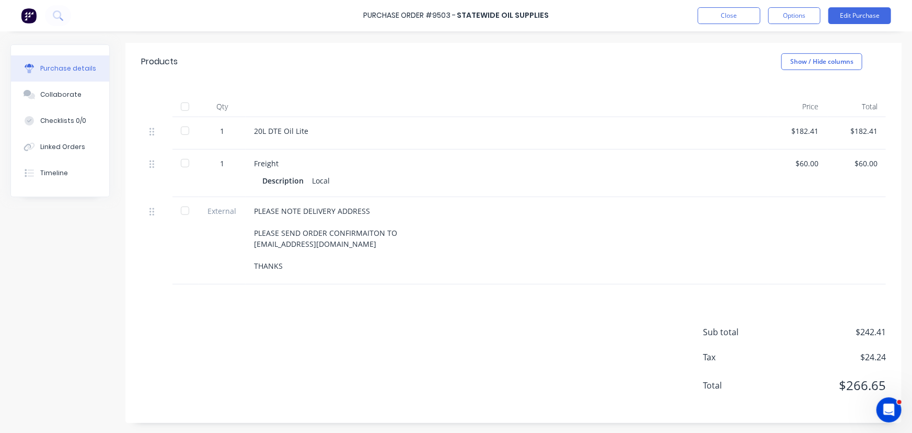
scroll to position [10, 0]
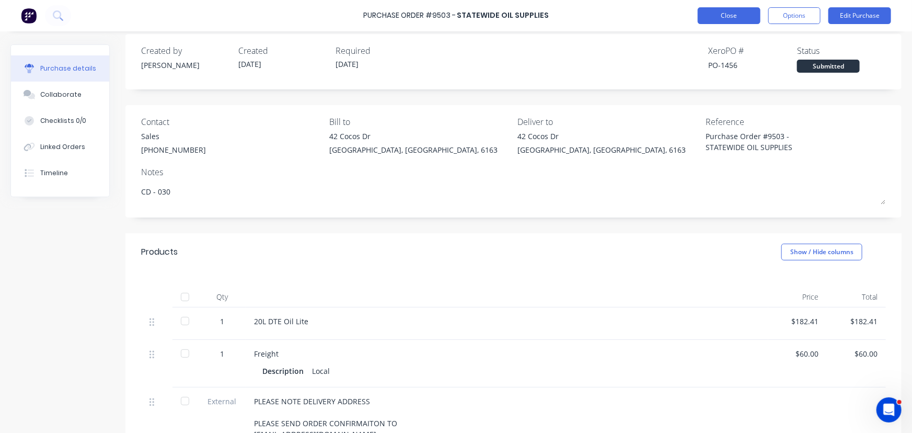
click at [741, 16] on button "Close" at bounding box center [729, 15] width 63 height 17
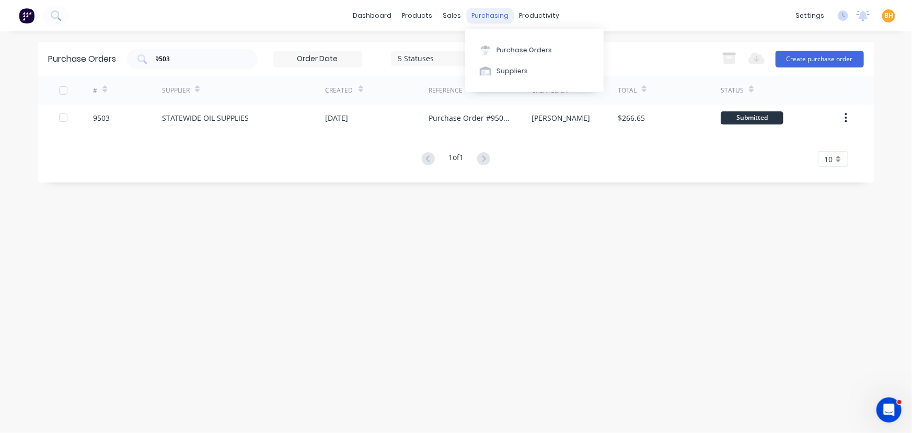
click at [490, 15] on div "purchasing" at bounding box center [490, 16] width 48 height 16
click at [510, 52] on div "Purchase Orders" at bounding box center [524, 49] width 55 height 9
click at [215, 56] on input "9503" at bounding box center [198, 59] width 87 height 10
type input "9"
